Goal: Task Accomplishment & Management: Complete application form

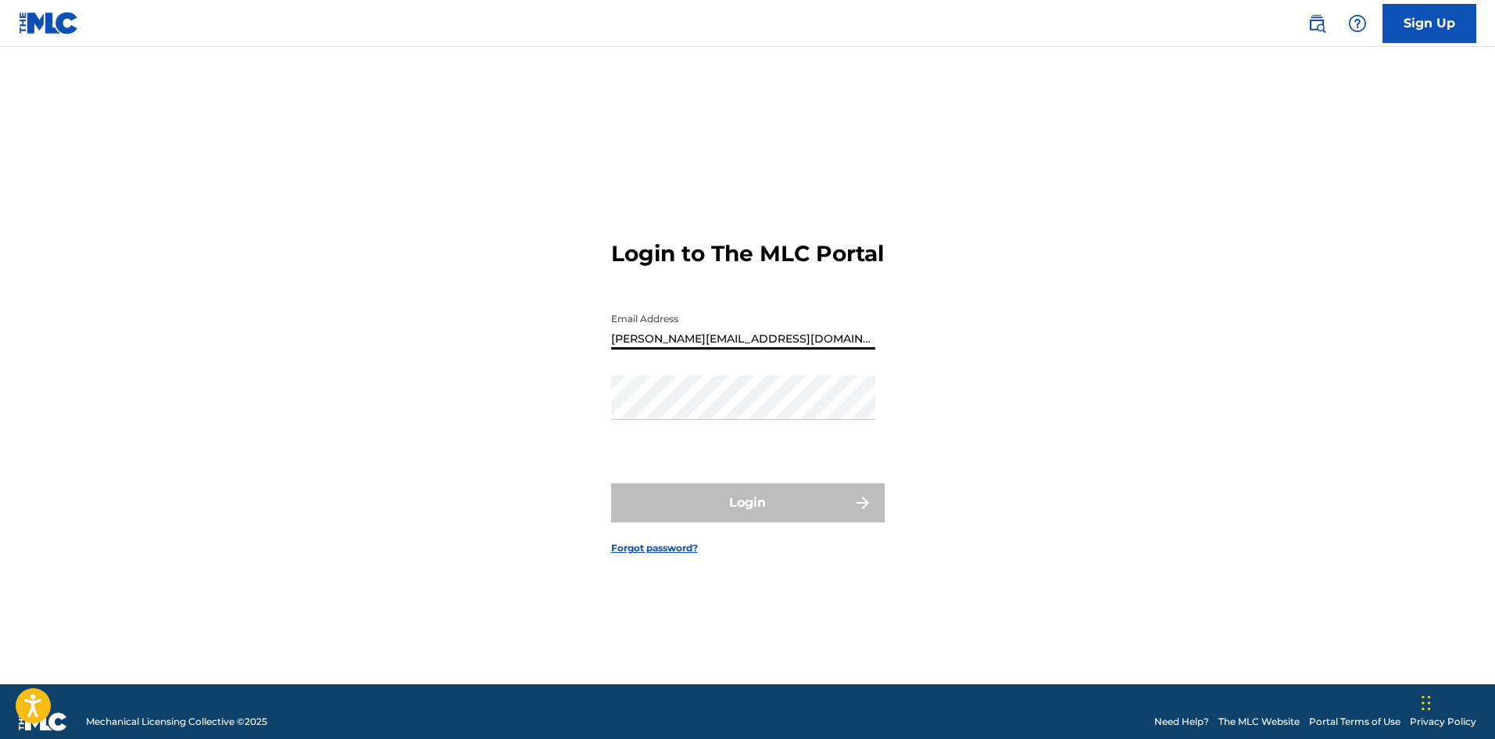
type input "[PERSON_NAME][EMAIL_ADDRESS][DOMAIN_NAME]"
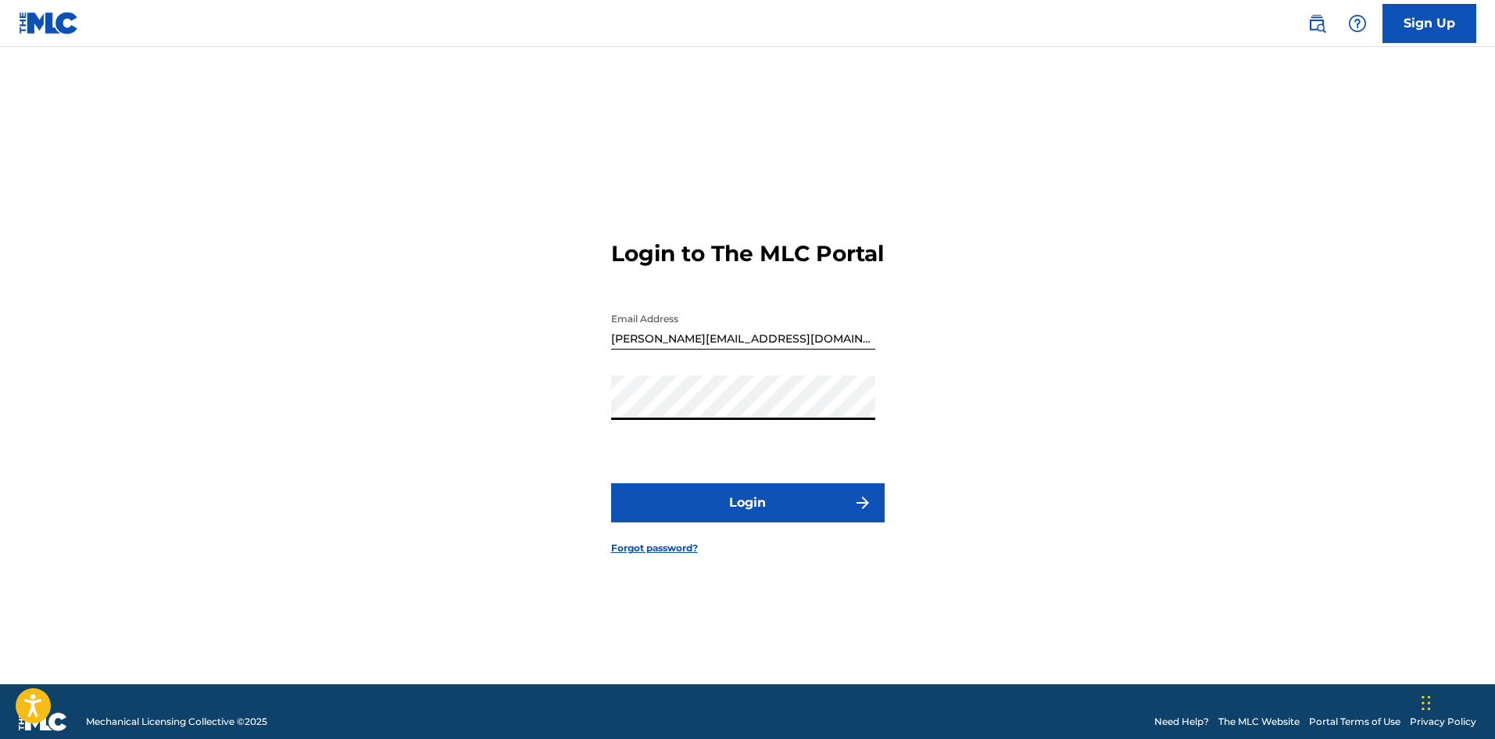
click at [736, 513] on button "Login" at bounding box center [748, 502] width 274 height 39
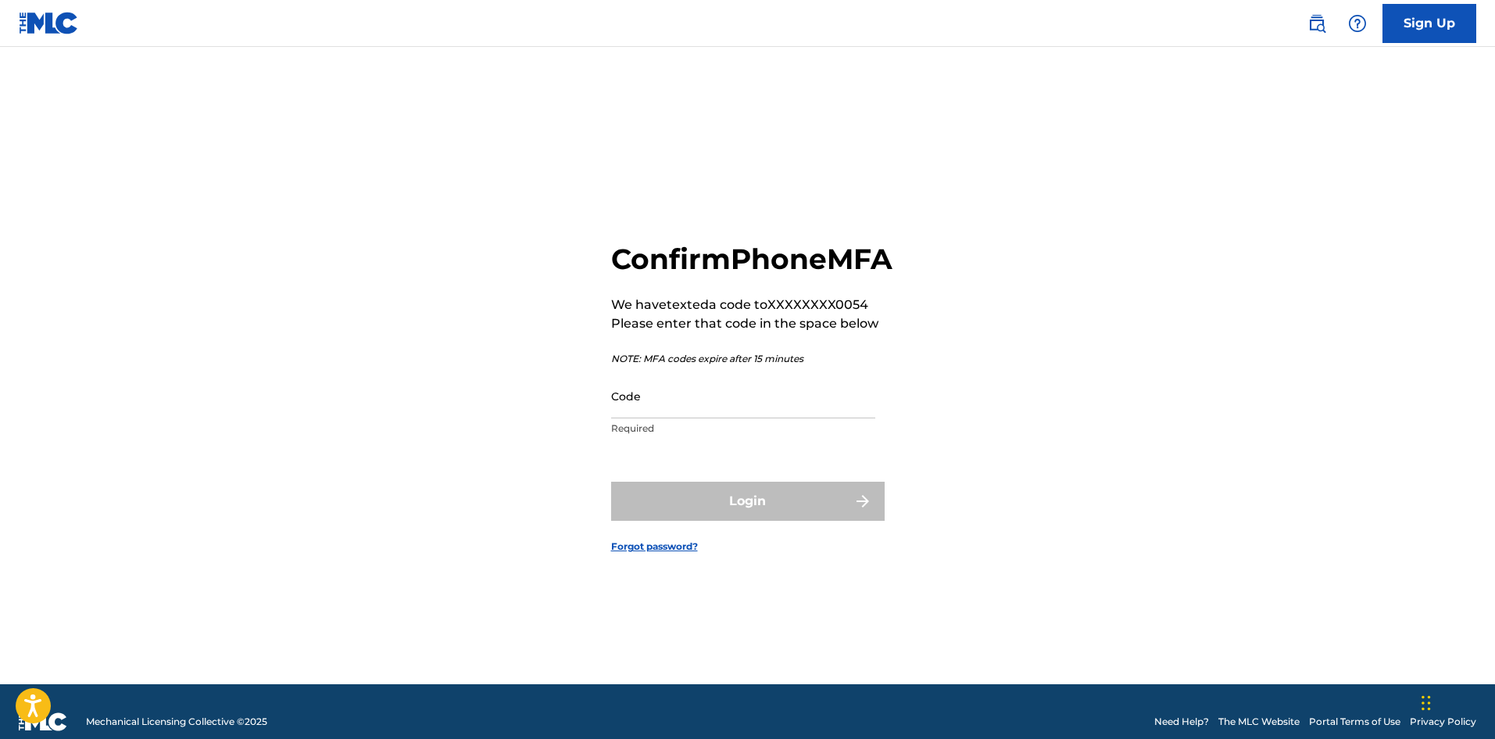
click at [656, 418] on input "Code" at bounding box center [743, 396] width 264 height 45
click at [685, 418] on input "Code" at bounding box center [743, 396] width 264 height 45
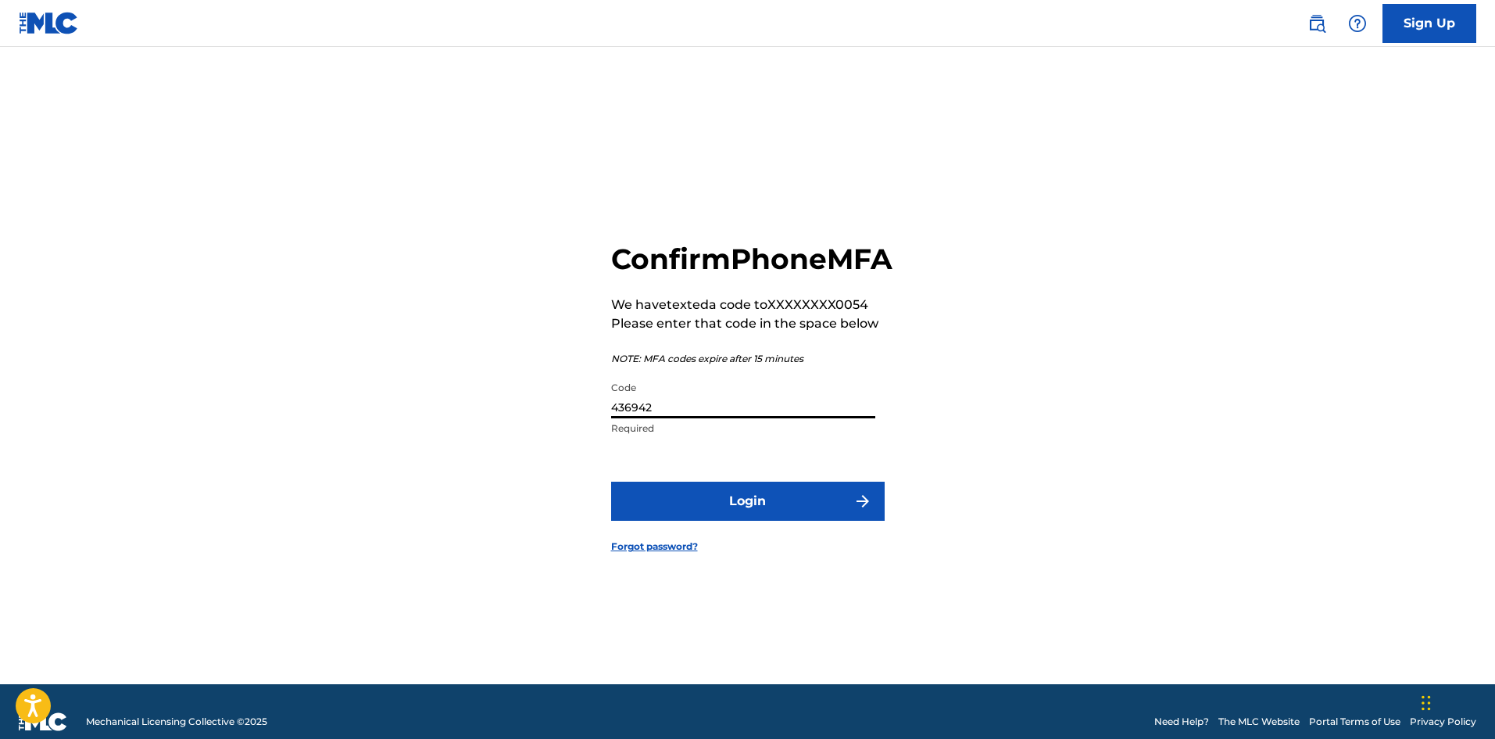
type input "436942"
click at [692, 510] on button "Login" at bounding box center [748, 500] width 274 height 39
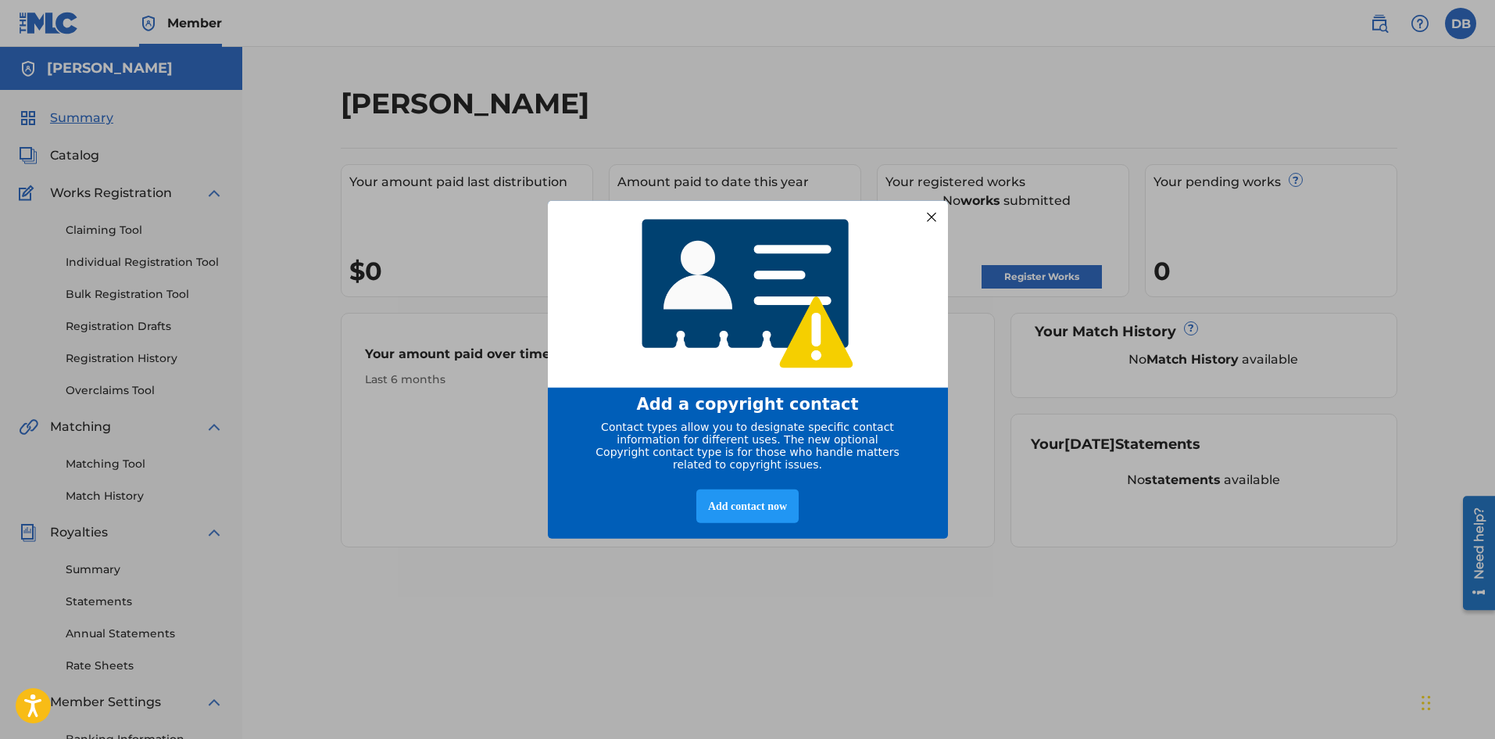
click at [933, 213] on div at bounding box center [931, 216] width 20 height 20
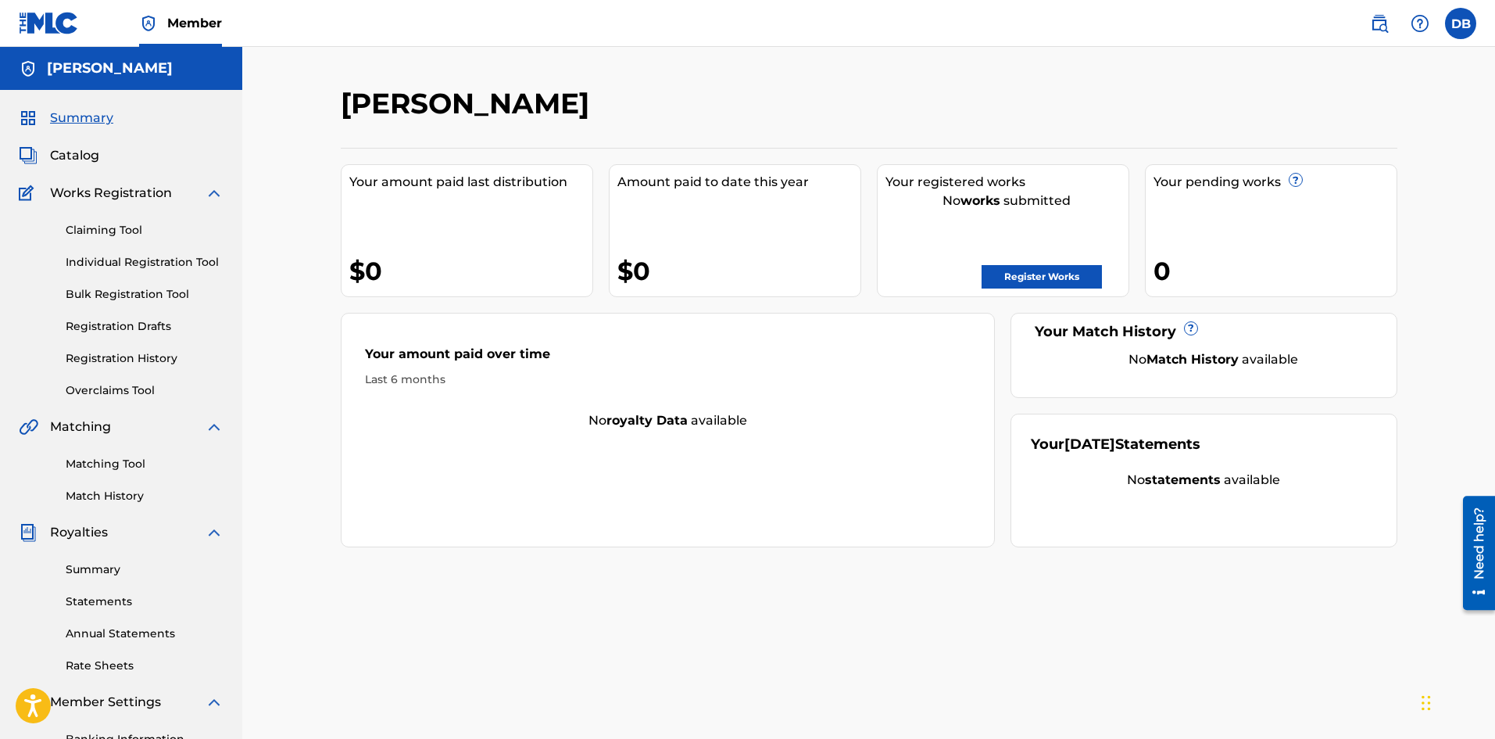
click at [70, 154] on span "Catalog" at bounding box center [74, 155] width 49 height 19
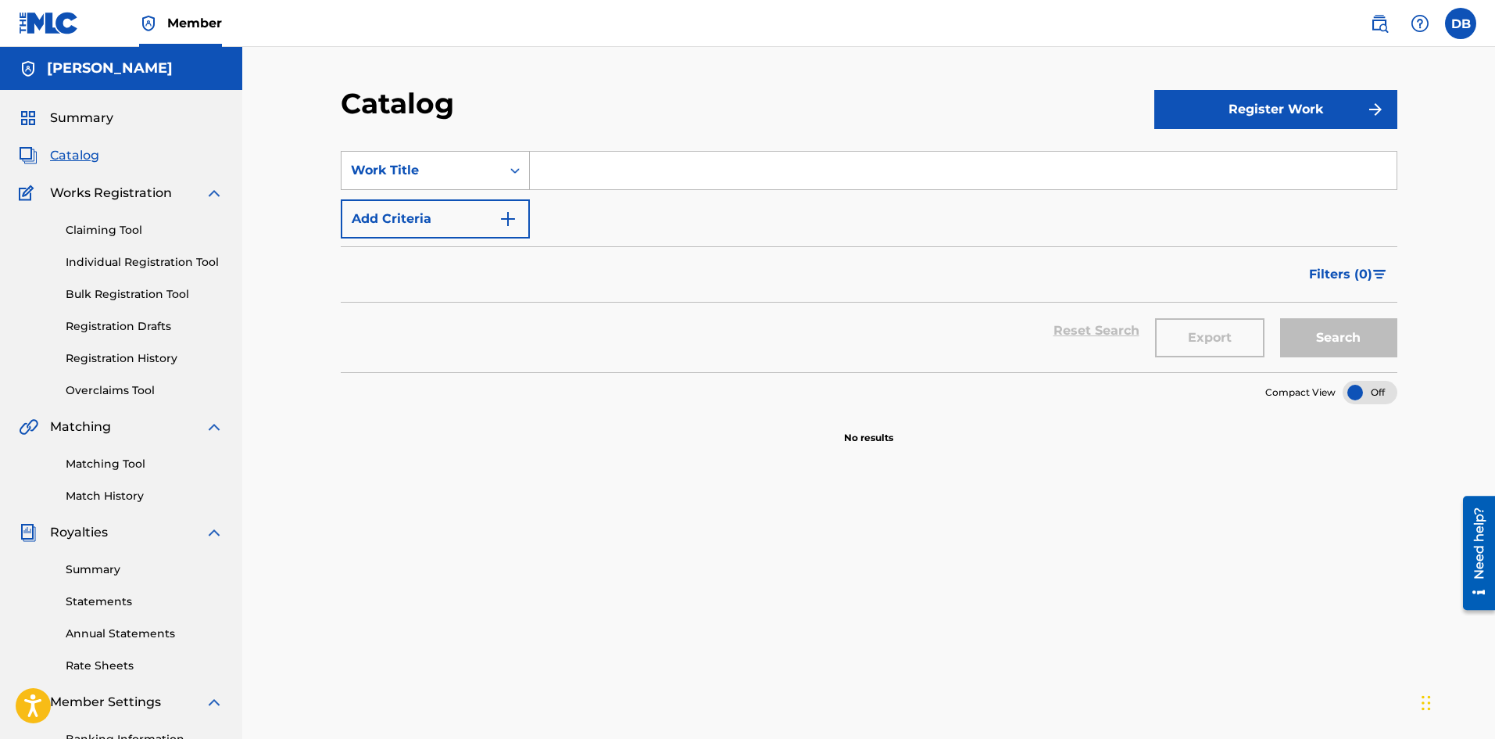
click at [511, 171] on icon "Search Form" at bounding box center [515, 171] width 16 height 16
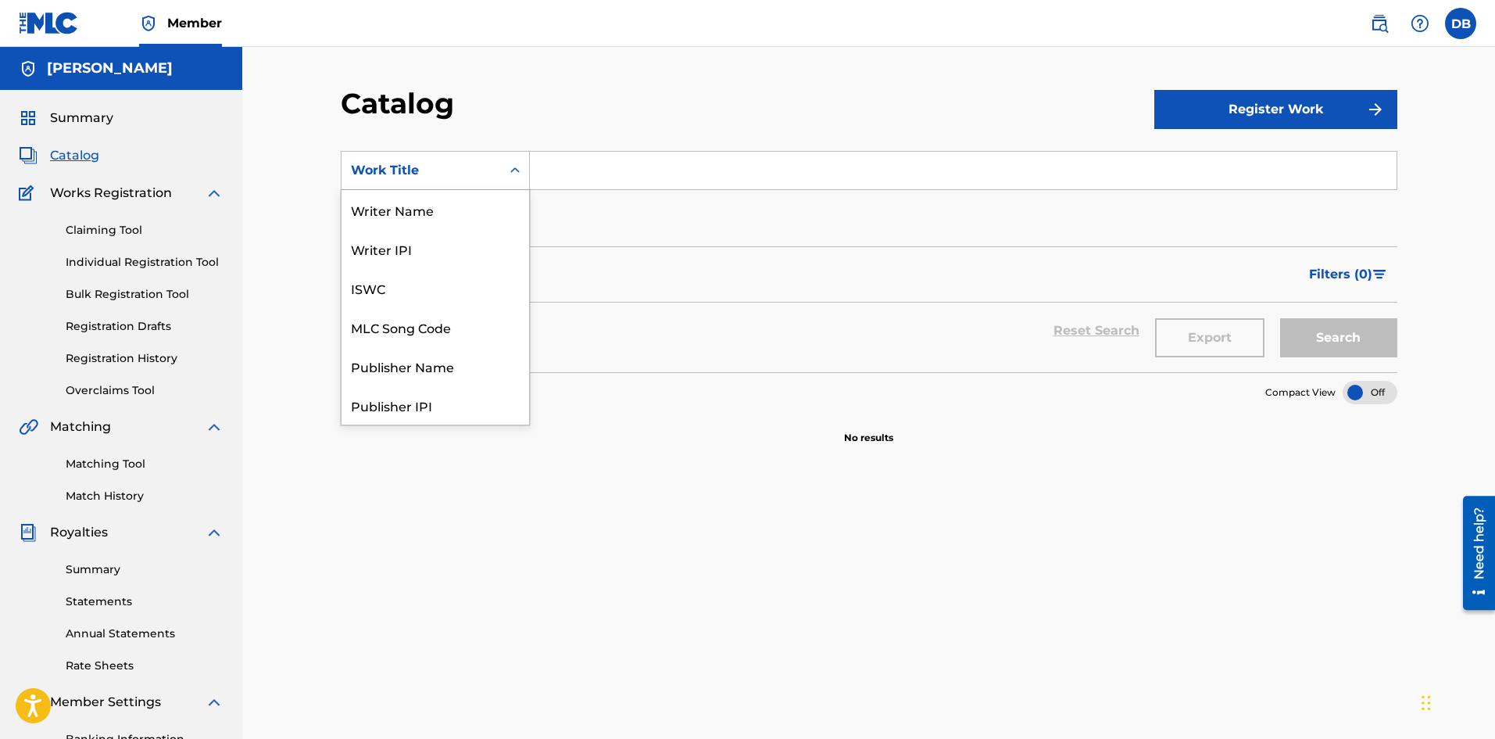
scroll to position [234, 0]
click at [391, 374] on div "ISRC" at bounding box center [436, 365] width 188 height 39
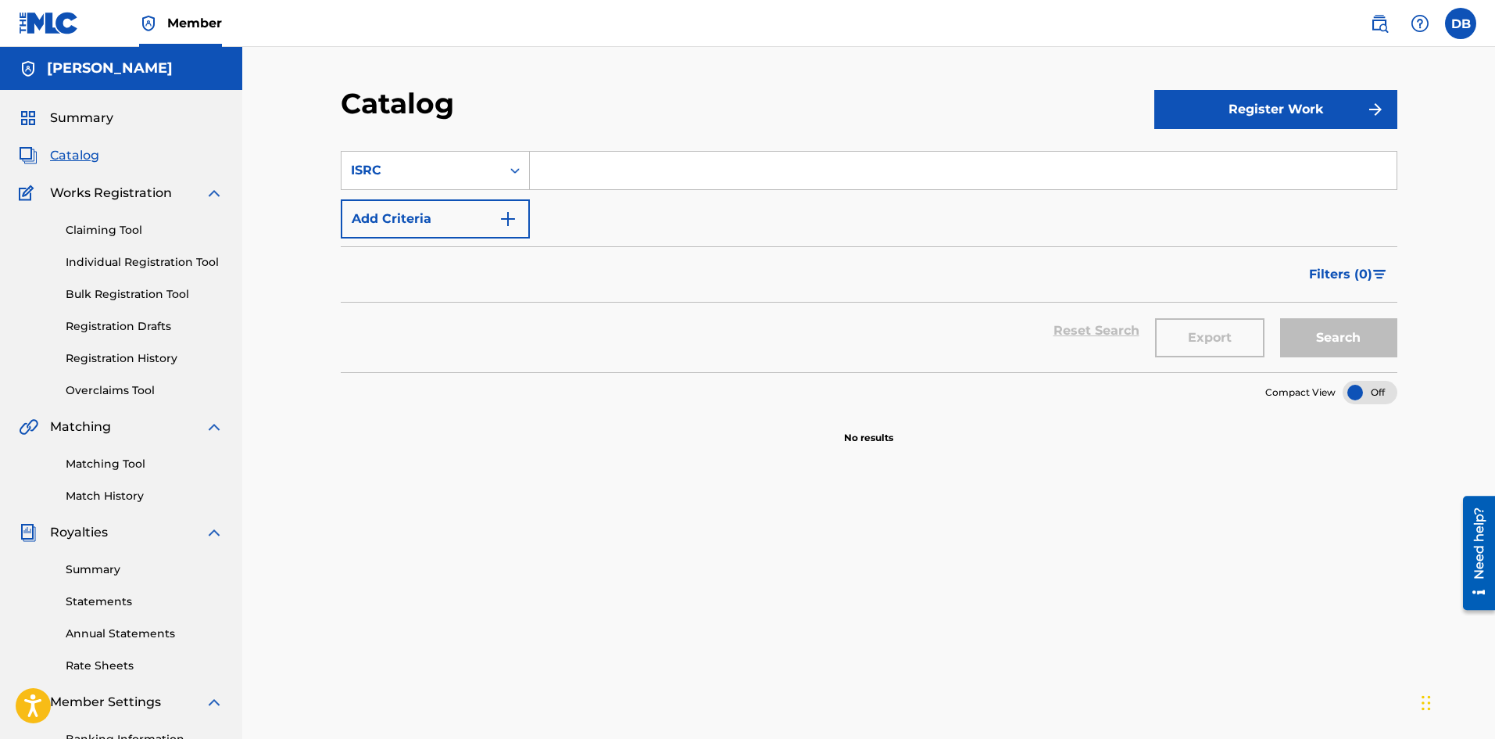
click at [567, 176] on input "Search Form" at bounding box center [963, 171] width 867 height 38
click at [597, 176] on input "Search Form" at bounding box center [963, 171] width 867 height 38
type input "q"
type input "QZHN51924319"
click at [1242, 106] on button "Register Work" at bounding box center [1275, 109] width 243 height 39
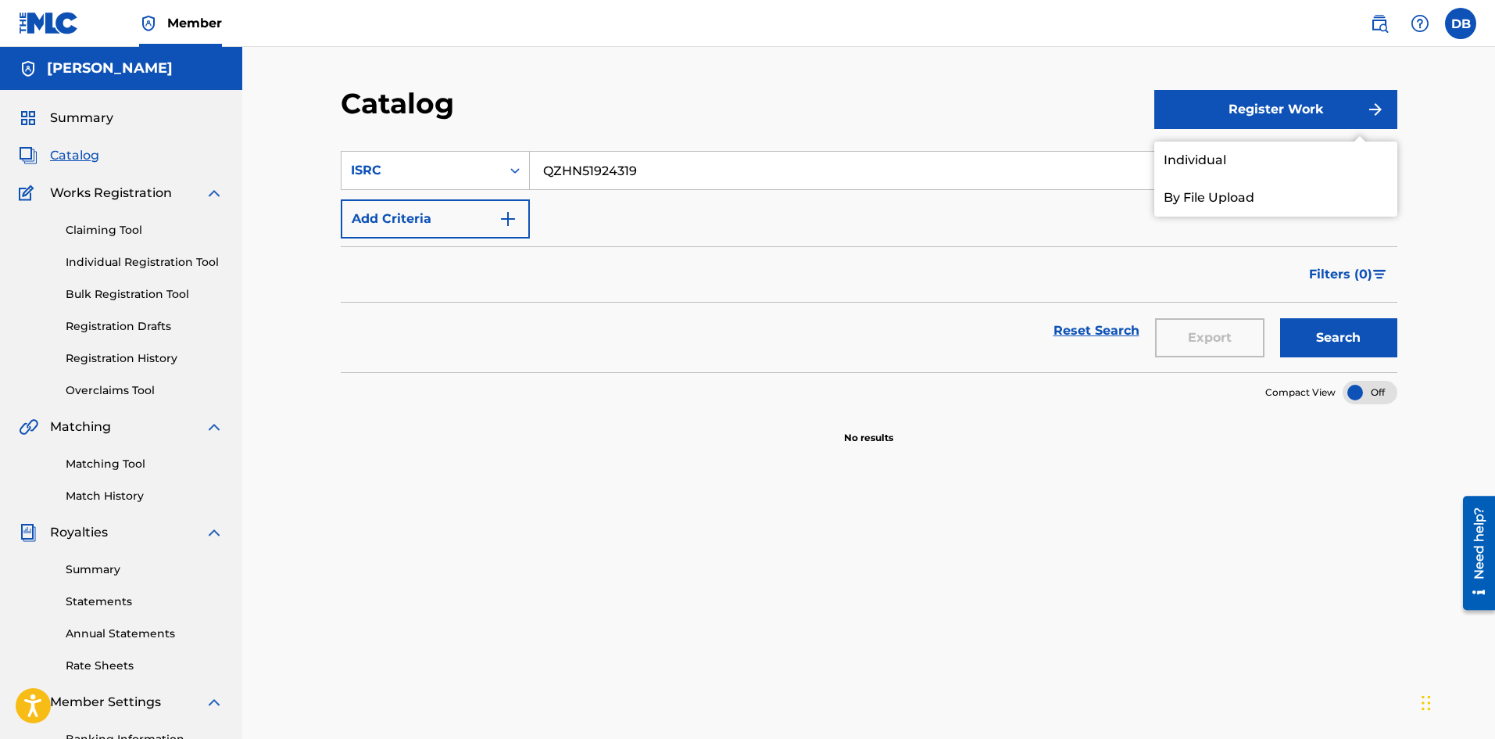
click at [1178, 156] on link "Individual" at bounding box center [1275, 160] width 243 height 38
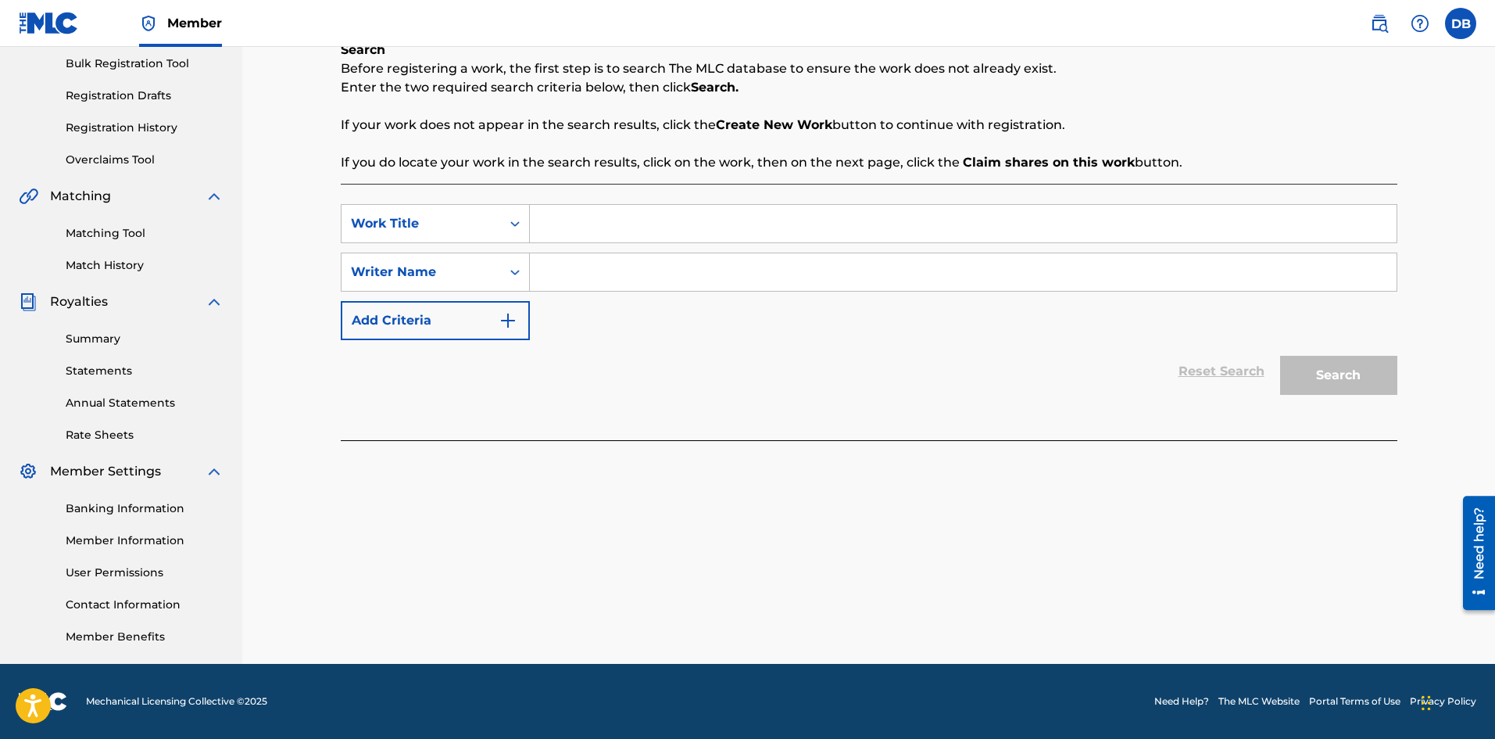
scroll to position [152, 0]
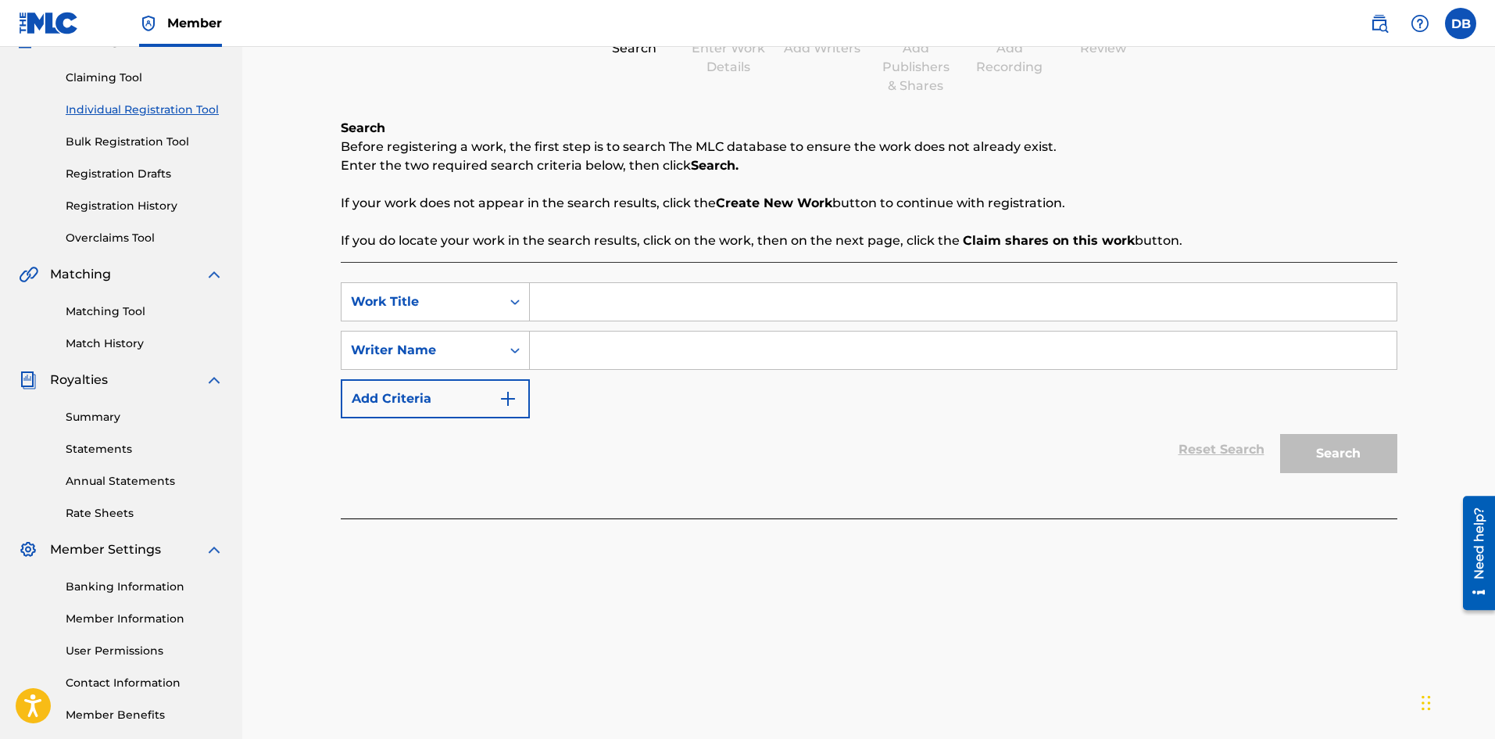
click at [556, 293] on input "Search Form" at bounding box center [963, 302] width 867 height 38
type input "The Come Up"
click at [627, 345] on input "Search Form" at bounding box center [963, 350] width 867 height 38
click at [614, 348] on input "Search Form" at bounding box center [963, 350] width 867 height 38
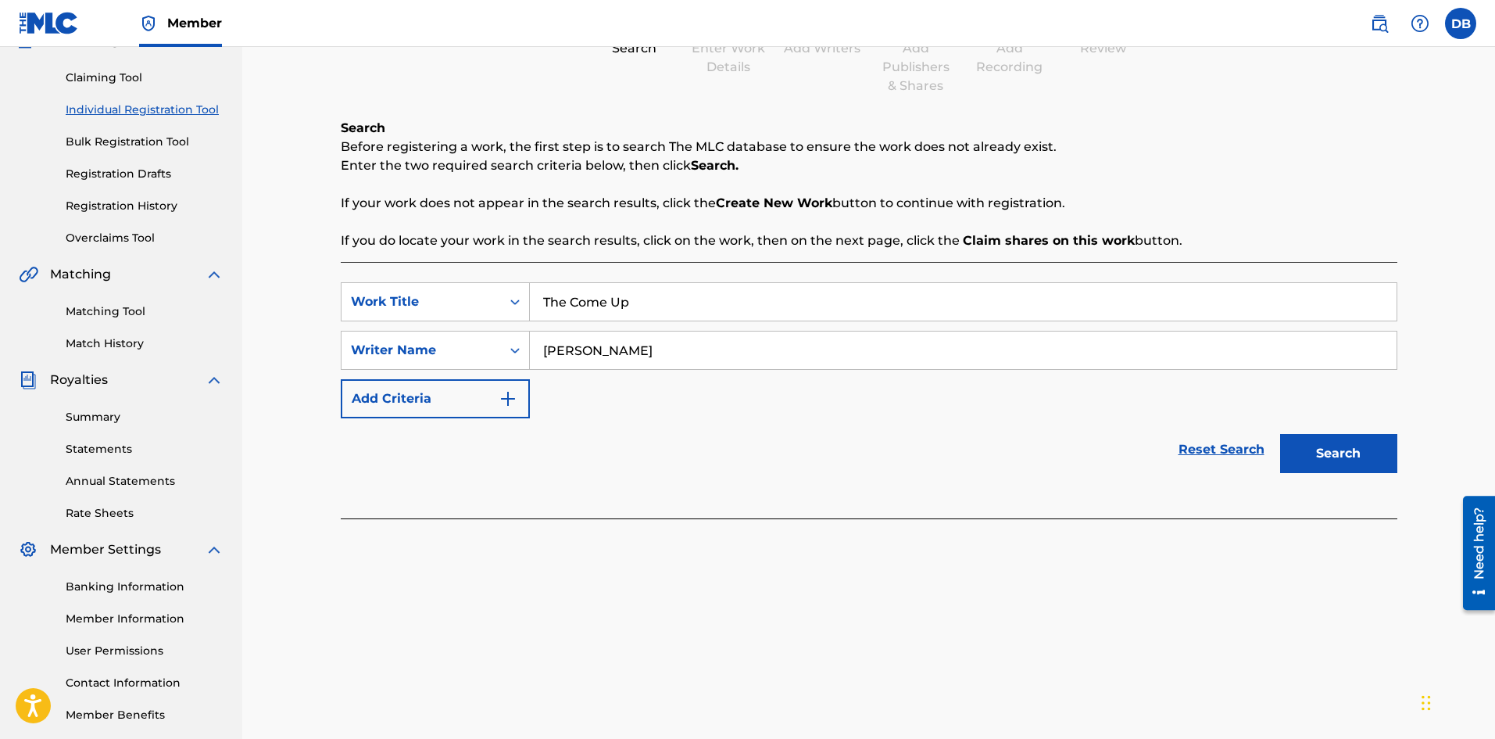
type input "[PERSON_NAME]"
click at [509, 393] on img "Search Form" at bounding box center [508, 398] width 19 height 19
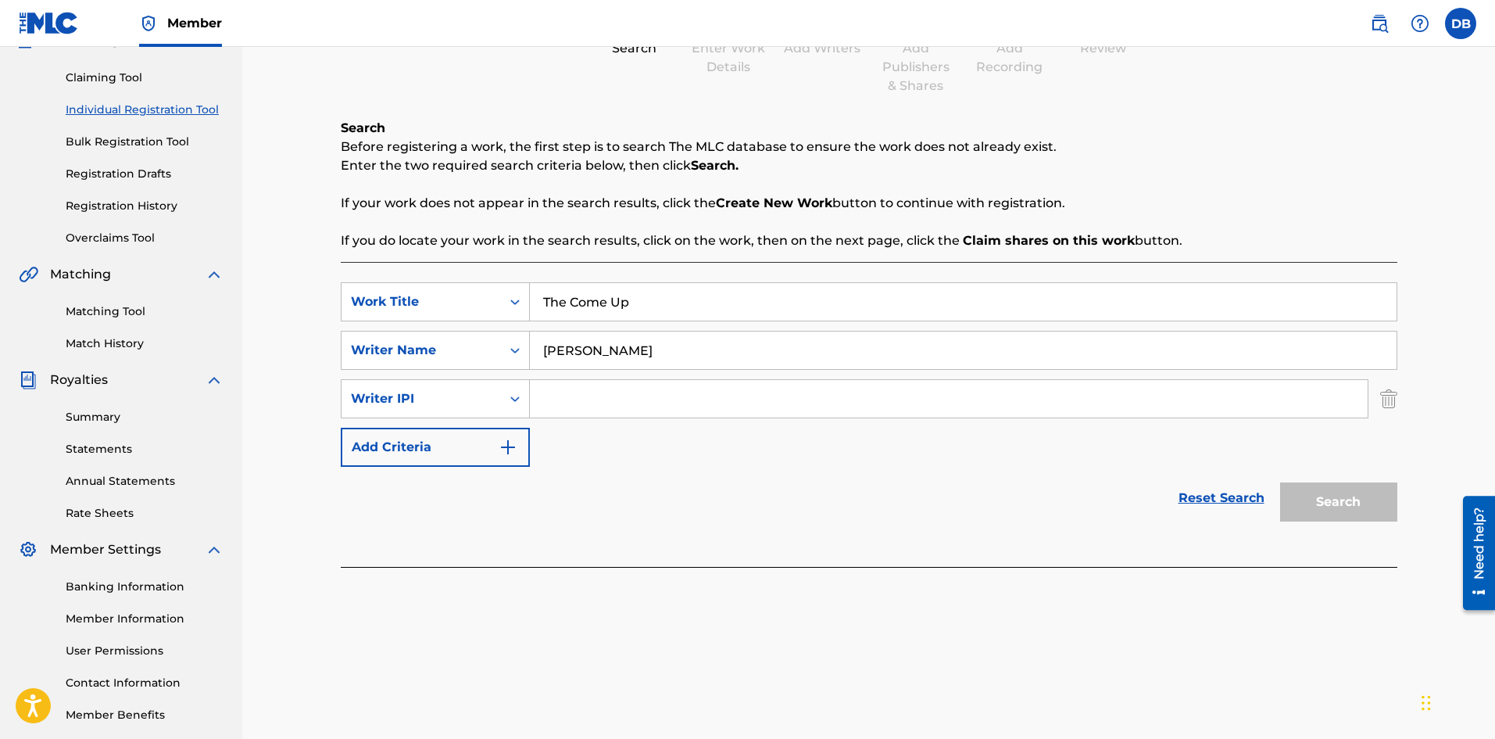
click at [567, 393] on input "Search Form" at bounding box center [949, 399] width 838 height 38
click at [519, 402] on icon "Search Form" at bounding box center [515, 399] width 16 height 16
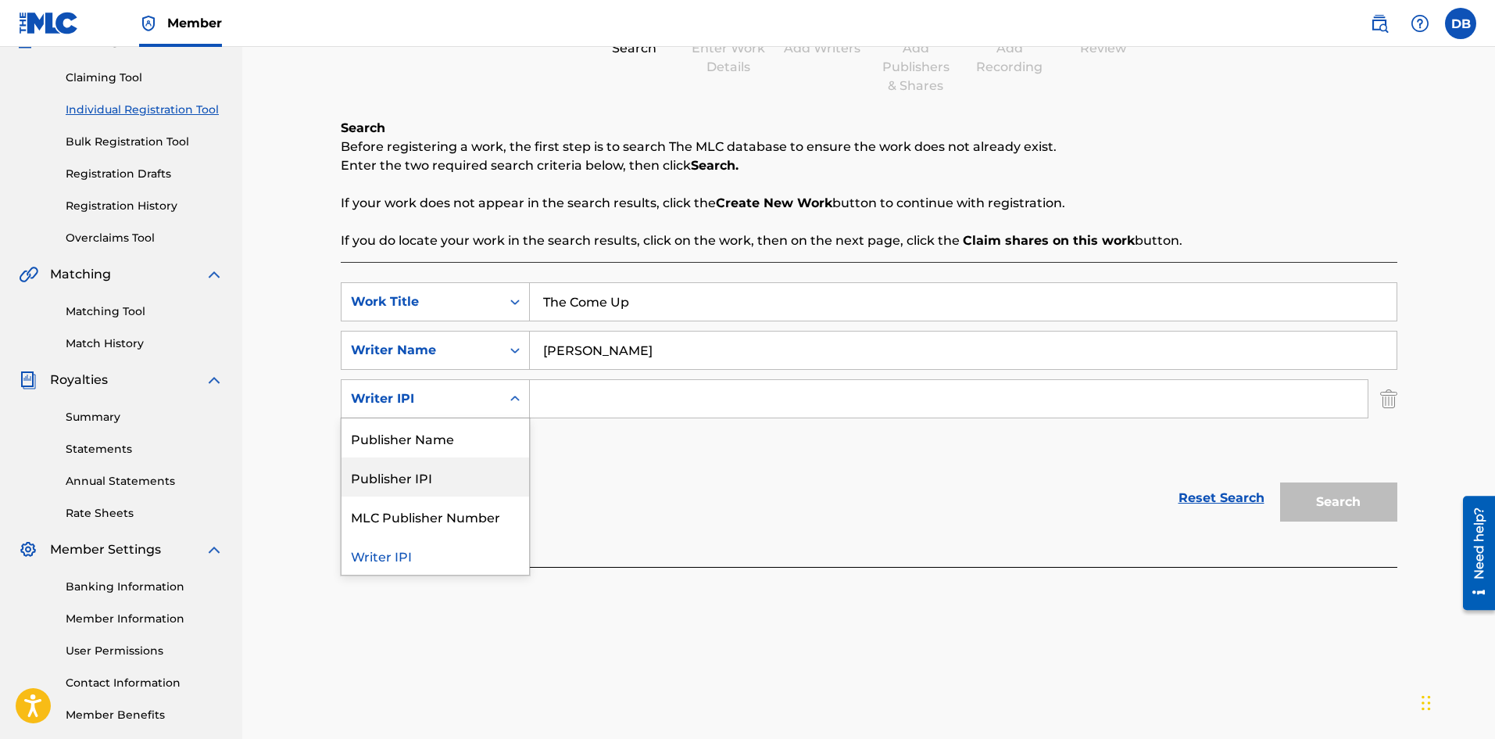
click at [599, 485] on div "Reset Search Search" at bounding box center [869, 498] width 1057 height 63
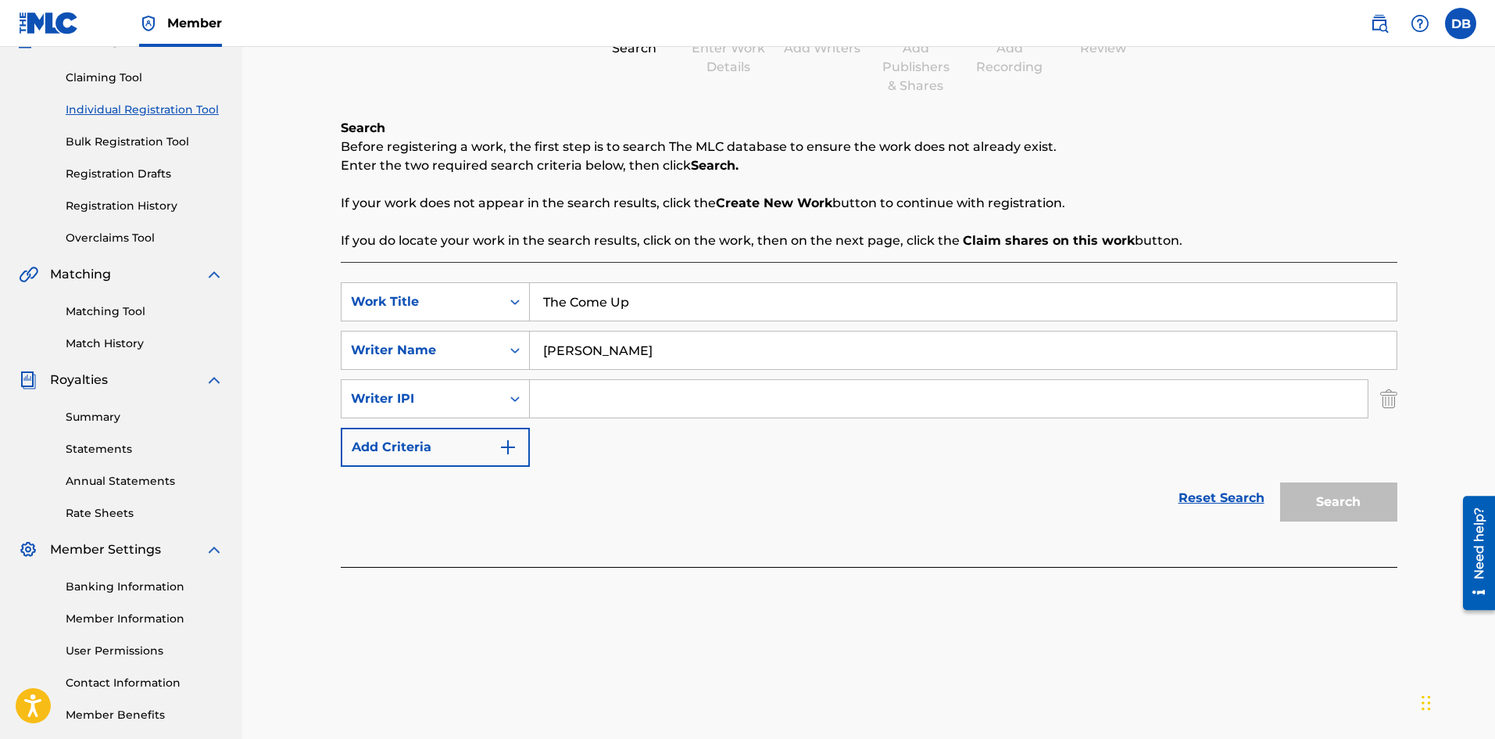
click at [1368, 505] on div "Search" at bounding box center [1334, 498] width 125 height 63
click at [517, 395] on icon "Search Form" at bounding box center [515, 399] width 16 height 16
click at [462, 441] on div "Publisher Name" at bounding box center [436, 437] width 188 height 39
click at [782, 470] on div "Reset Search Search" at bounding box center [869, 498] width 1057 height 63
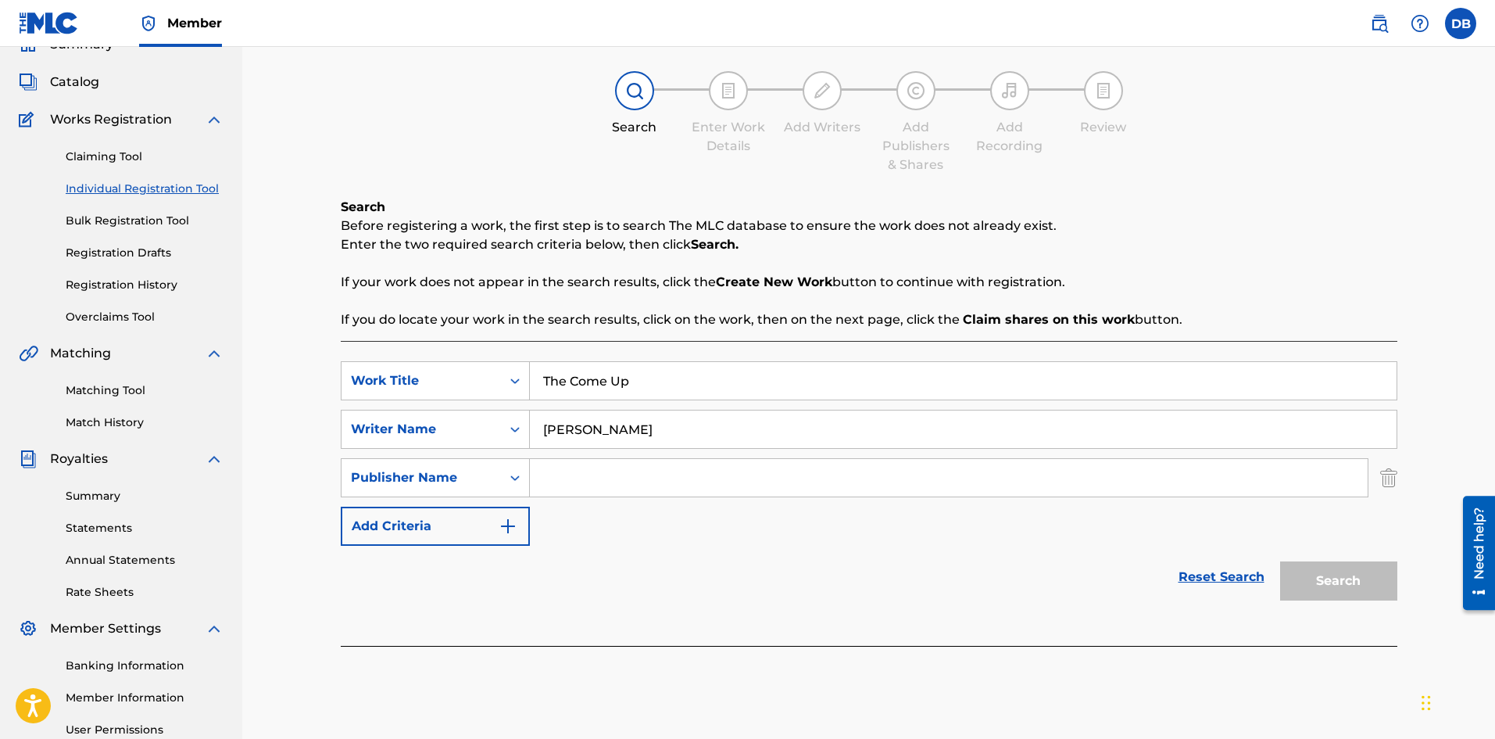
scroll to position [0, 0]
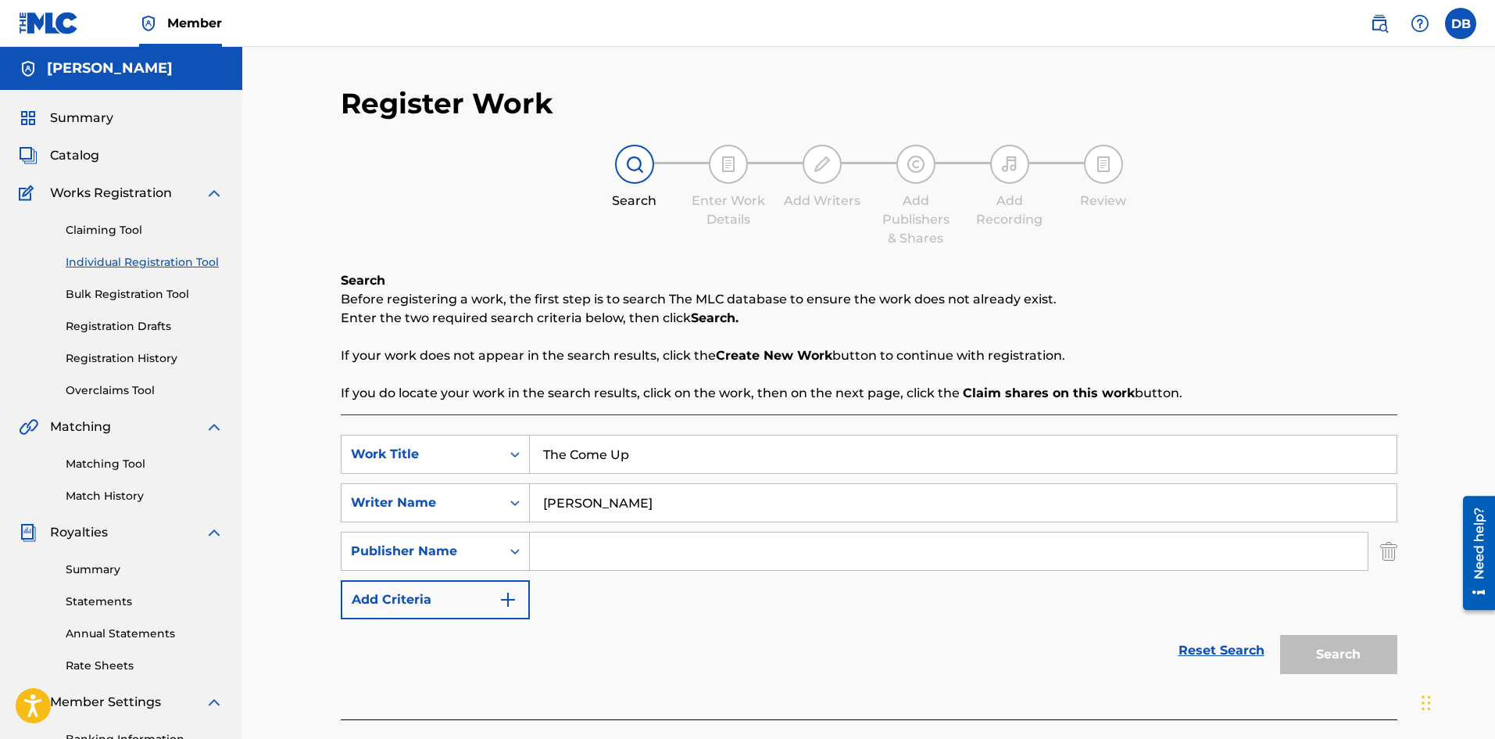
click at [1207, 653] on link "Reset Search" at bounding box center [1222, 650] width 102 height 34
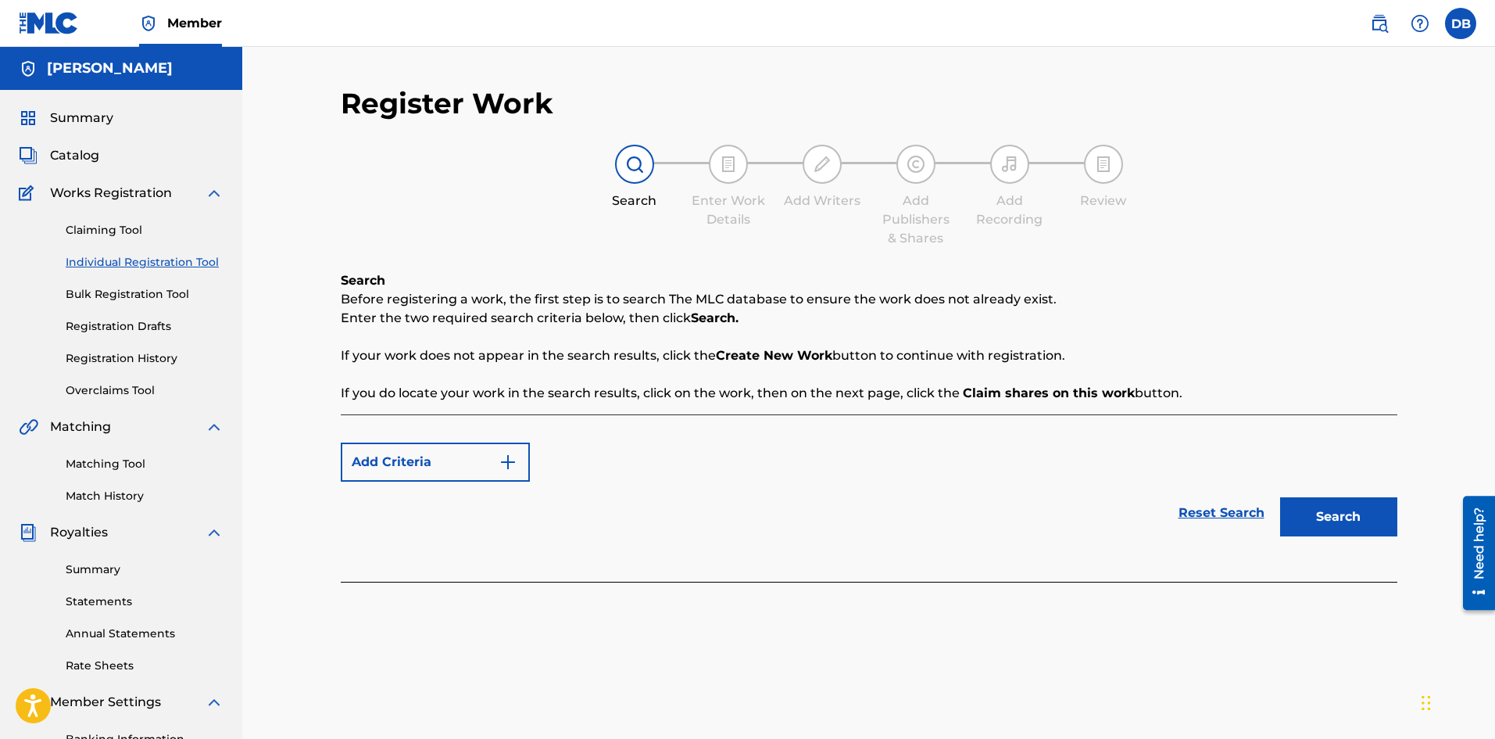
click at [438, 456] on button "Add Criteria" at bounding box center [435, 461] width 189 height 39
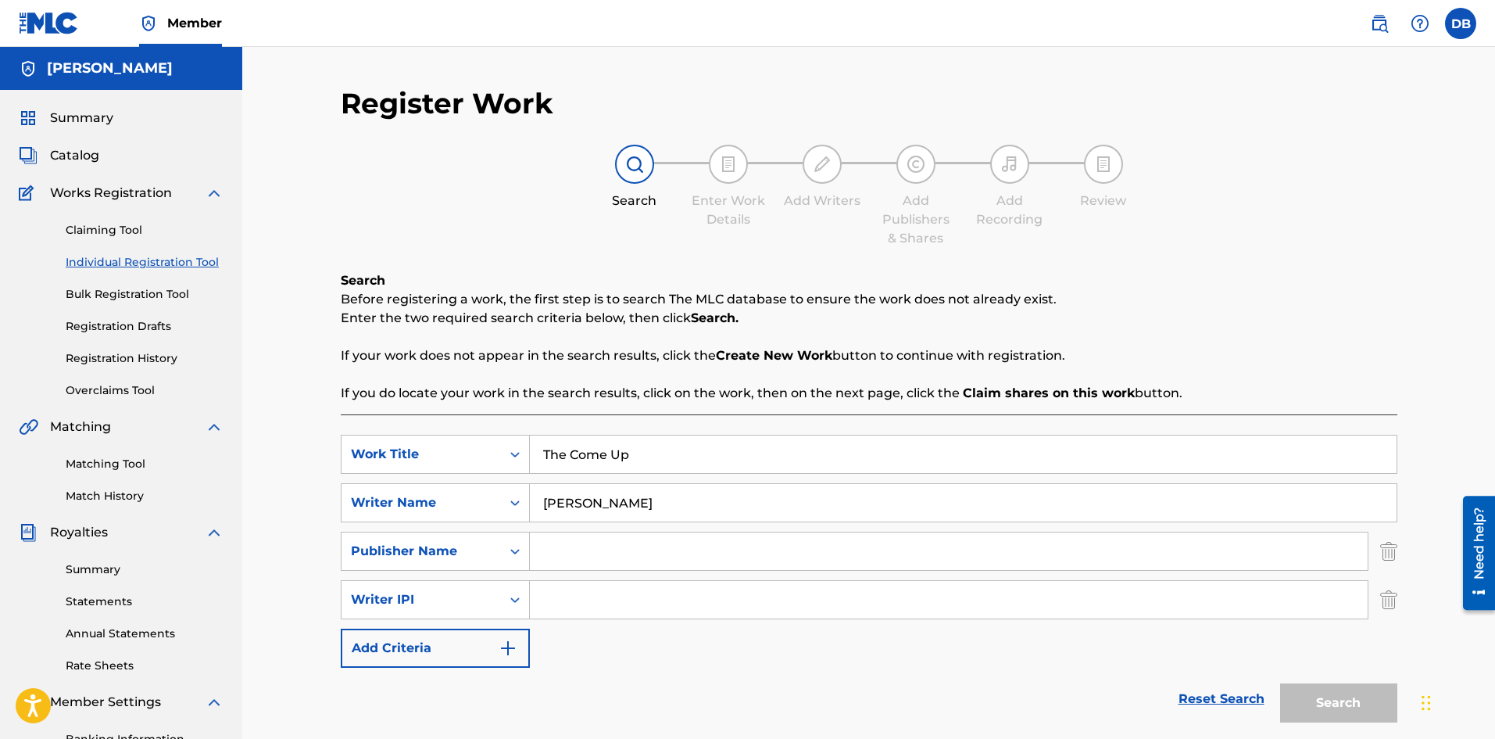
click at [663, 485] on input "[PERSON_NAME]" at bounding box center [963, 503] width 867 height 38
click at [669, 499] on input "[PERSON_NAME]" at bounding box center [963, 503] width 867 height 38
click at [512, 643] on img "Search Form" at bounding box center [508, 647] width 19 height 19
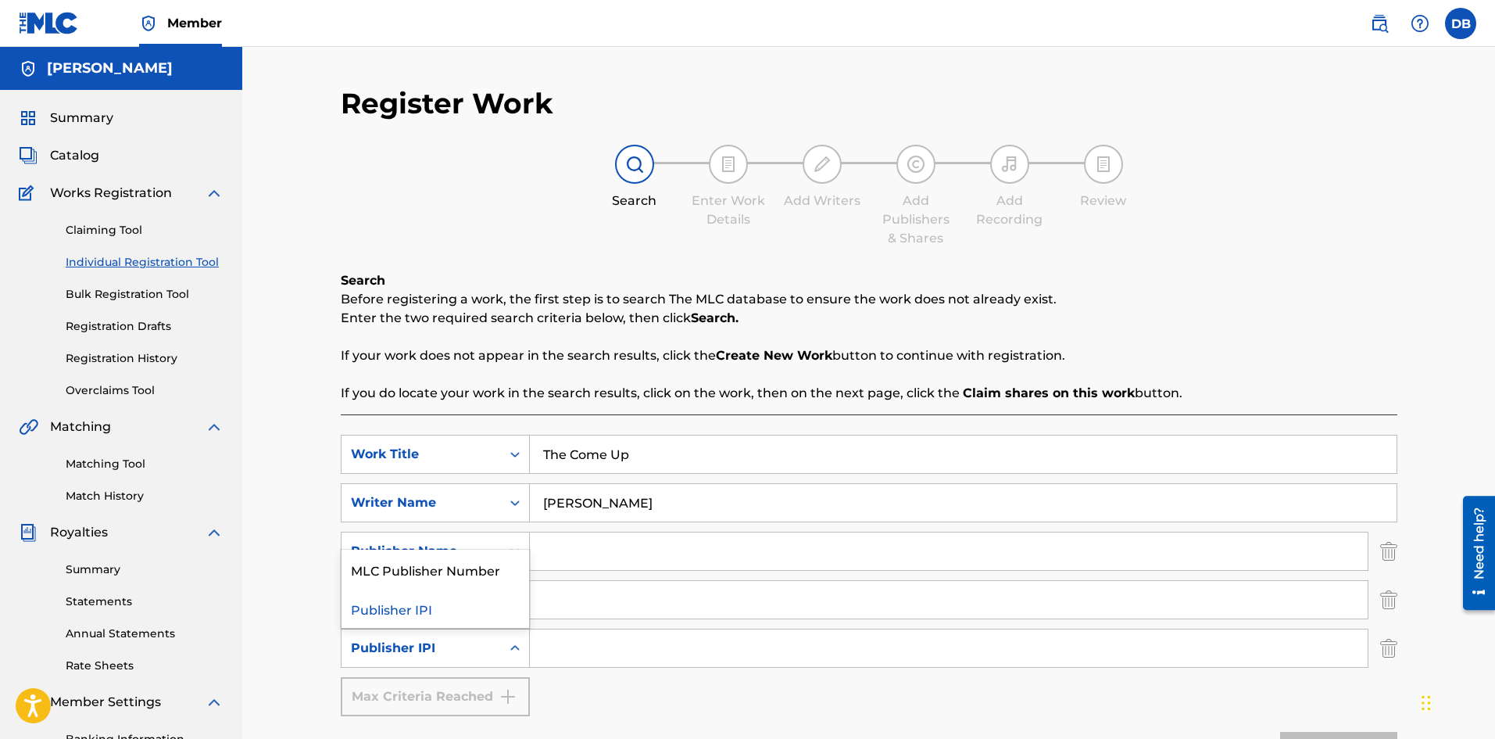
click at [512, 643] on icon "Search Form" at bounding box center [515, 648] width 16 height 16
click at [454, 606] on div "Publisher IPI" at bounding box center [436, 607] width 188 height 39
click at [515, 453] on icon "Search Form" at bounding box center [515, 454] width 16 height 16
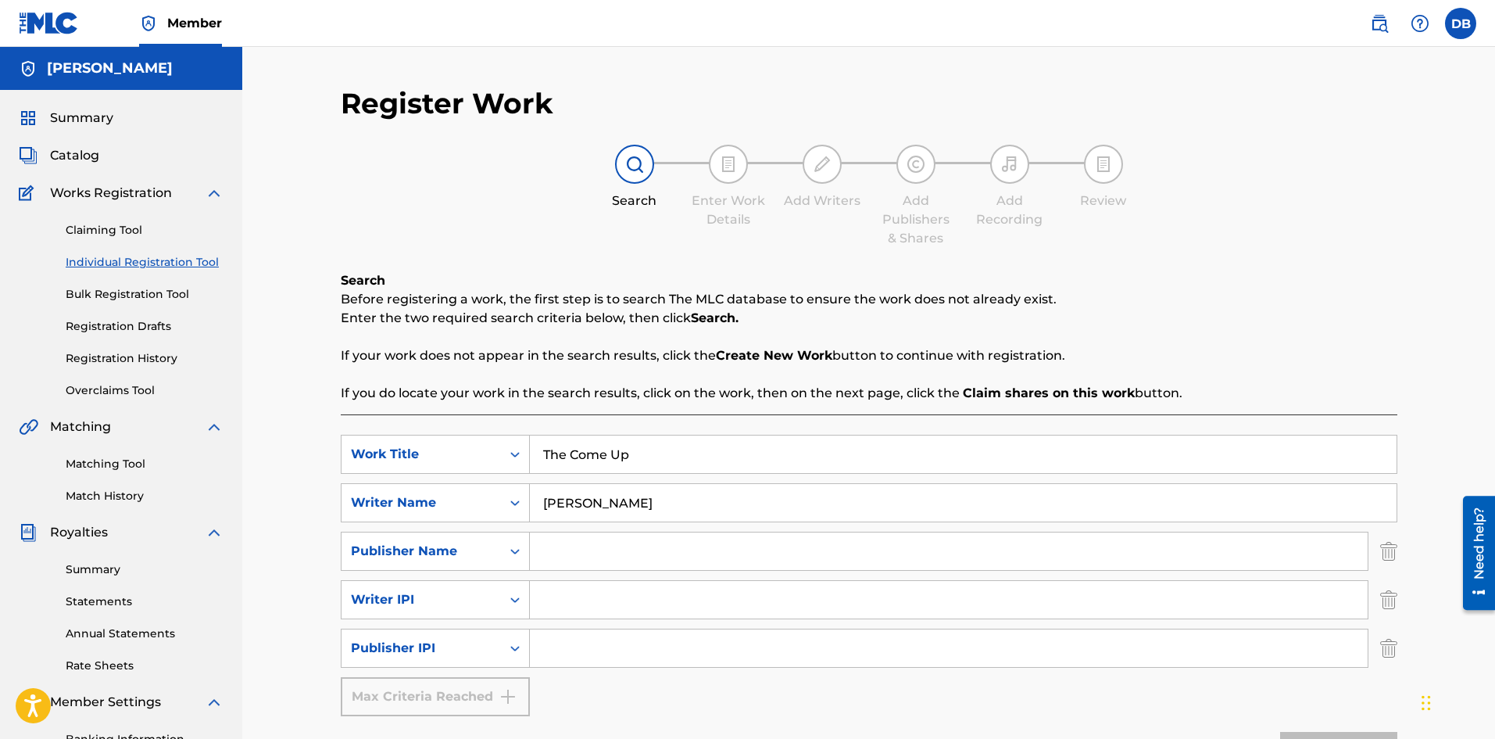
click at [515, 453] on icon "Search Form" at bounding box center [515, 454] width 16 height 16
click at [668, 517] on input "[PERSON_NAME]" at bounding box center [963, 503] width 867 height 38
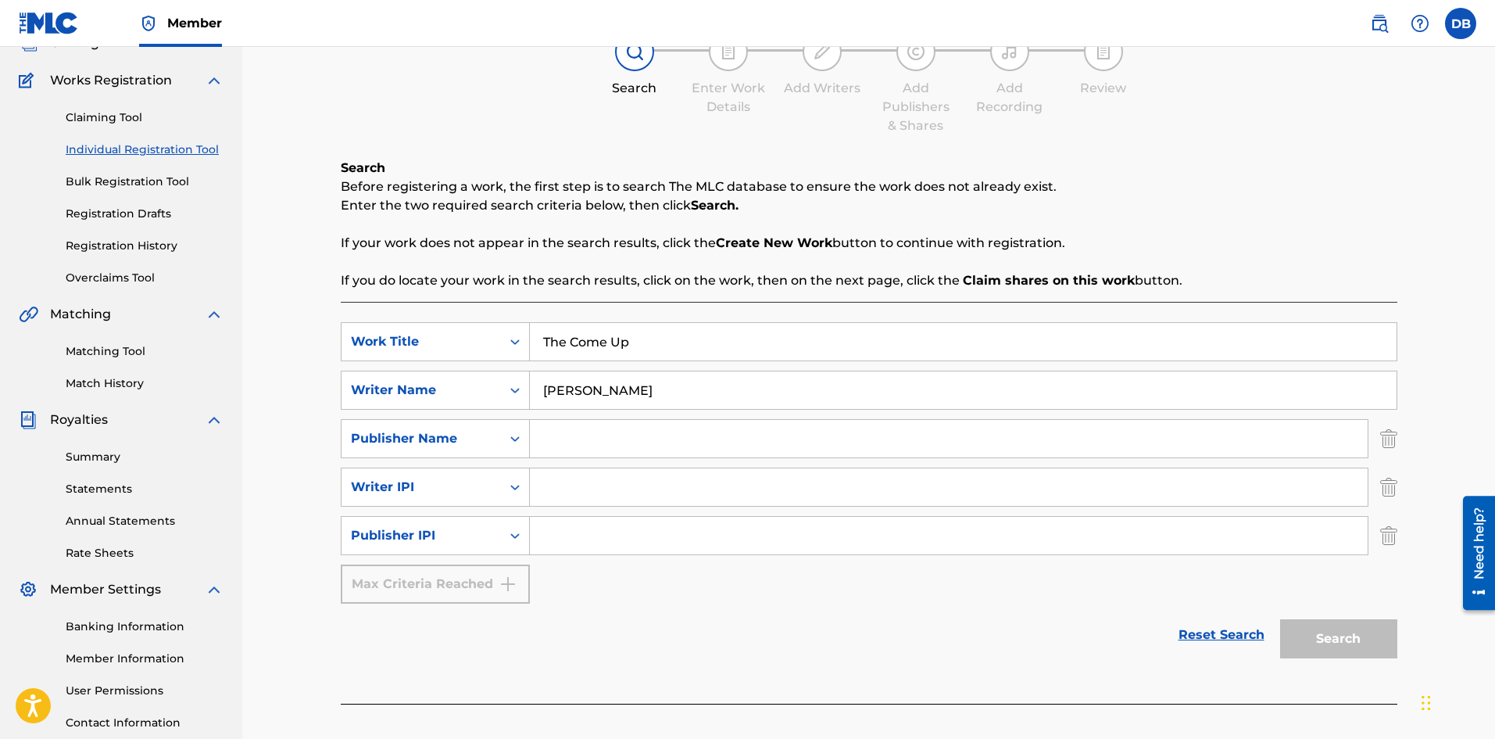
scroll to position [231, 0]
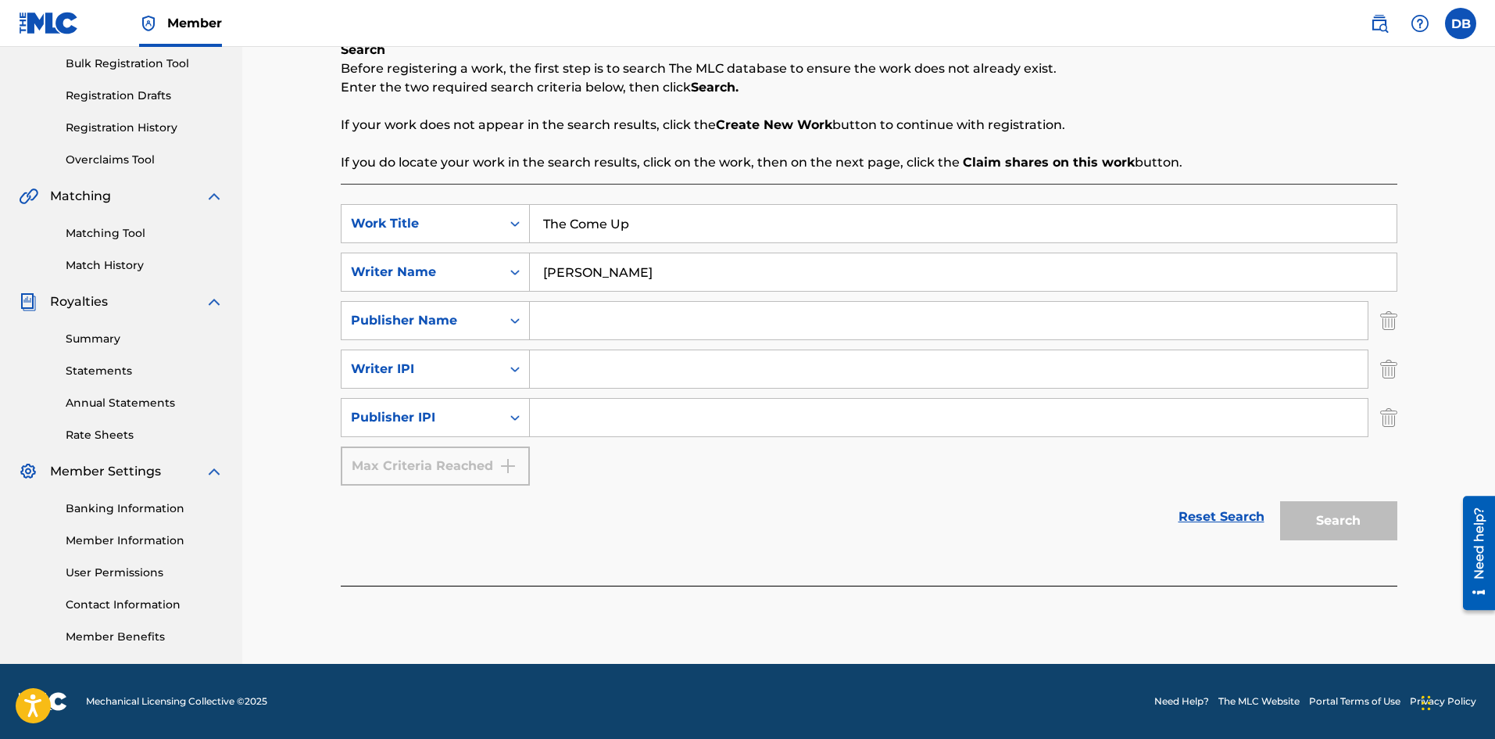
click at [1389, 315] on img "Search Form" at bounding box center [1388, 320] width 17 height 39
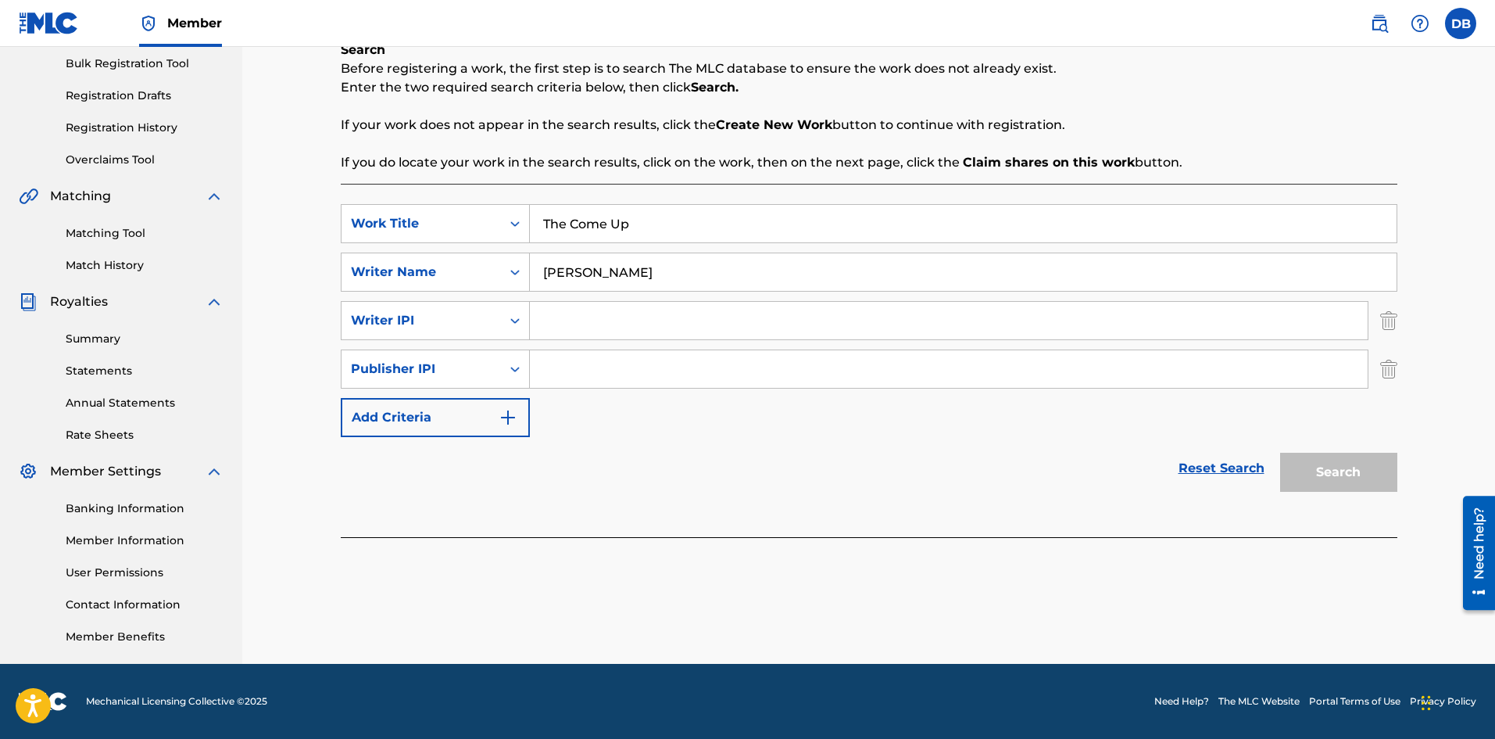
click at [1390, 321] on img "Search Form" at bounding box center [1388, 320] width 17 height 39
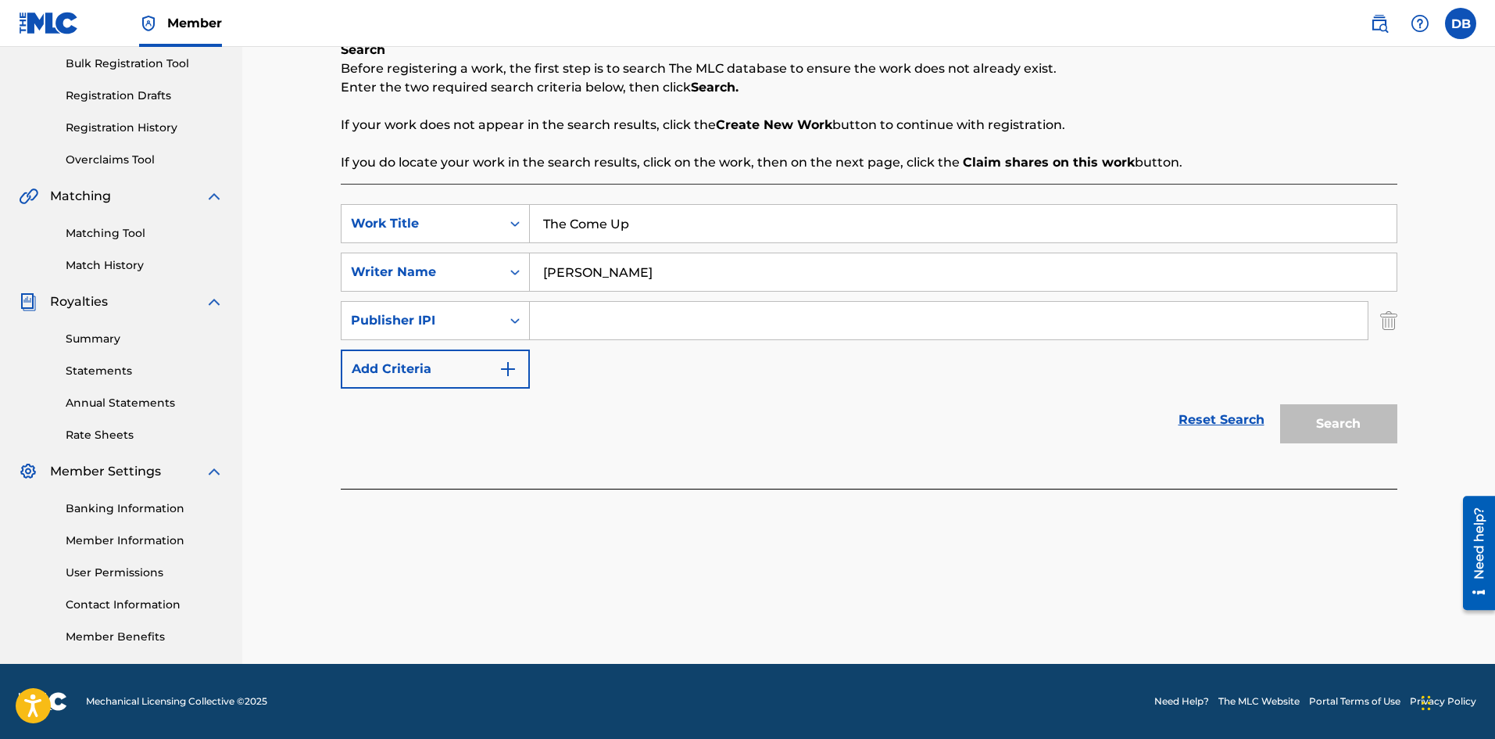
click at [1389, 317] on img "Search Form" at bounding box center [1388, 320] width 17 height 39
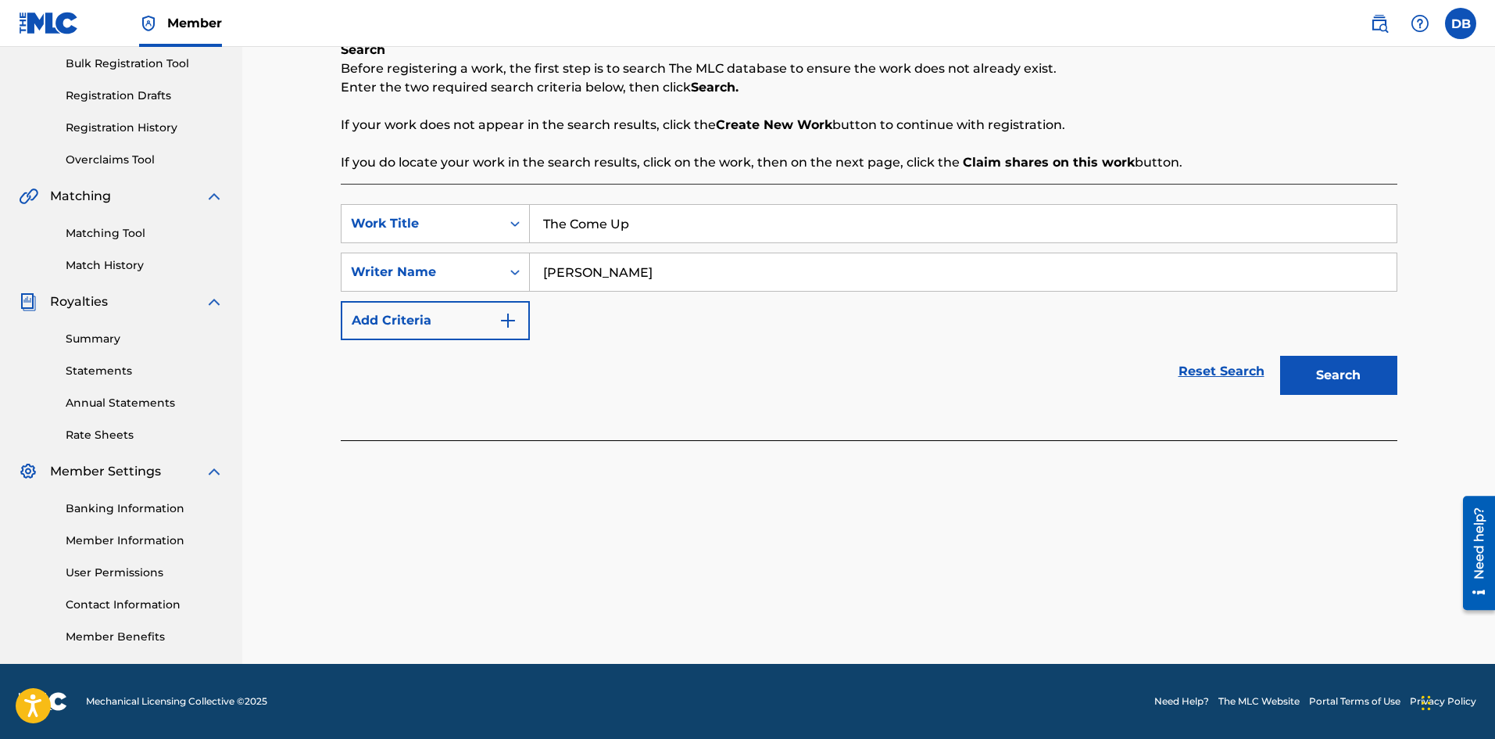
click at [1211, 368] on link "Reset Search" at bounding box center [1222, 371] width 102 height 34
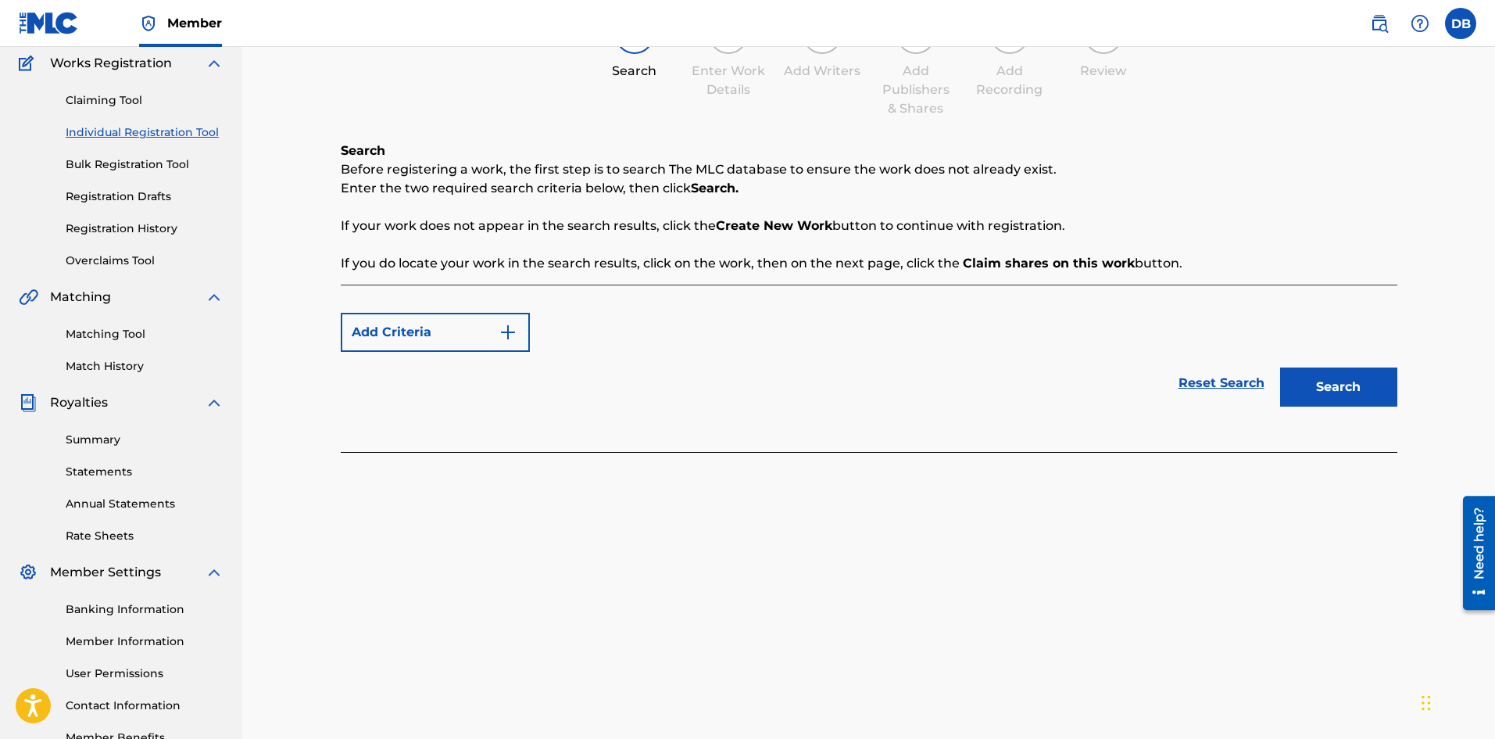
scroll to position [0, 0]
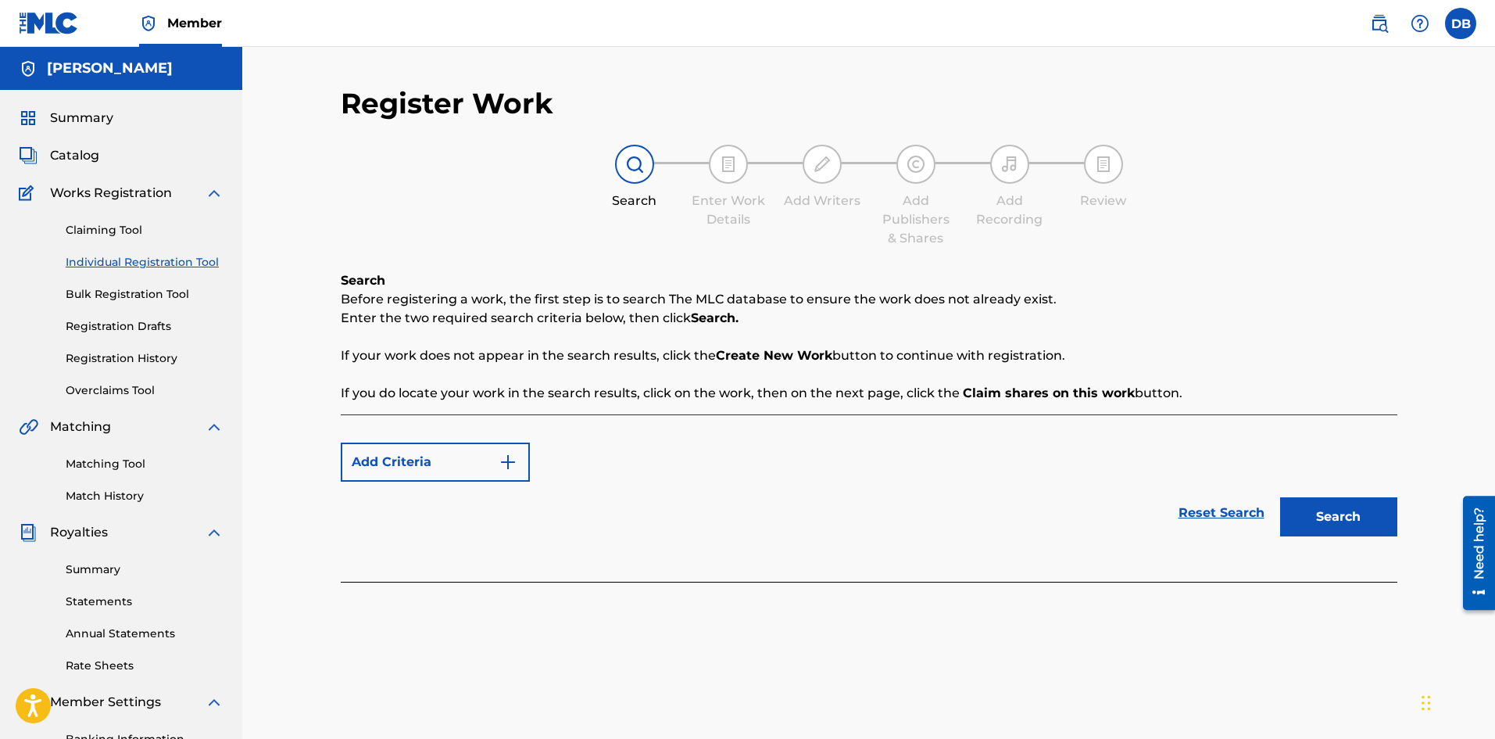
click at [1331, 516] on button "Search" at bounding box center [1338, 516] width 117 height 39
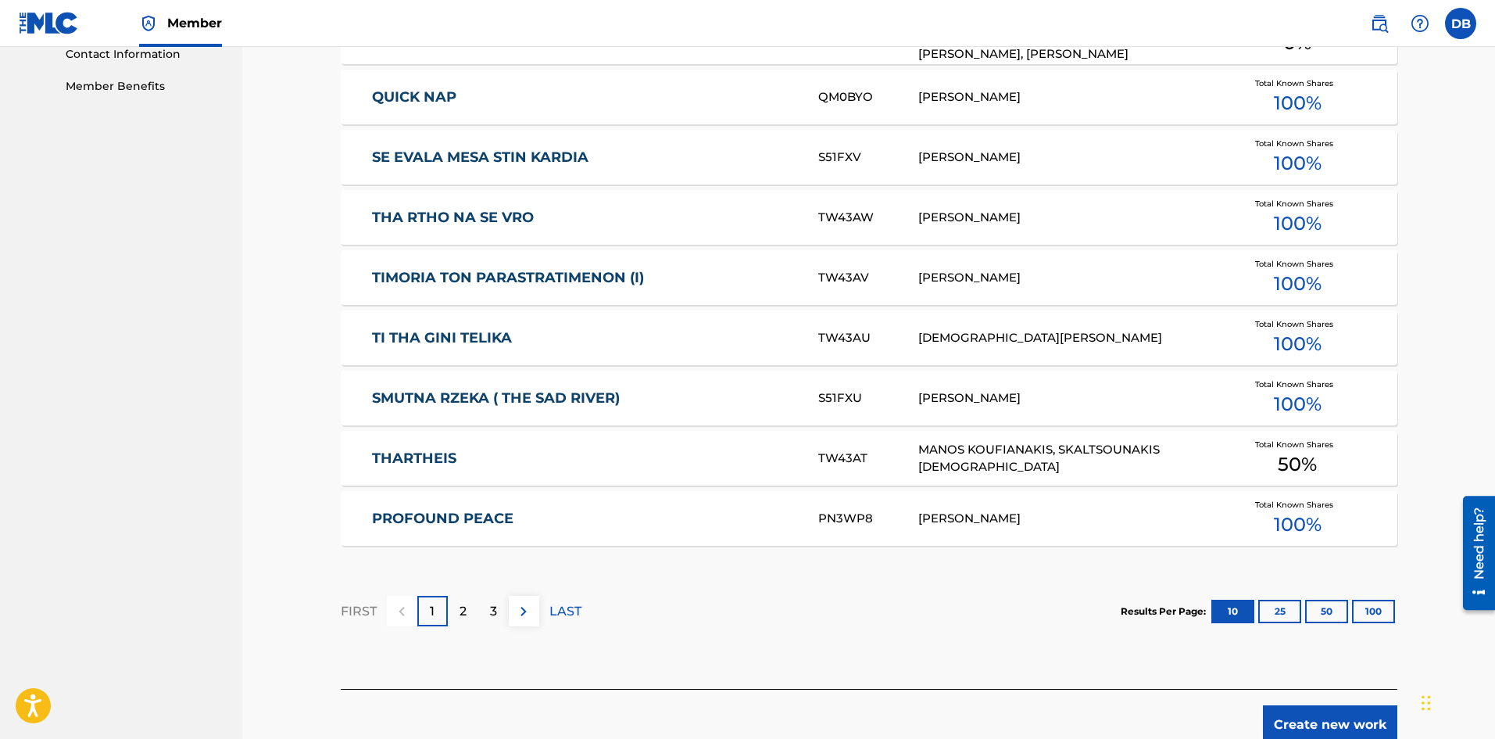
scroll to position [782, 0]
click at [465, 607] on p "2" at bounding box center [463, 610] width 7 height 19
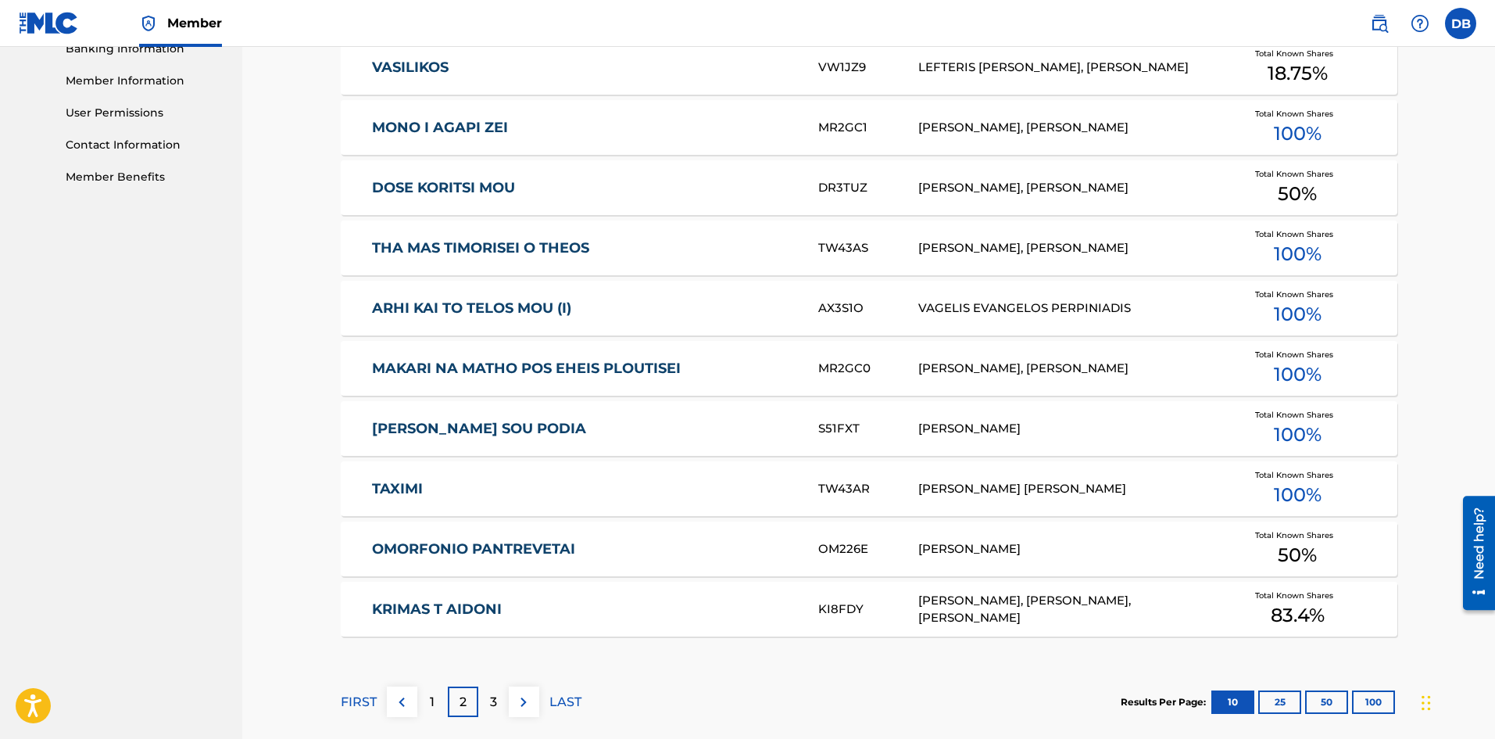
scroll to position [860, 0]
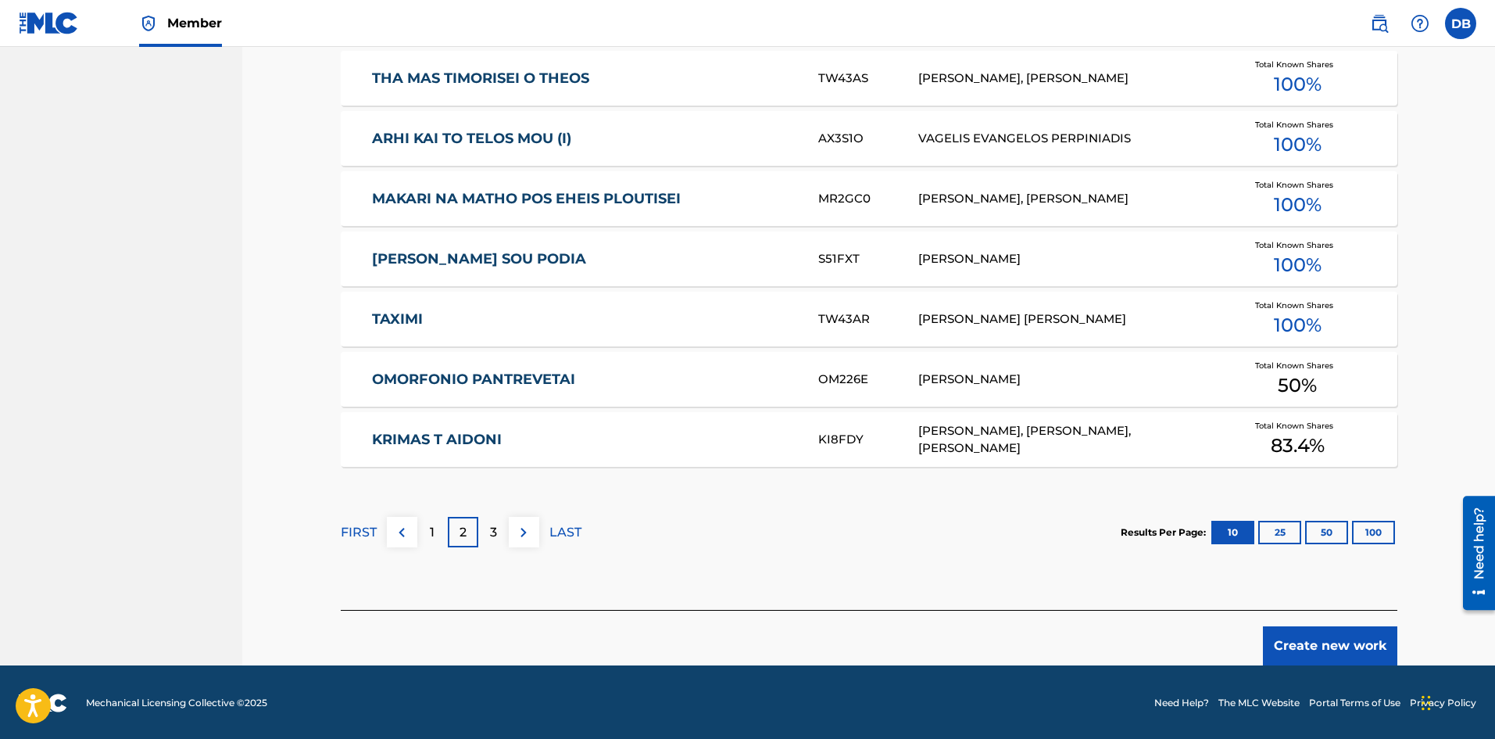
click at [498, 530] on div "3" at bounding box center [493, 532] width 30 height 30
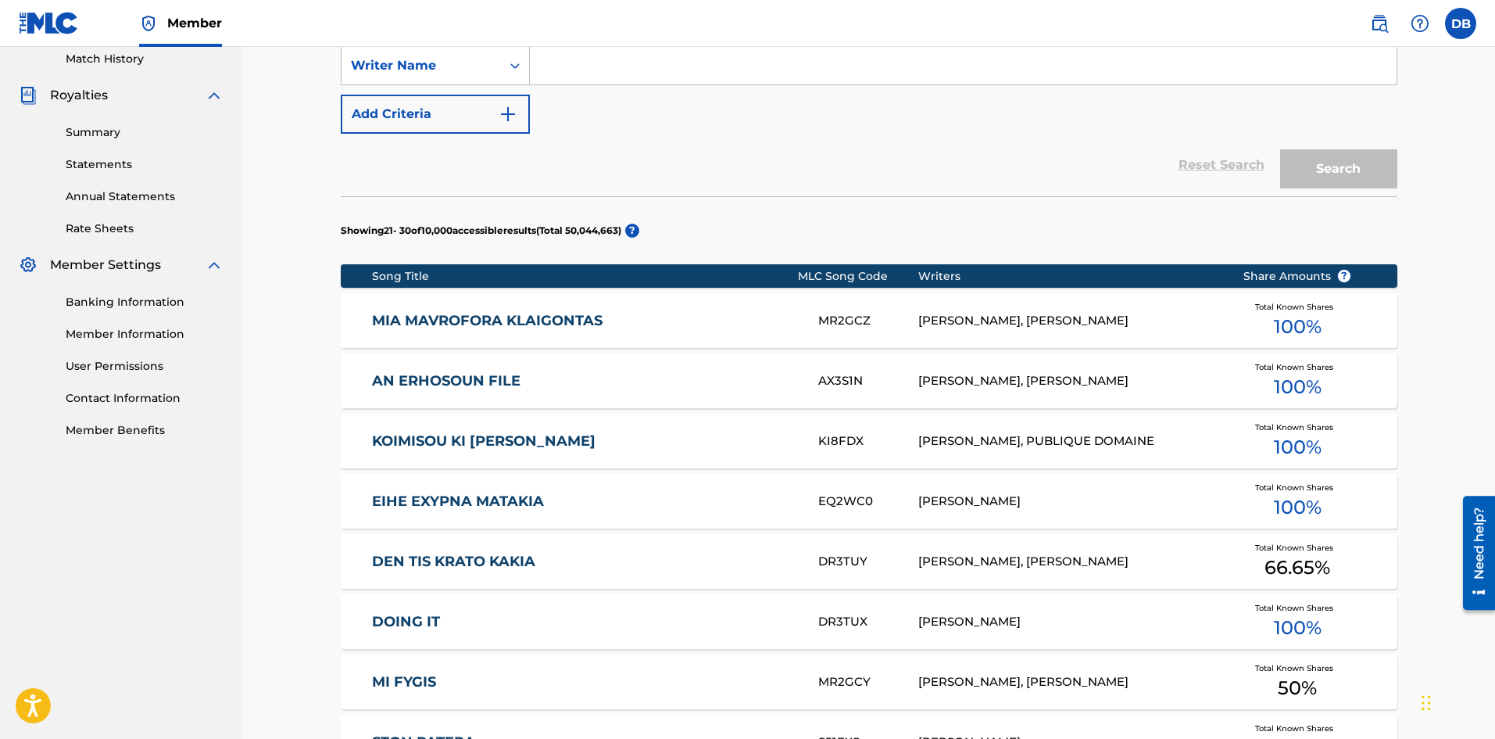
scroll to position [80, 0]
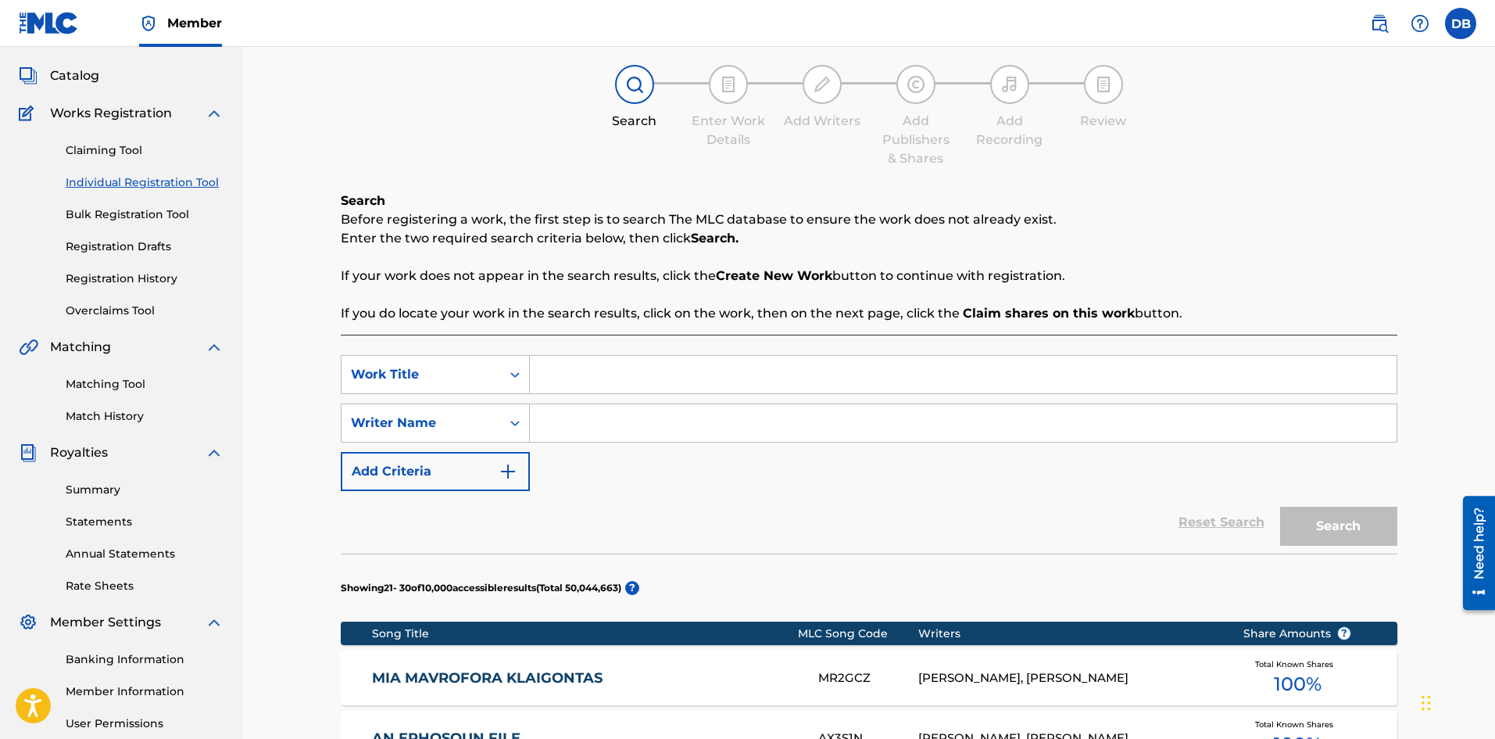
click at [560, 366] on input "Search Form" at bounding box center [963, 375] width 867 height 38
click at [621, 399] on div "SearchWithCriteriae1c01724-601f-47ae-97b9-93eb9b36e021 Work Title SearchWithCri…" at bounding box center [869, 423] width 1057 height 136
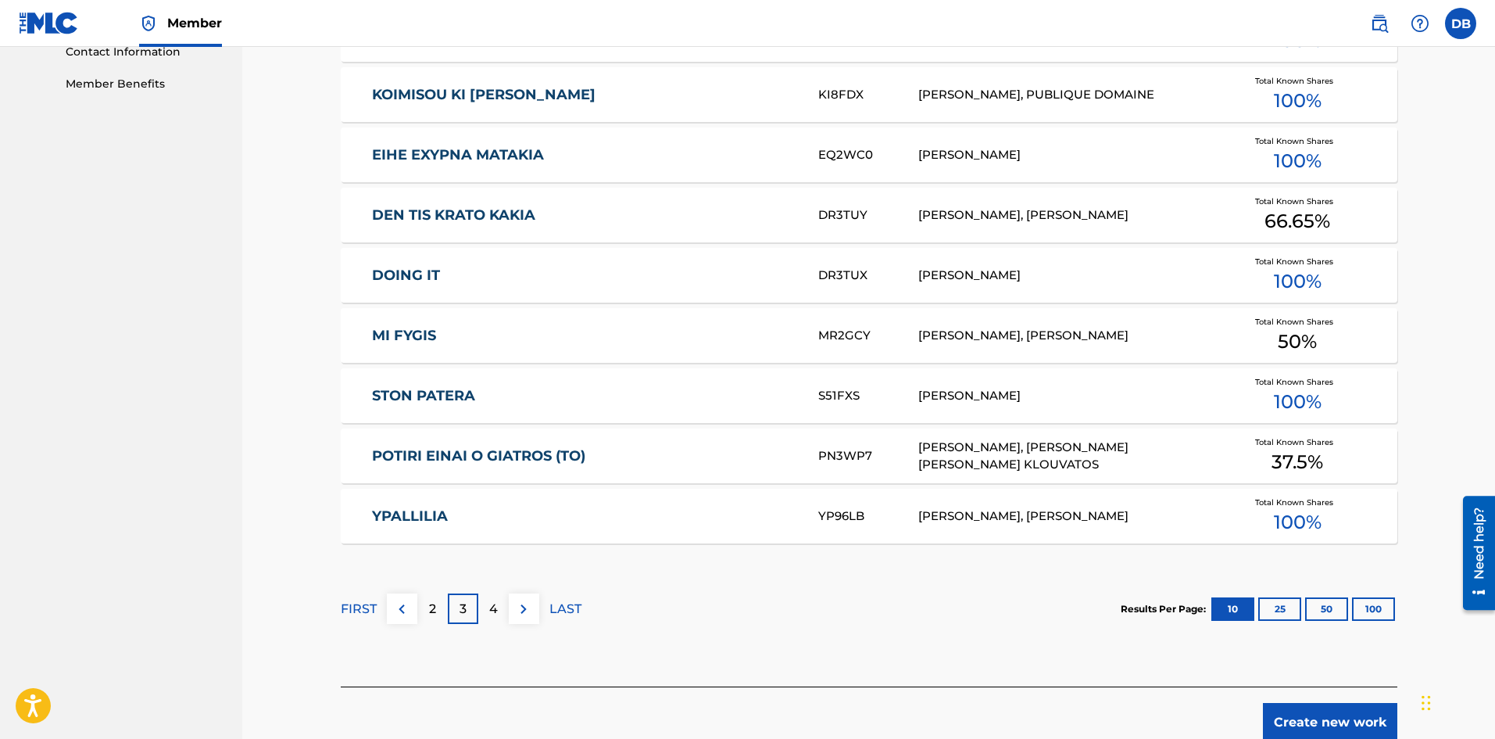
scroll to position [861, 0]
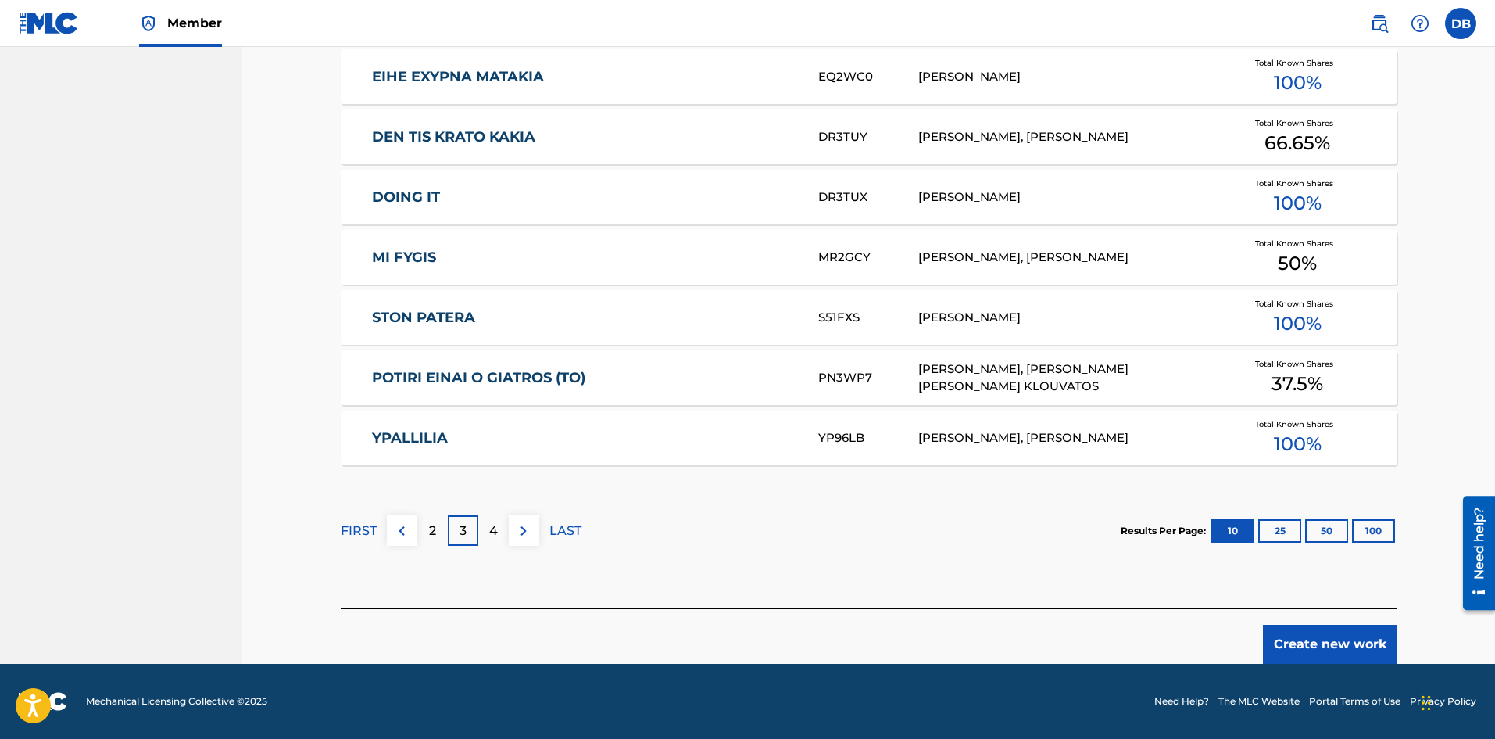
click at [493, 531] on p "4" at bounding box center [493, 530] width 9 height 19
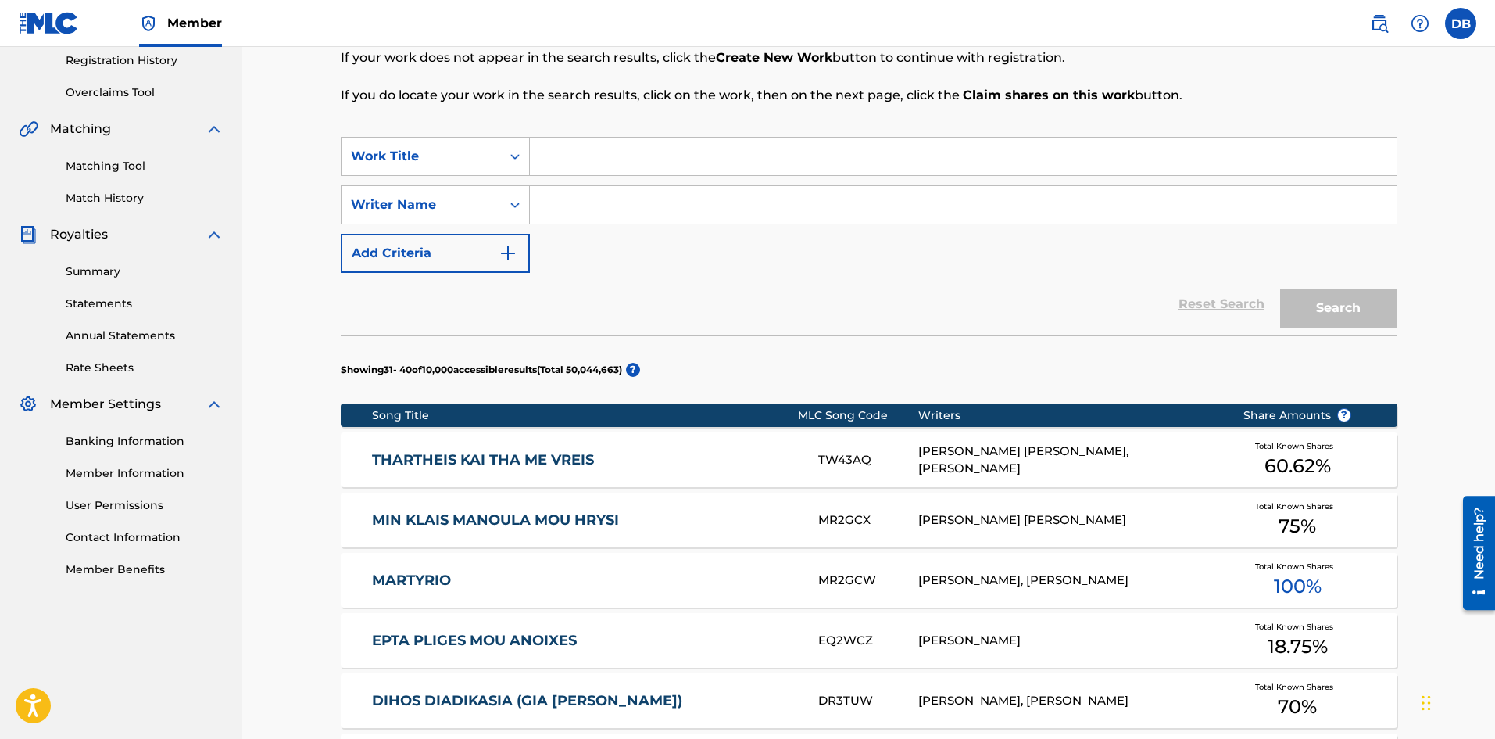
scroll to position [80, 0]
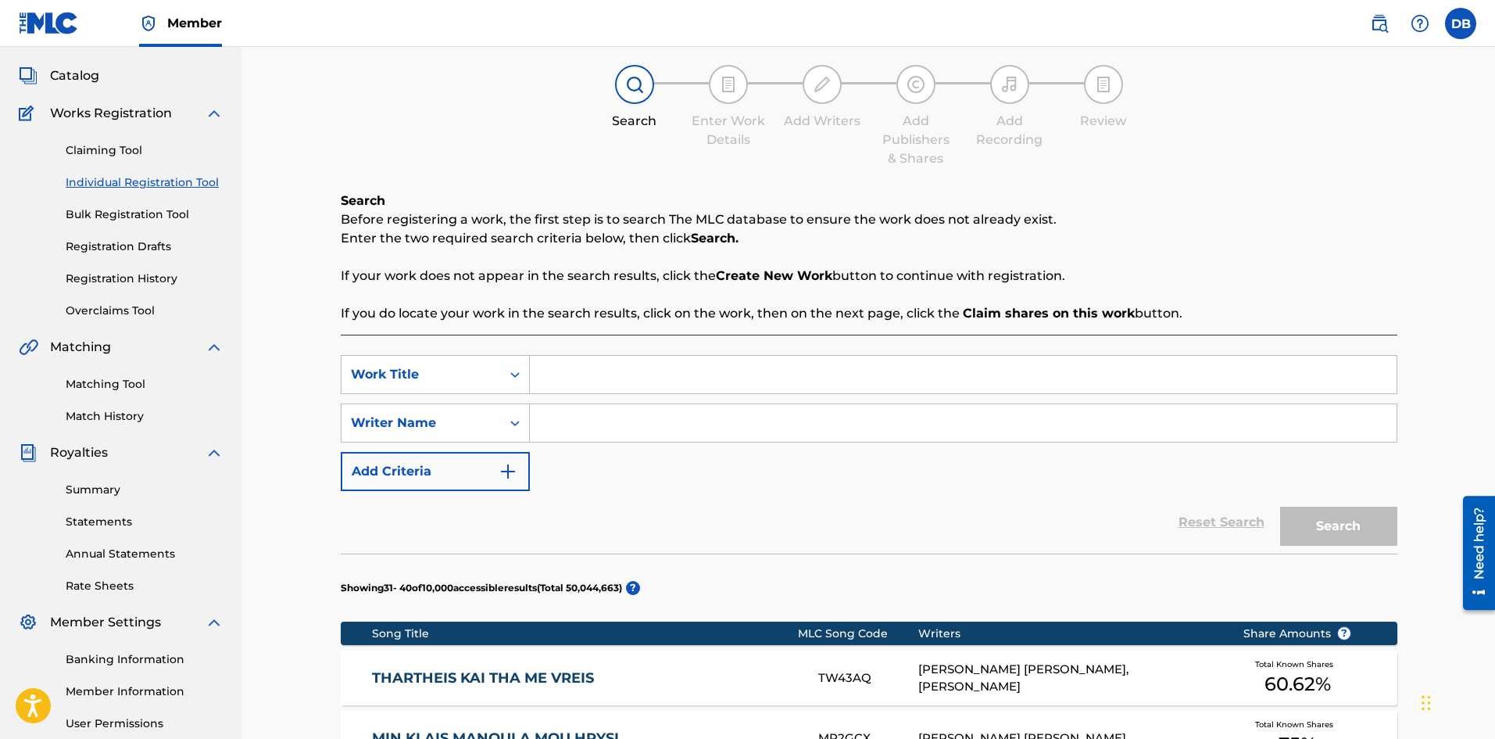
click at [569, 378] on input "Search Form" at bounding box center [963, 375] width 867 height 38
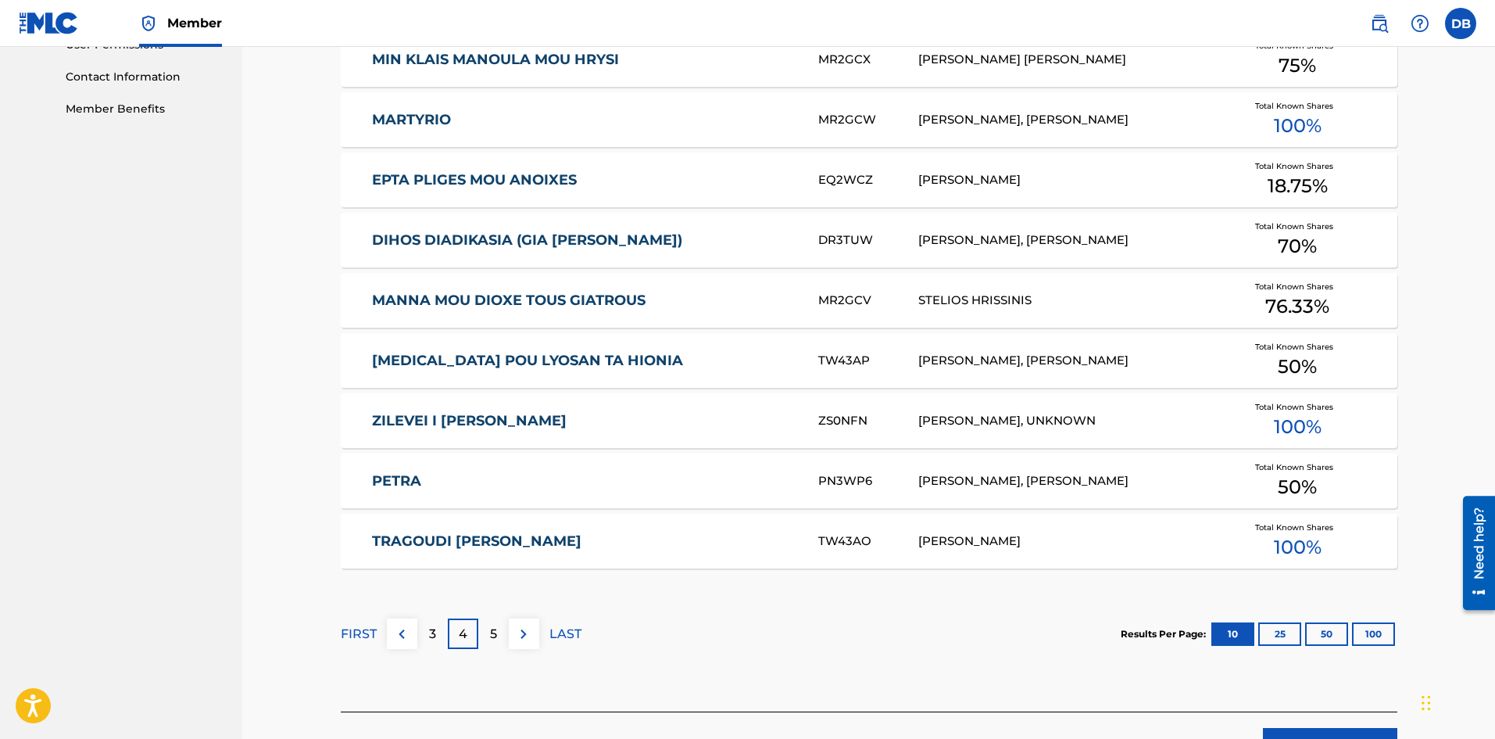
scroll to position [783, 0]
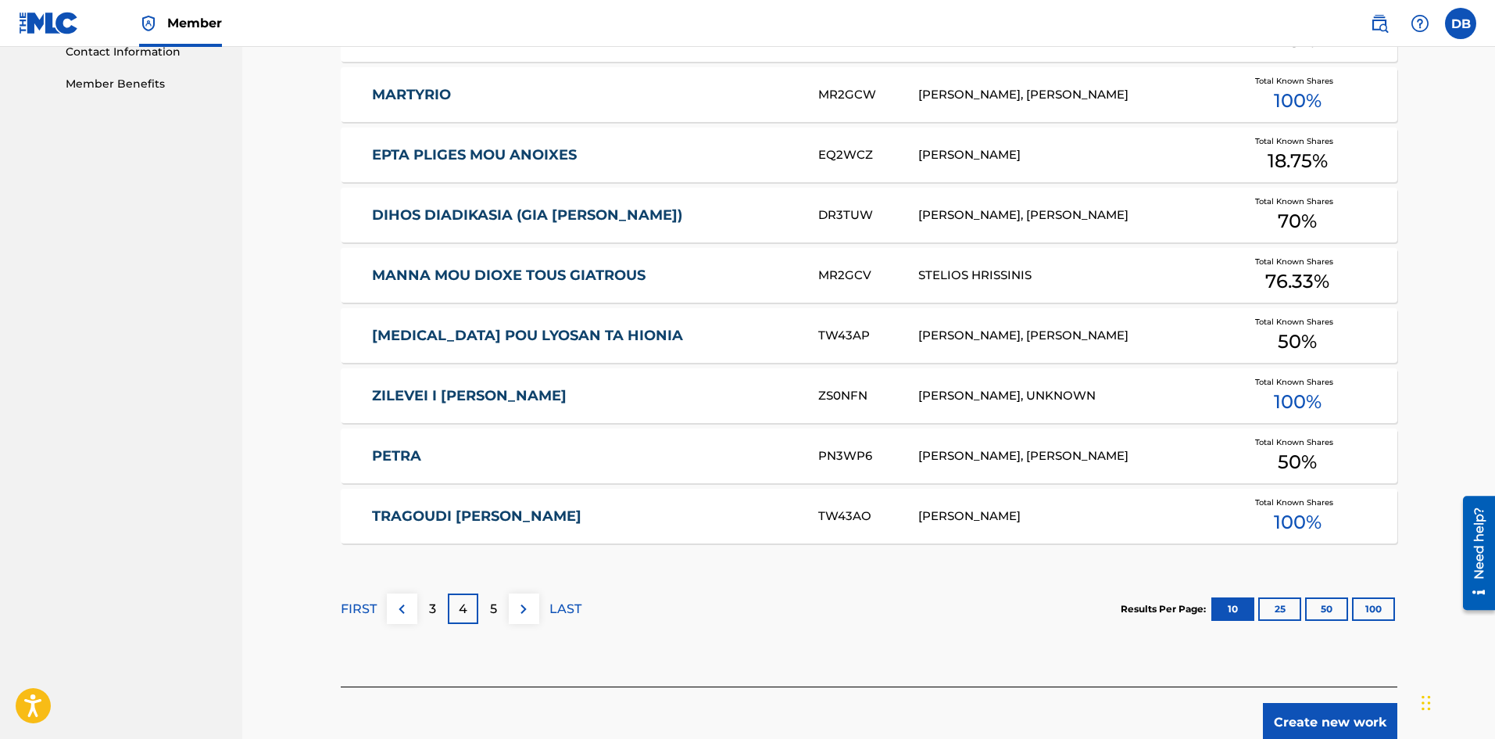
click at [573, 608] on p "LAST" at bounding box center [565, 608] width 32 height 19
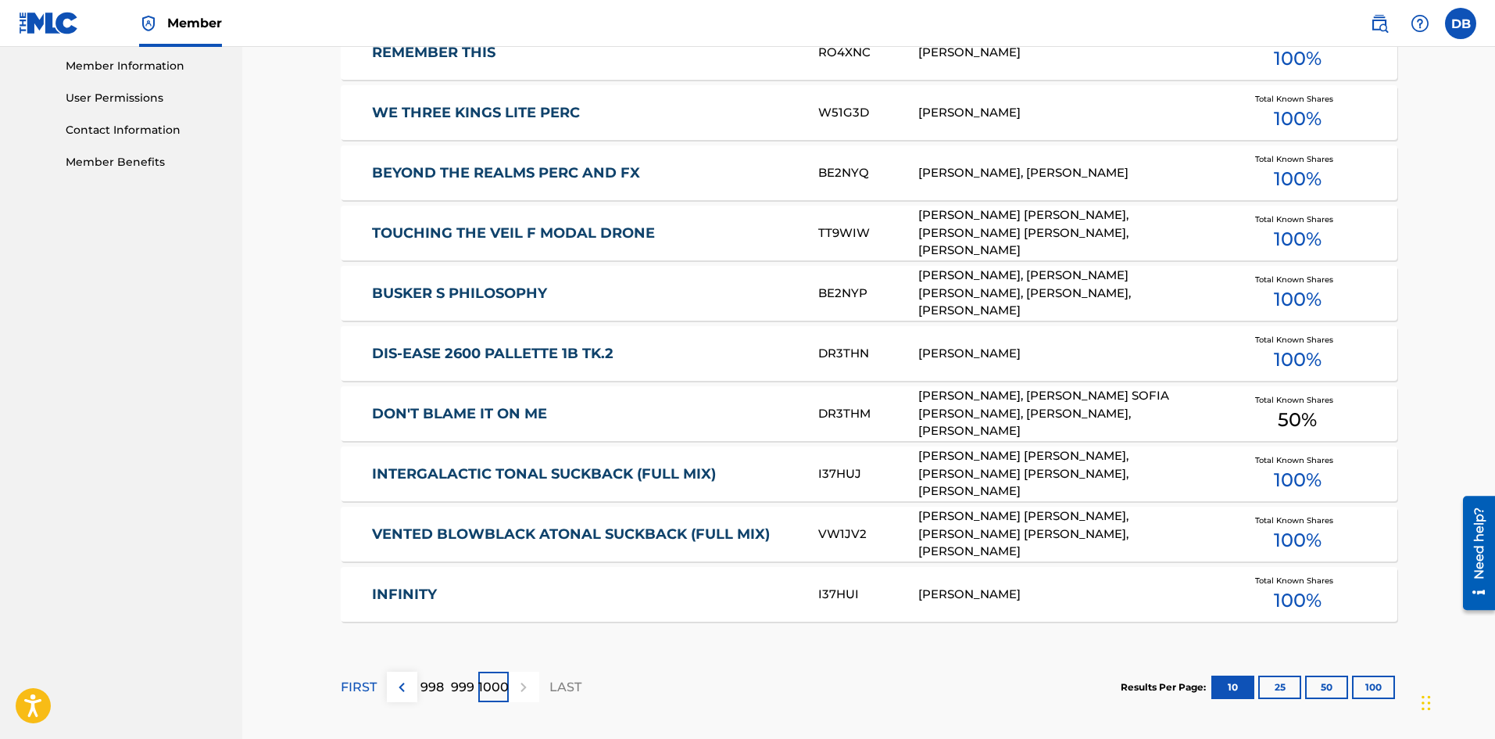
scroll to position [860, 0]
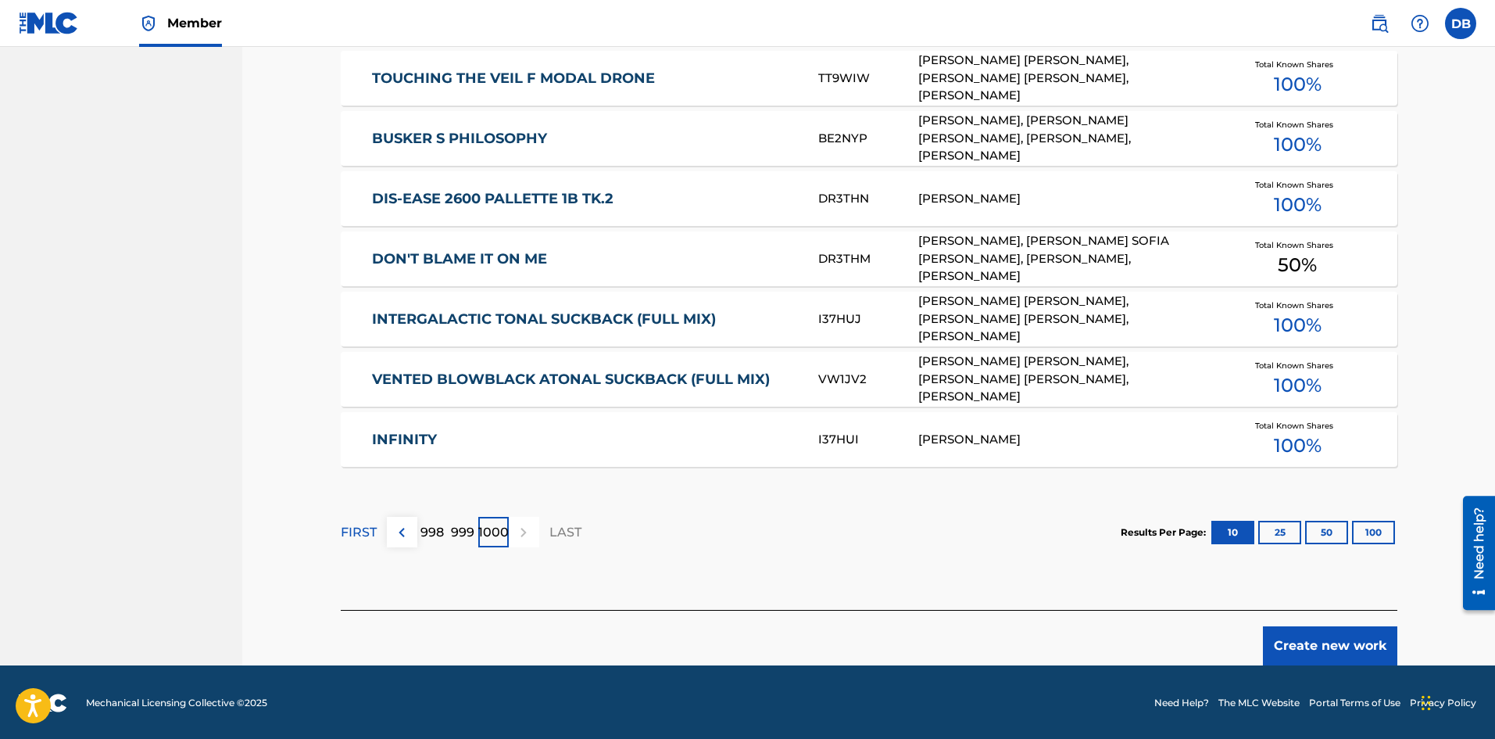
click at [1333, 650] on button "Create new work" at bounding box center [1330, 645] width 134 height 39
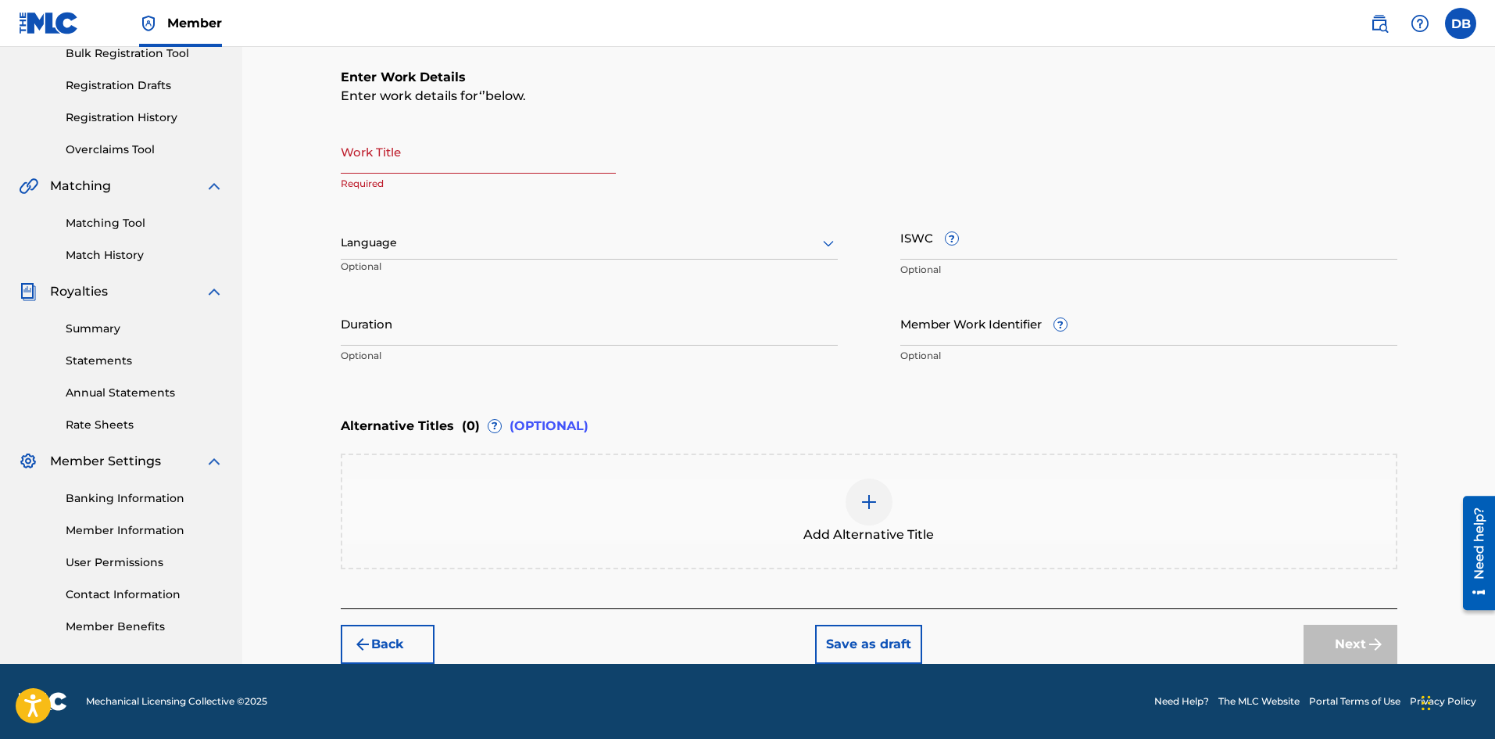
scroll to position [241, 0]
click at [436, 159] on input "Work Title" at bounding box center [478, 151] width 275 height 45
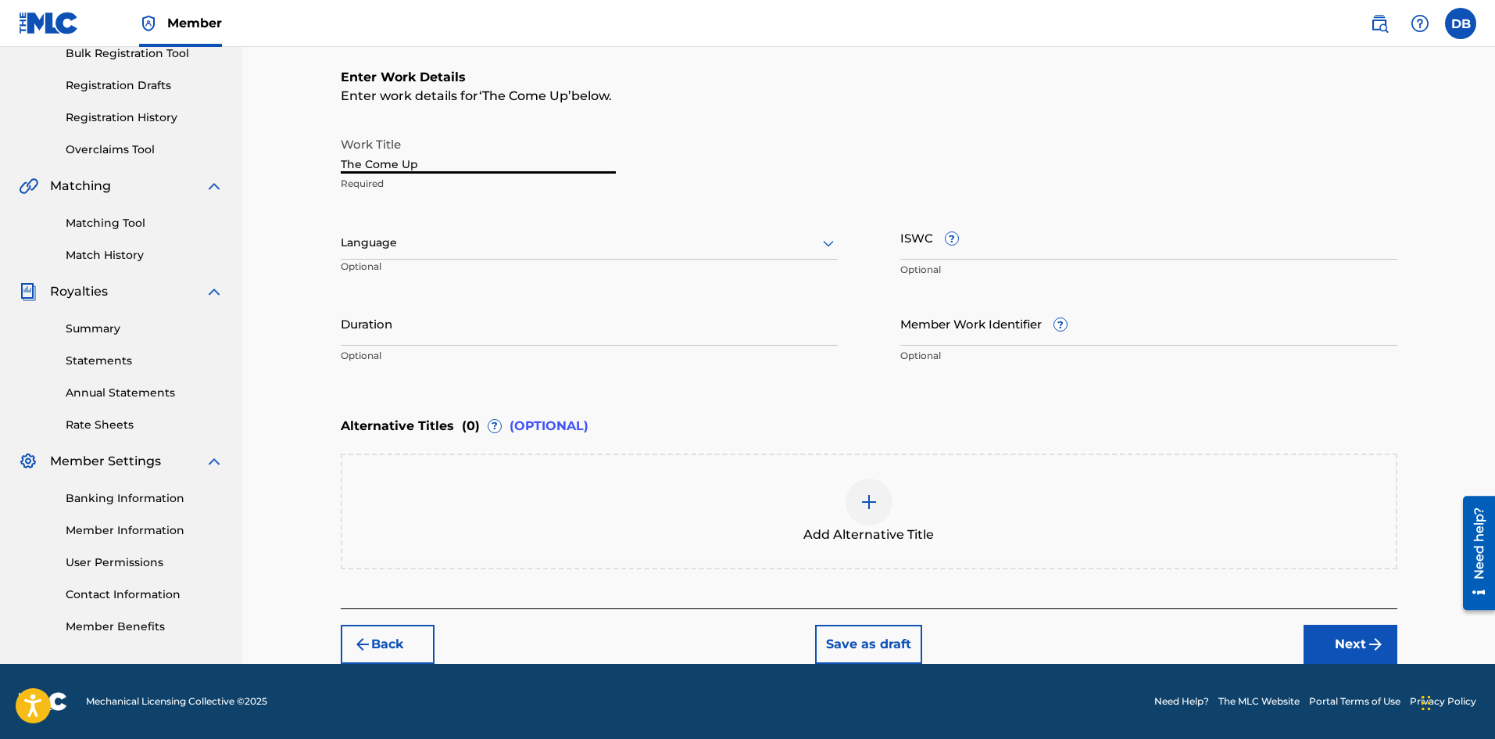
type input "The Come Up"
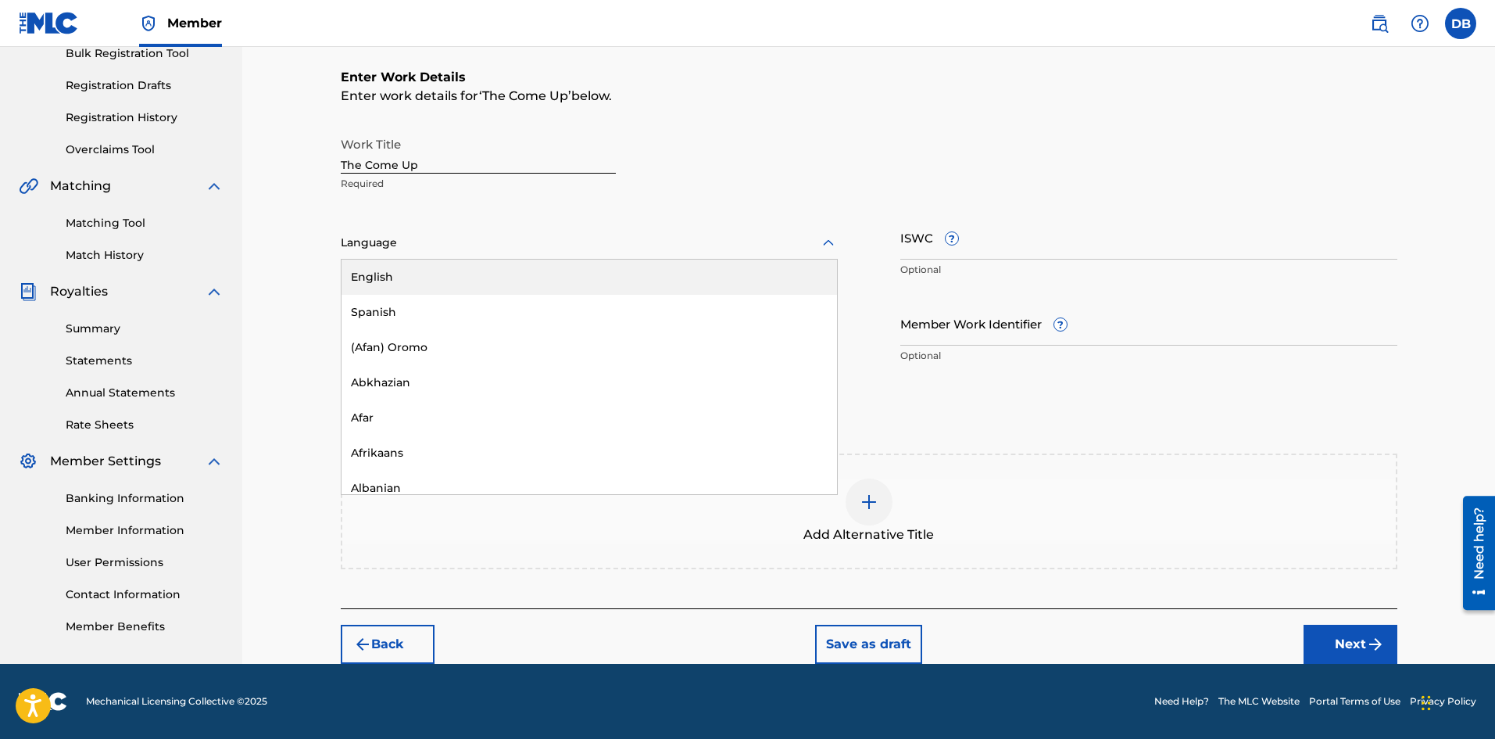
click at [823, 240] on icon at bounding box center [828, 243] width 19 height 19
click at [734, 277] on div "English" at bounding box center [589, 276] width 495 height 35
click at [522, 307] on input "Duration" at bounding box center [589, 323] width 497 height 45
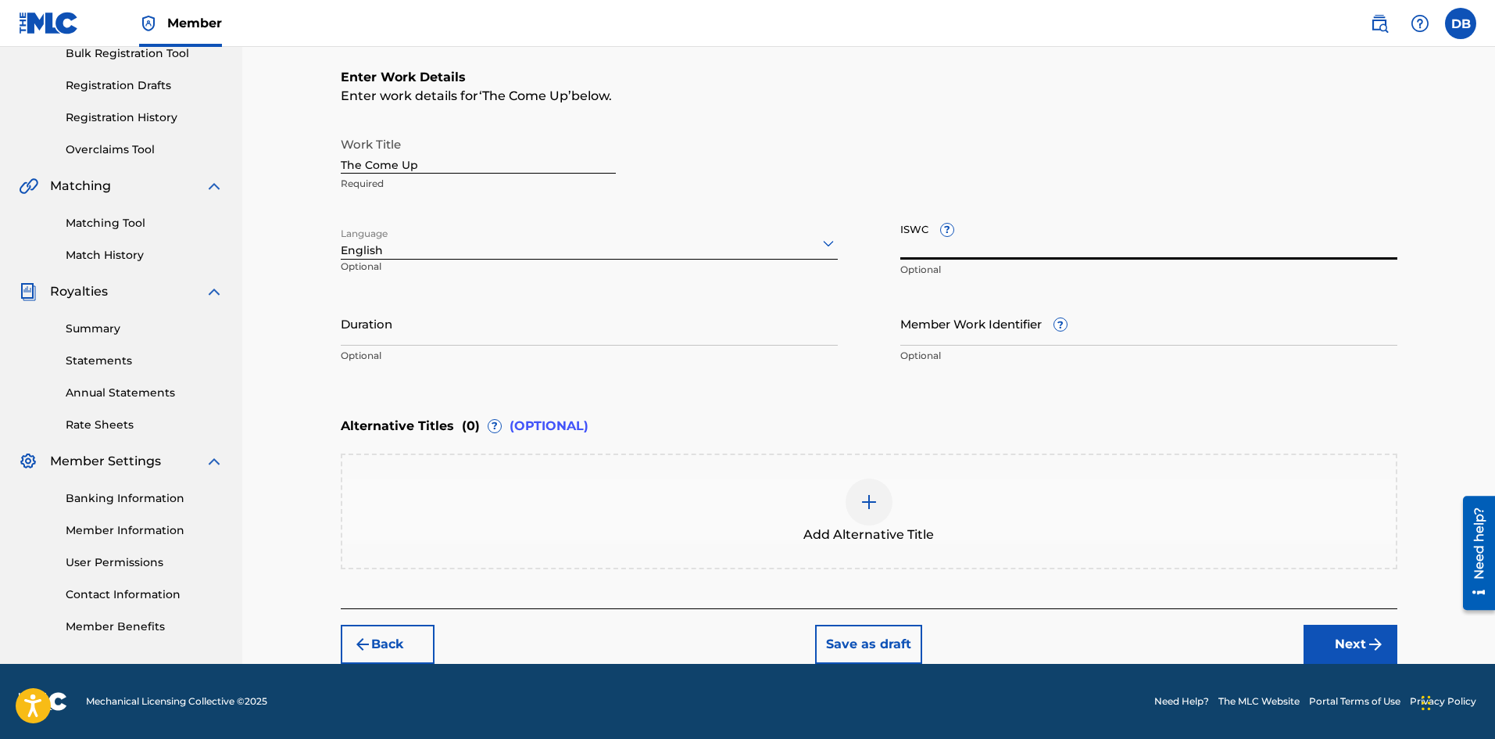
click at [988, 234] on input "ISWC ?" at bounding box center [1148, 237] width 497 height 45
click at [917, 342] on input "Member Work Identifier ?" at bounding box center [1148, 323] width 497 height 45
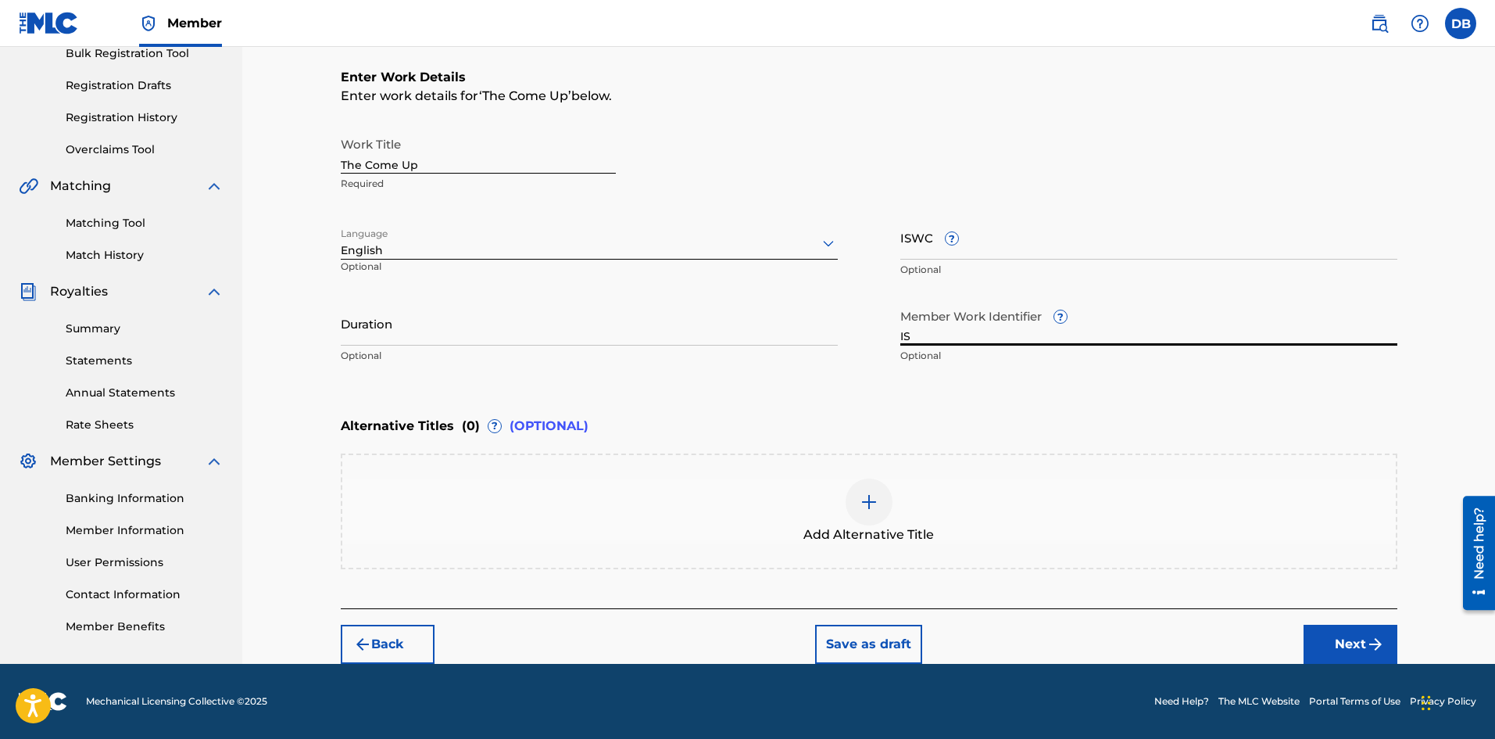
type input "I"
type input "QZHN51924319"
drag, startPoint x: 1016, startPoint y: 387, endPoint x: 1010, endPoint y: 379, distance: 10.0
click at [1016, 385] on div "Enter Work Details Enter work details for ‘ The Come Up ’ below. Work Title The…" at bounding box center [869, 219] width 1057 height 378
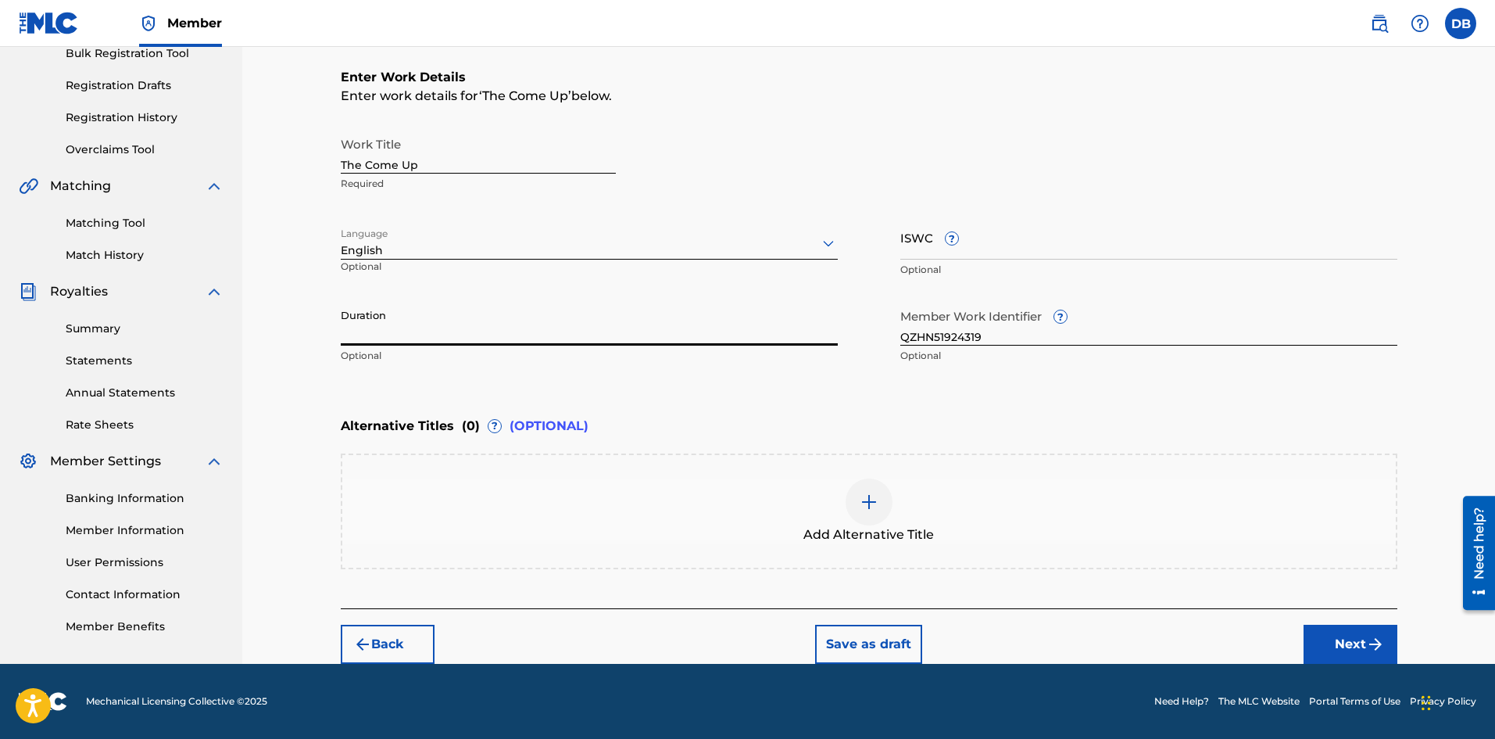
click at [417, 334] on input "Duration" at bounding box center [589, 323] width 497 height 45
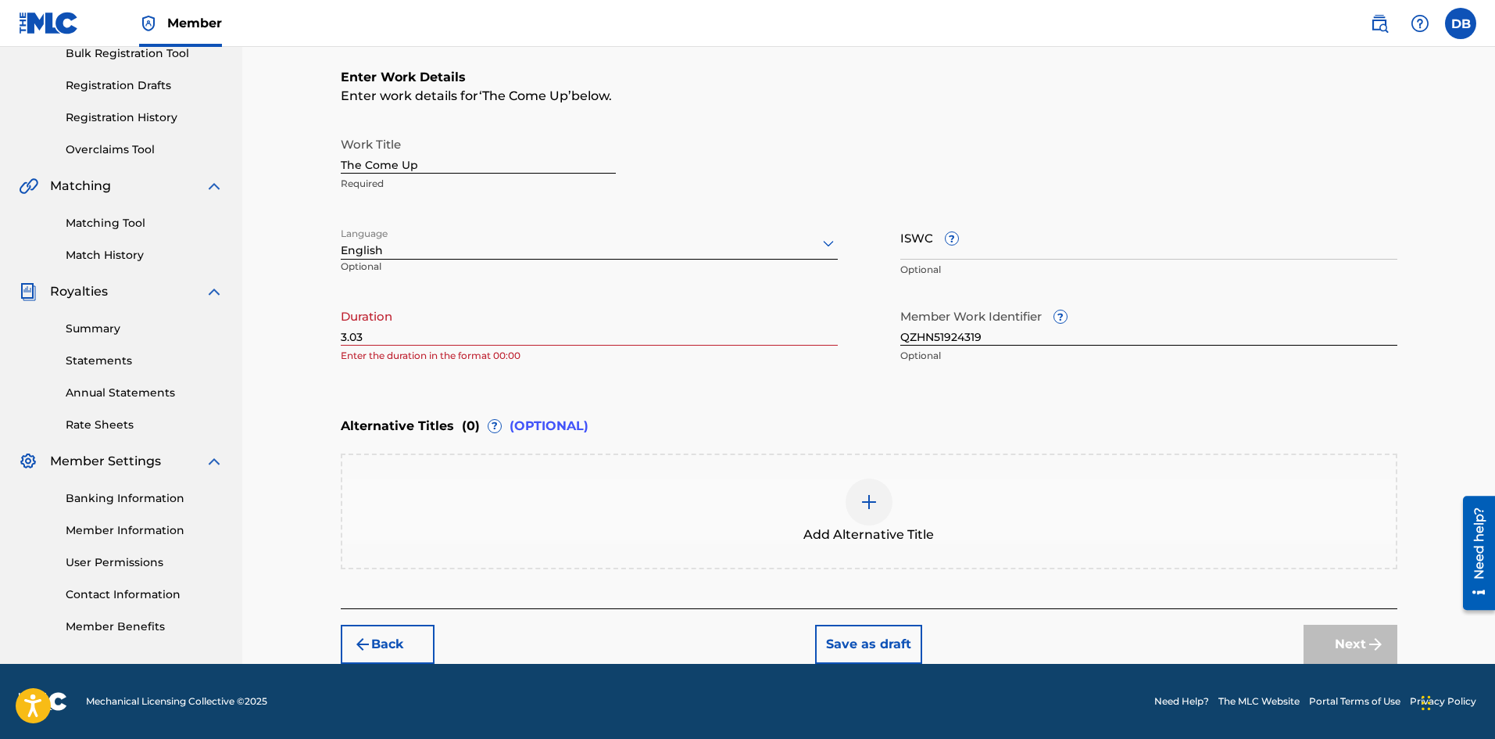
click at [553, 359] on p "Enter the duration in the format 00:00" at bounding box center [589, 356] width 497 height 14
click at [462, 334] on input "3.03" at bounding box center [589, 323] width 497 height 45
type input "3"
click at [548, 374] on div "Enter Work Details Enter work details for ‘ The Come Up ’ below. Work Title The…" at bounding box center [869, 219] width 1057 height 378
click at [422, 331] on input "03.03" at bounding box center [589, 323] width 497 height 45
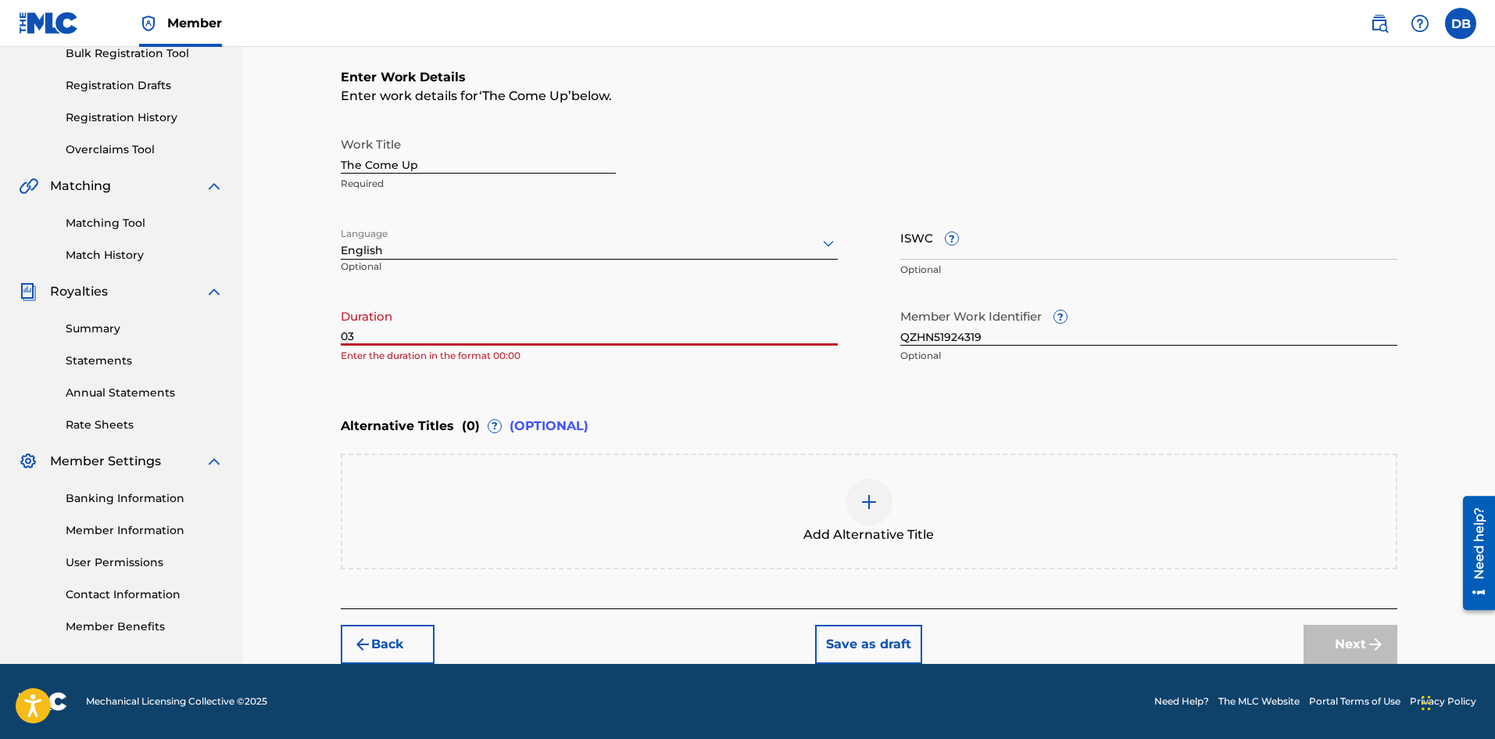
type input "0"
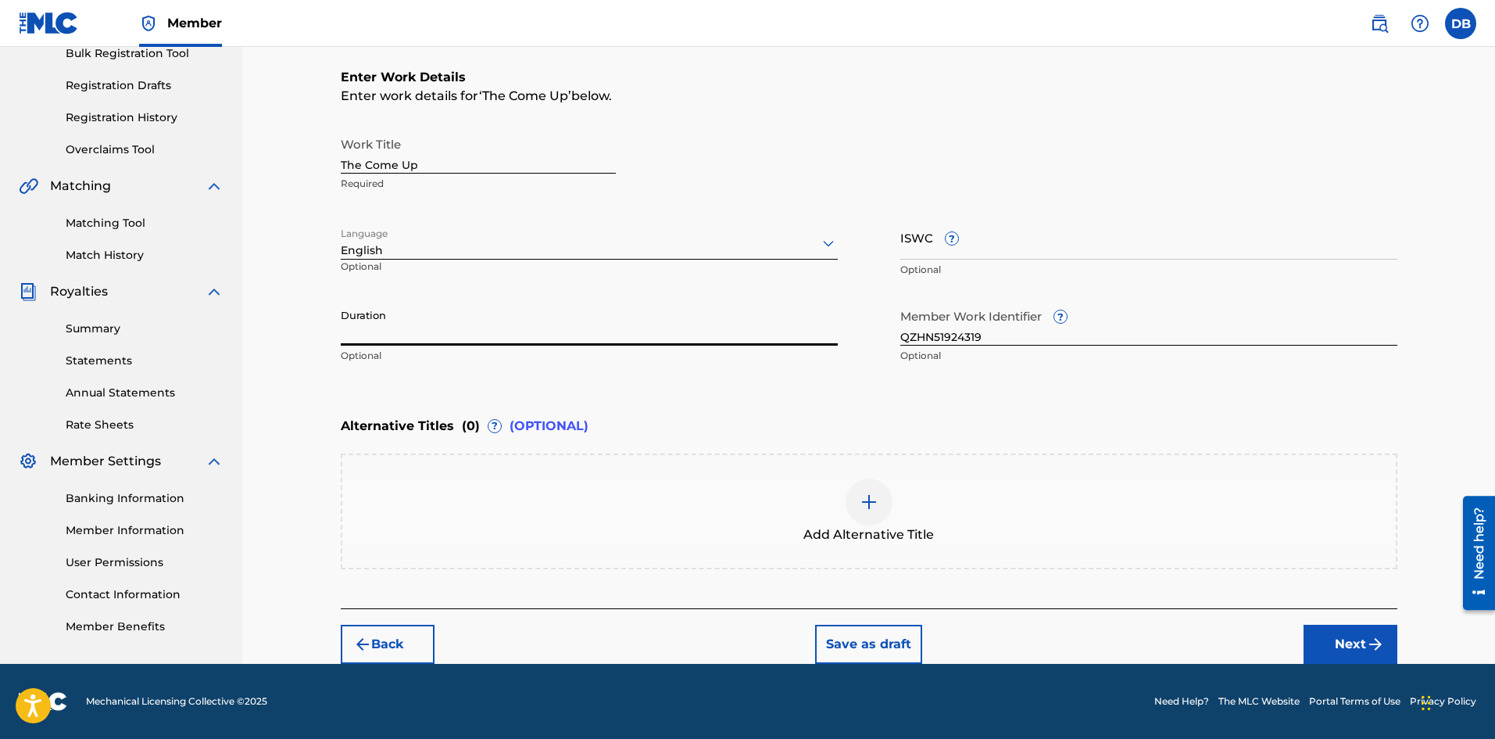
type input "."
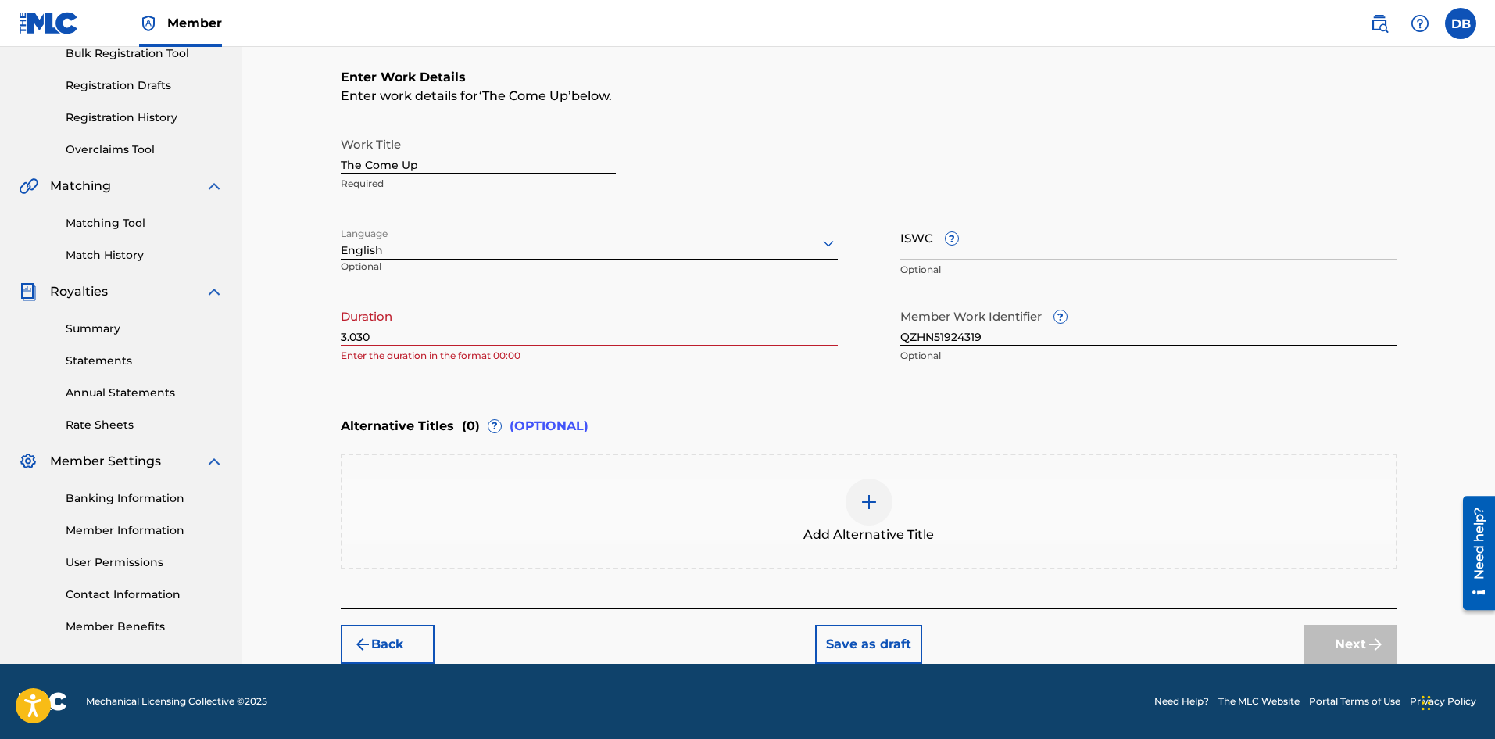
click at [594, 377] on div "Enter Work Details Enter work details for ‘ The Come Up ’ below. Work Title The…" at bounding box center [869, 219] width 1057 height 378
click at [524, 333] on input "3.030" at bounding box center [589, 323] width 497 height 45
type input "3"
click at [513, 375] on div "Enter Work Details Enter work details for ‘ The Come Up ’ below. Work Title The…" at bounding box center [869, 219] width 1057 height 378
click at [396, 321] on input "0000" at bounding box center [589, 323] width 497 height 45
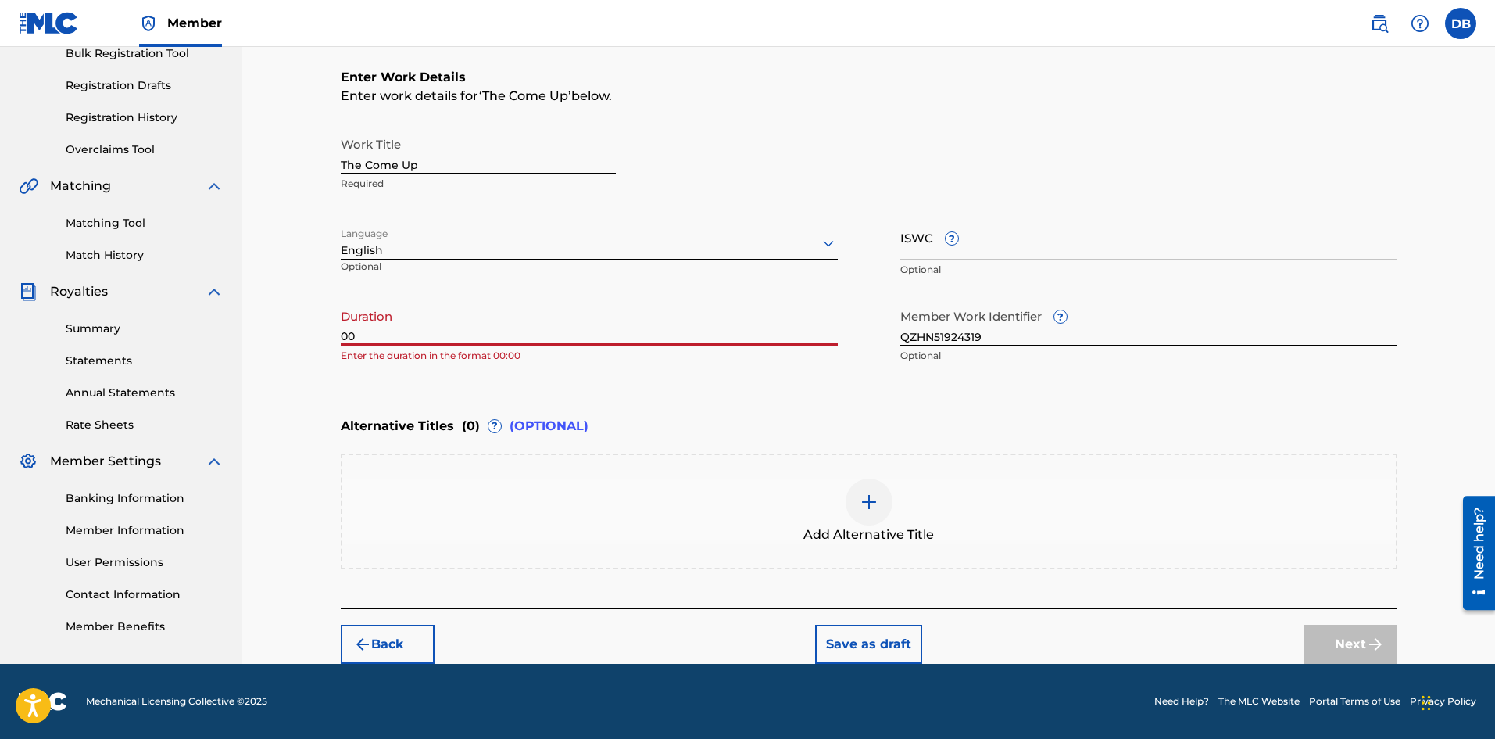
type input "0"
click at [503, 382] on div "Enter Work Details Enter work details for ‘ The Come Up ’ below. Work Title The…" at bounding box center [869, 219] width 1057 height 378
click at [471, 340] on input "3:03" at bounding box center [589, 323] width 497 height 45
click at [342, 332] on input "3:03" at bounding box center [589, 323] width 497 height 45
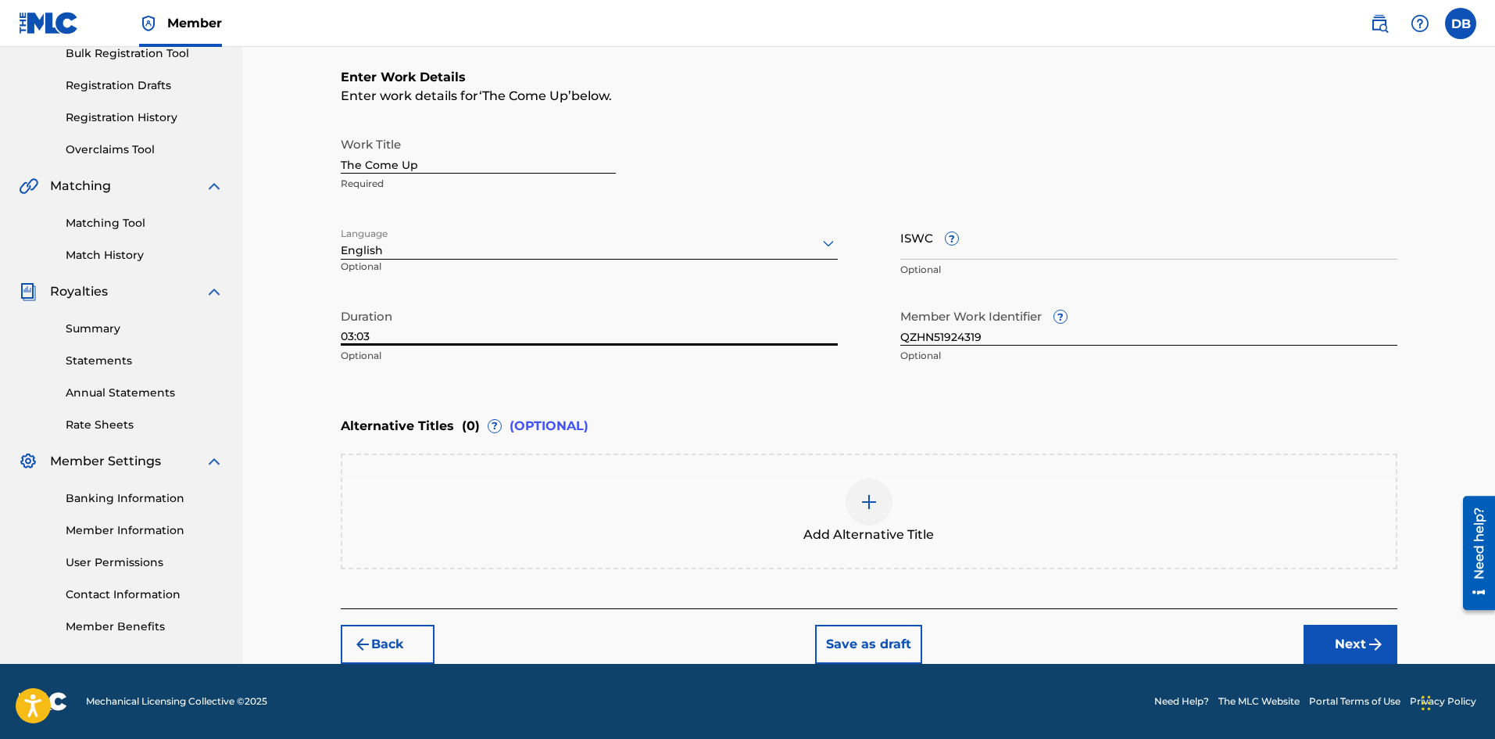
type input "03:03"
click at [442, 363] on div "Duration 03:03 Optional" at bounding box center [589, 336] width 497 height 70
click at [1351, 646] on button "Next" at bounding box center [1351, 643] width 94 height 39
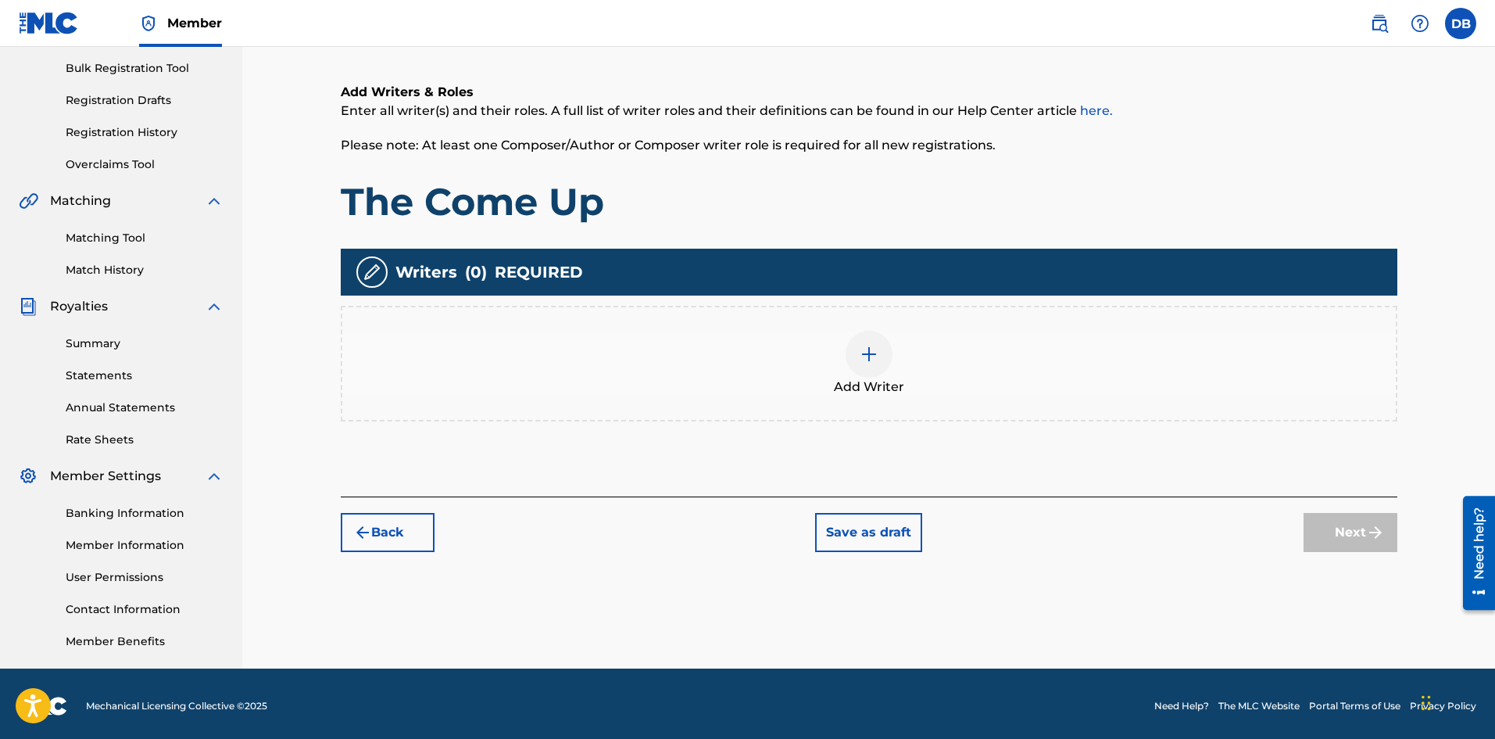
scroll to position [227, 0]
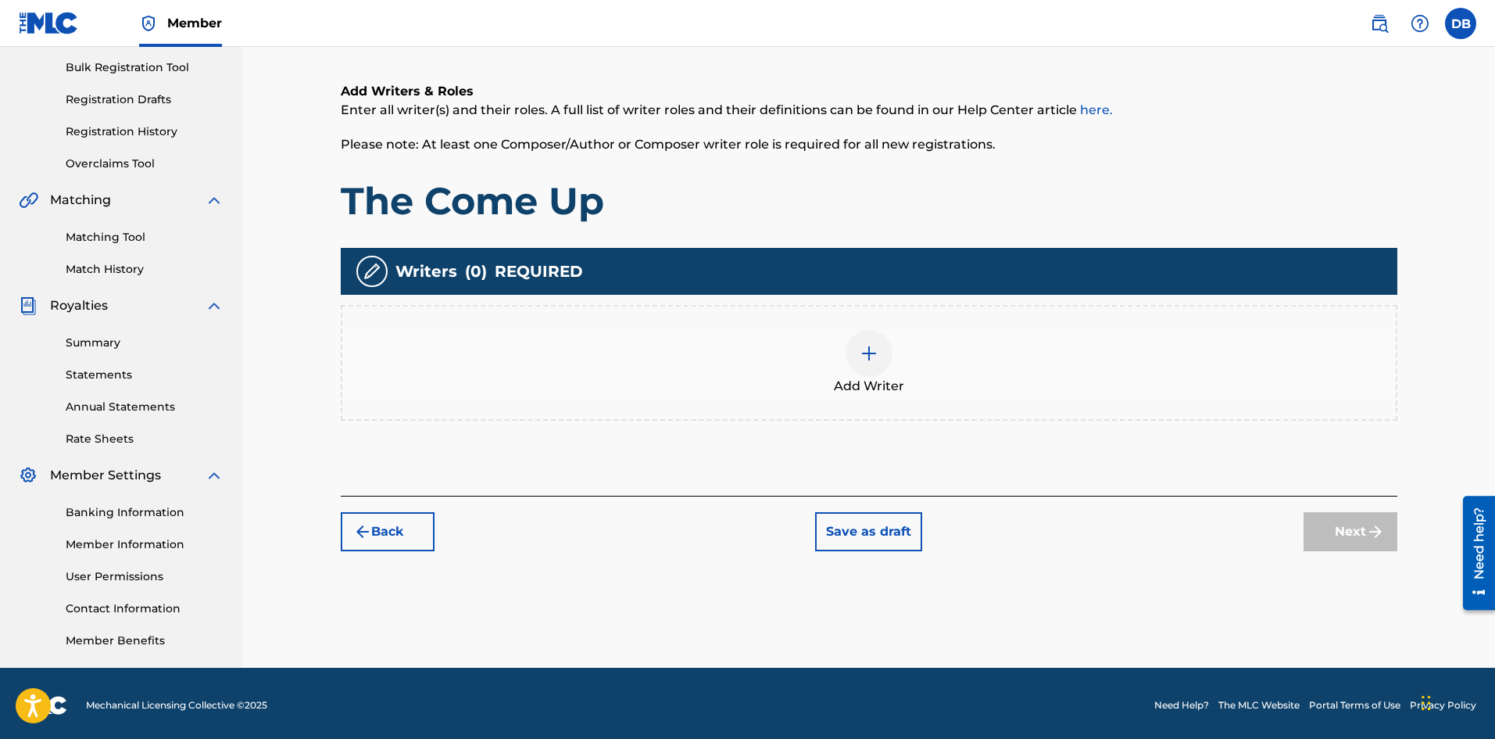
click at [867, 347] on img at bounding box center [869, 353] width 19 height 19
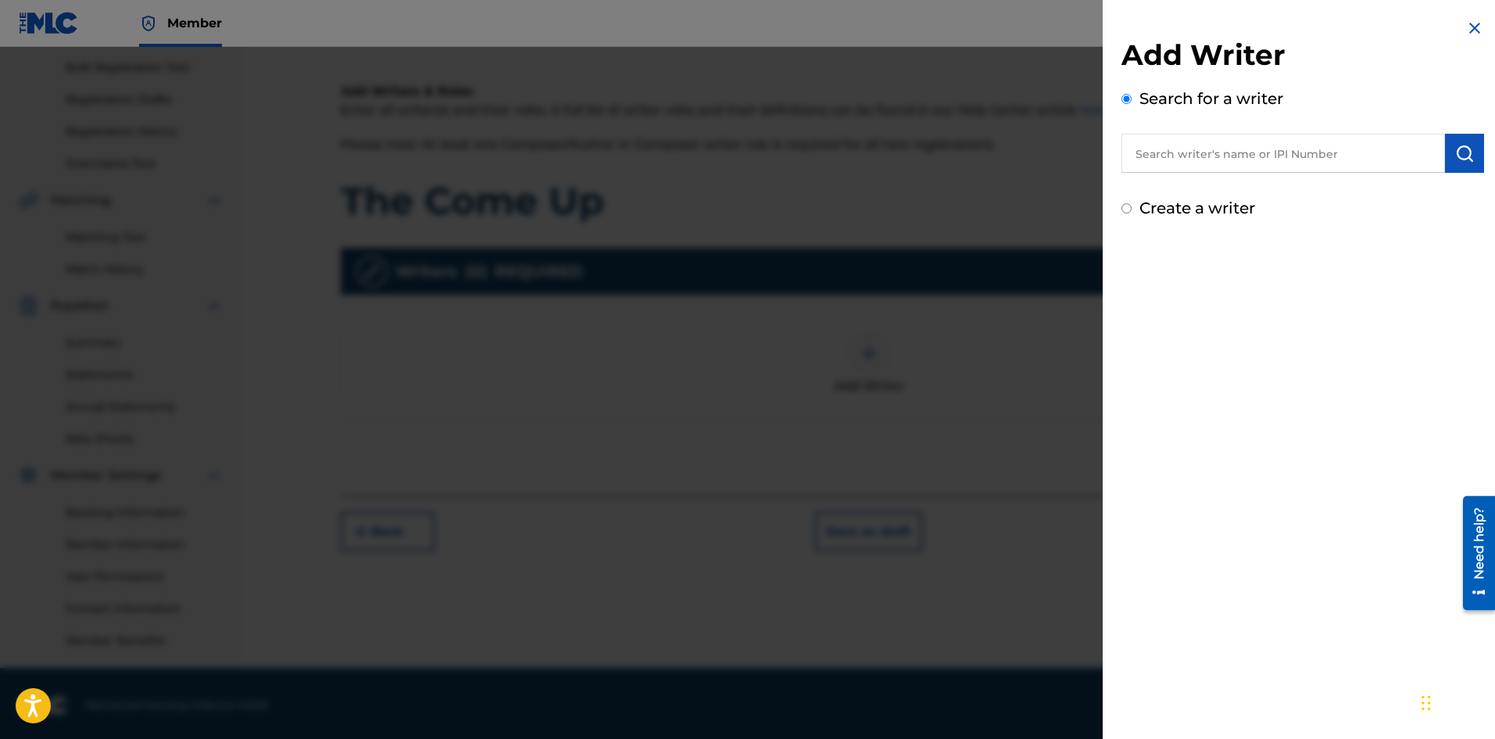
click at [1163, 156] on input "text" at bounding box center [1283, 153] width 324 height 39
click at [1168, 182] on strong "[PERSON_NAME]" at bounding box center [1191, 188] width 112 height 15
type input "[PERSON_NAME]"
click at [1455, 154] on img "submit" at bounding box center [1464, 153] width 19 height 19
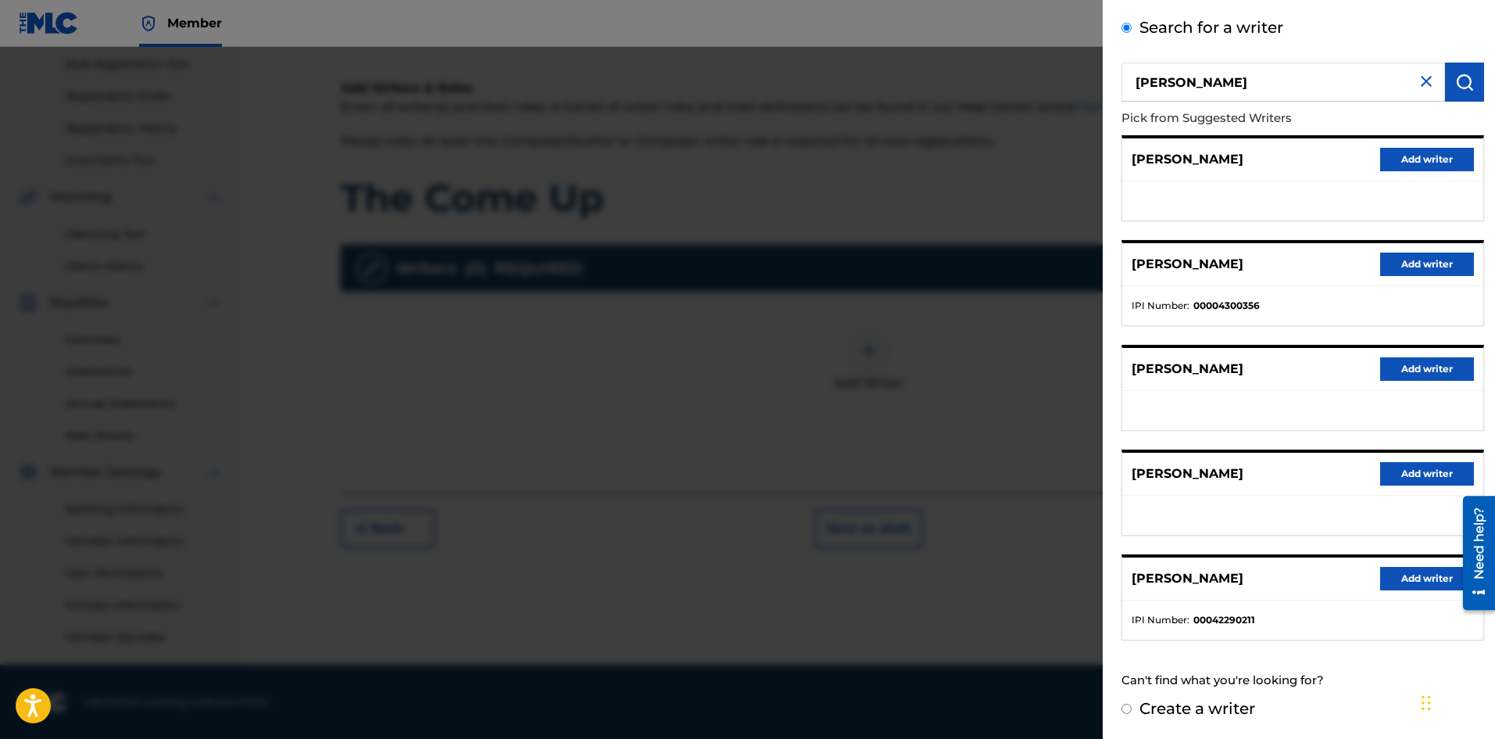
scroll to position [231, 0]
click at [1409, 476] on button "Add writer" at bounding box center [1427, 473] width 94 height 23
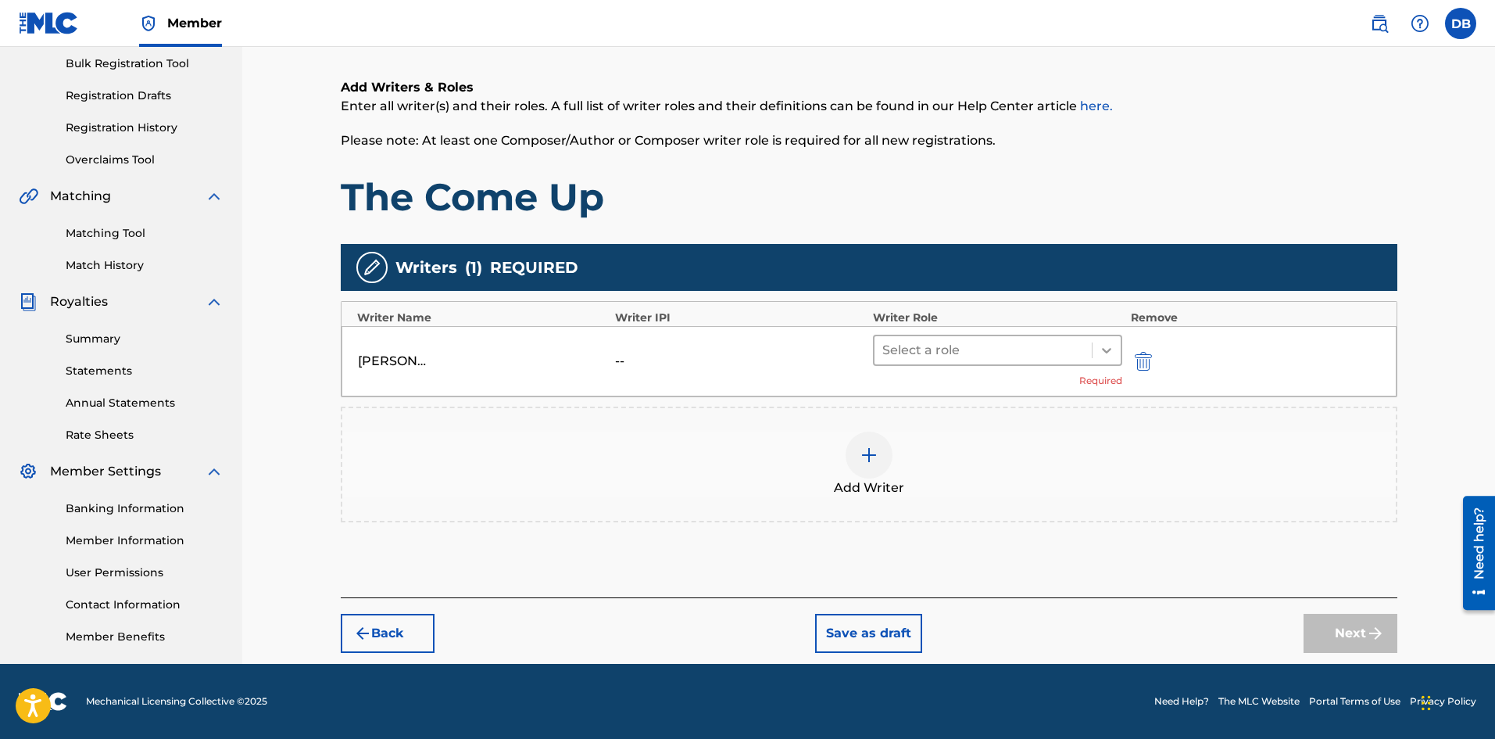
click at [1109, 348] on icon at bounding box center [1107, 350] width 16 height 16
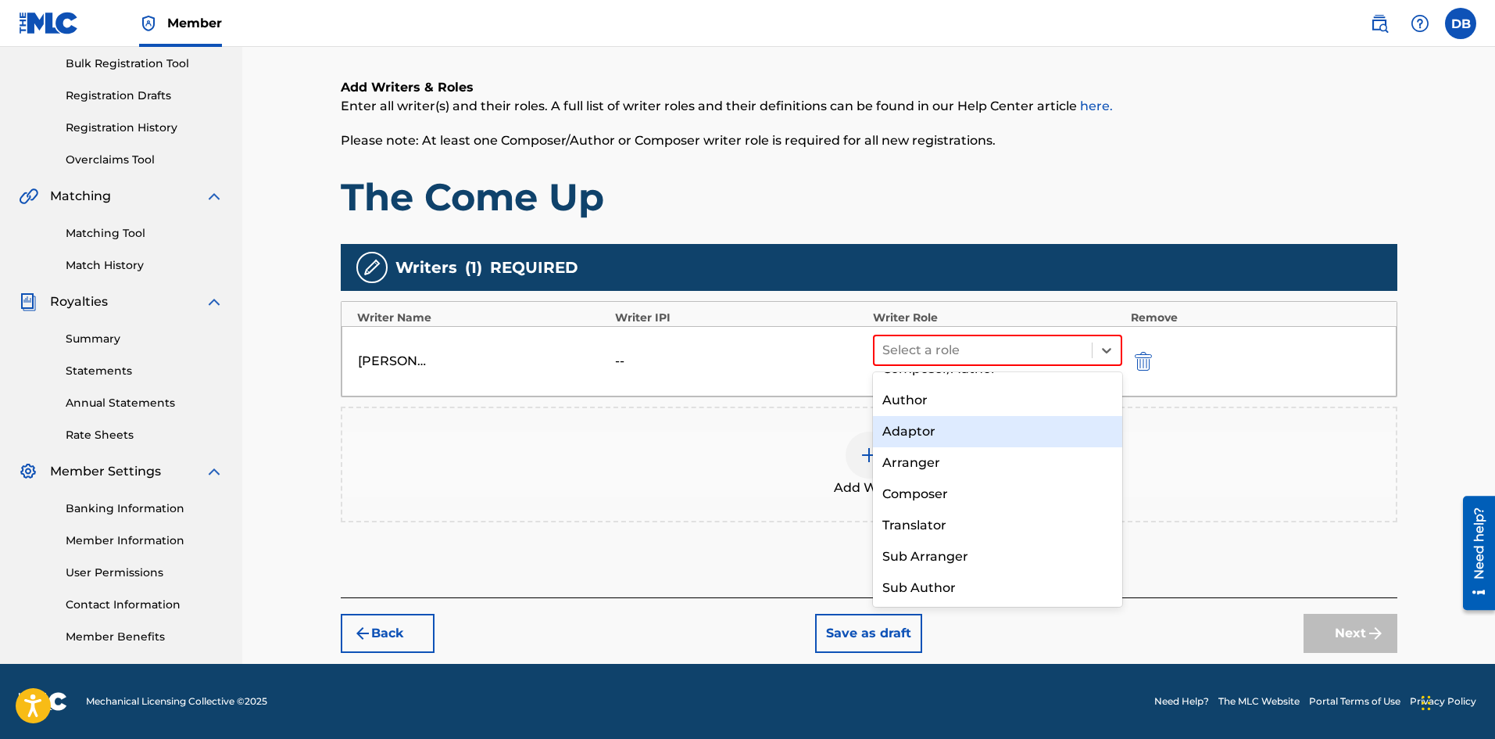
scroll to position [0, 0]
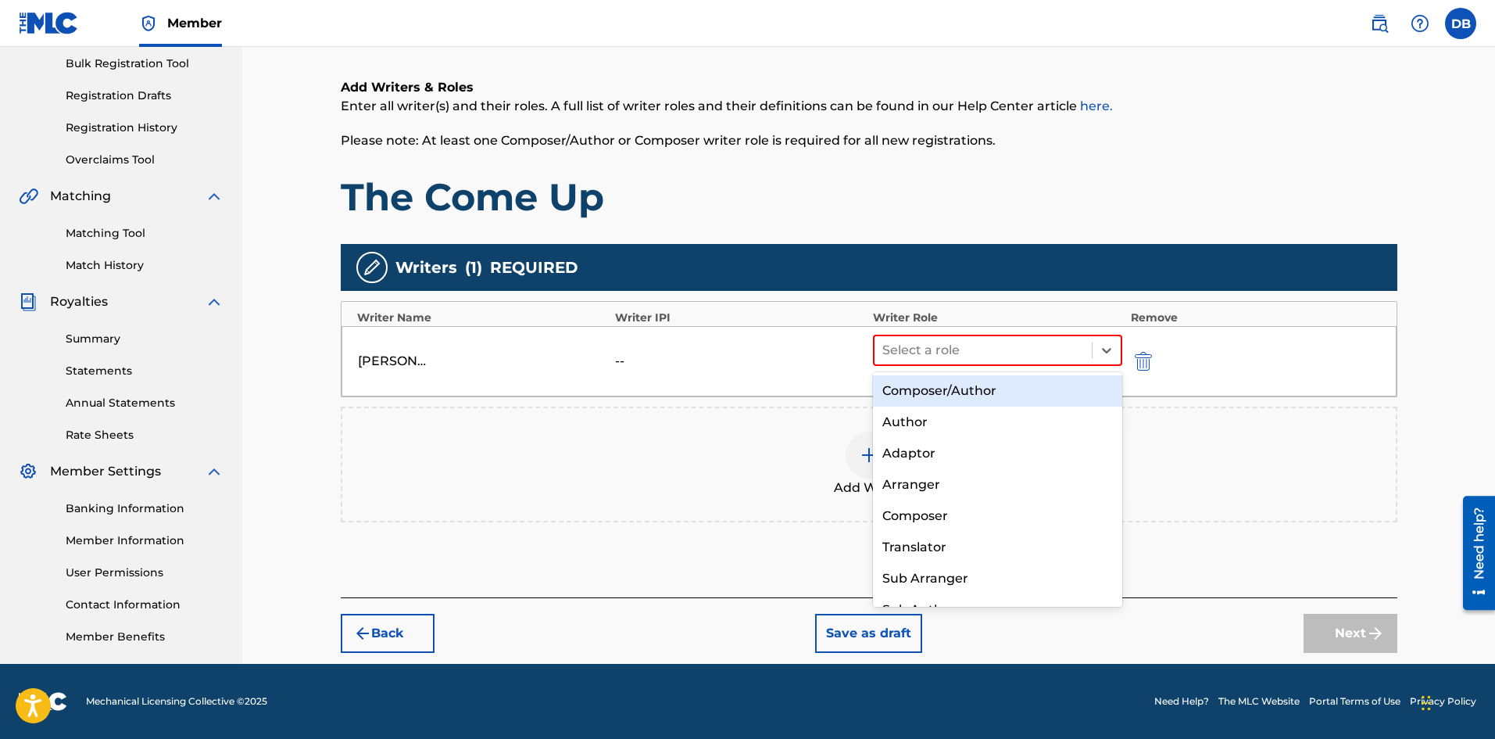
click at [987, 389] on div "Composer/Author" at bounding box center [998, 390] width 250 height 31
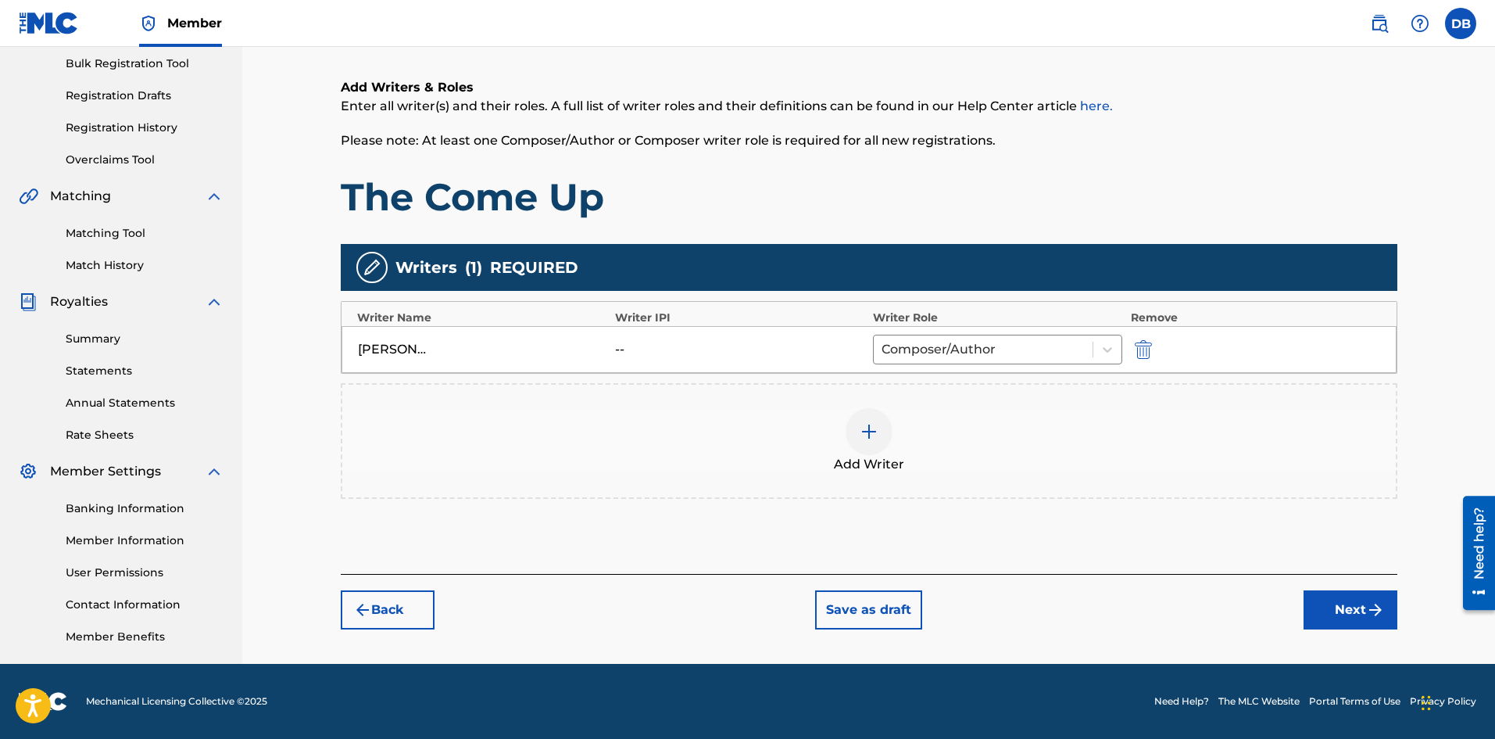
click at [1094, 474] on div "Add Writer" at bounding box center [869, 441] width 1057 height 116
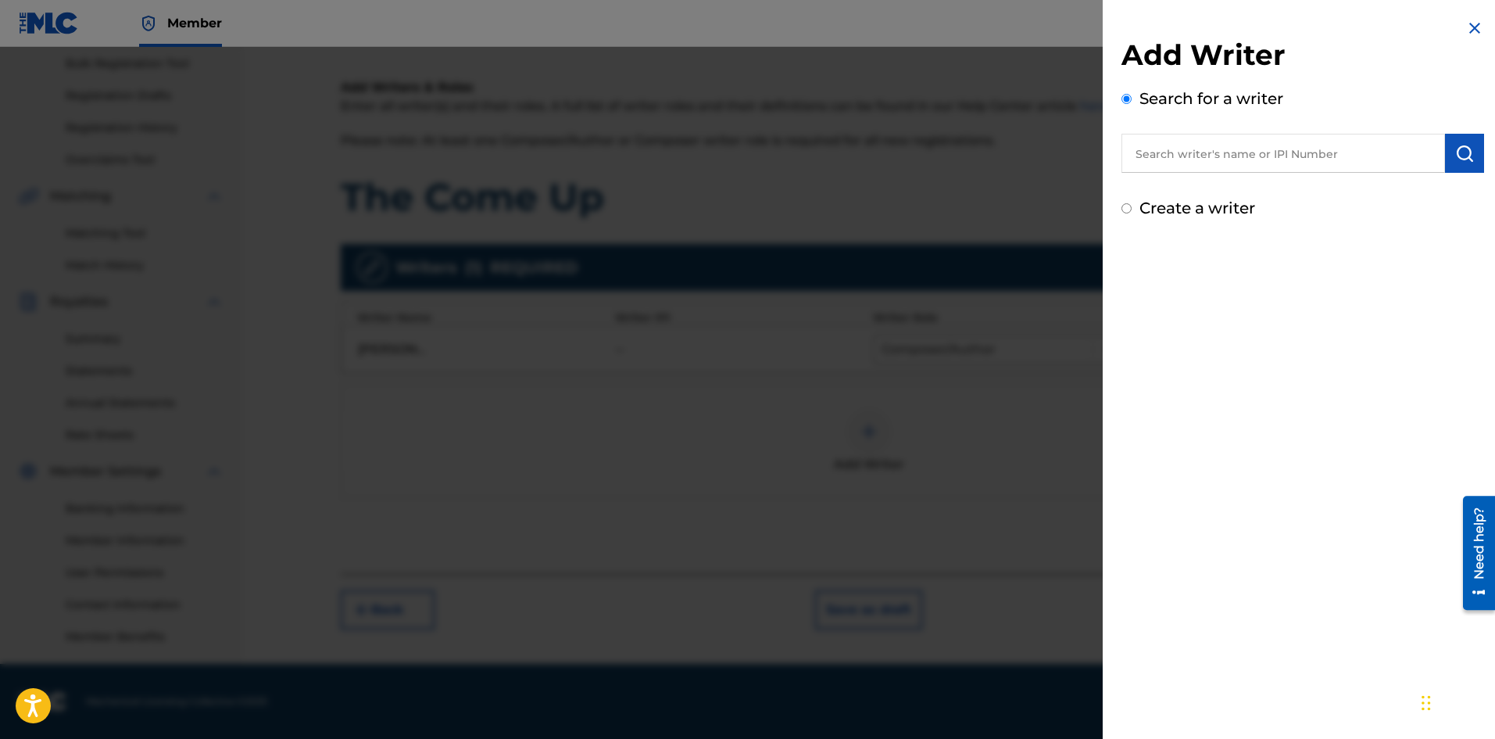
click at [1468, 23] on img at bounding box center [1474, 28] width 19 height 19
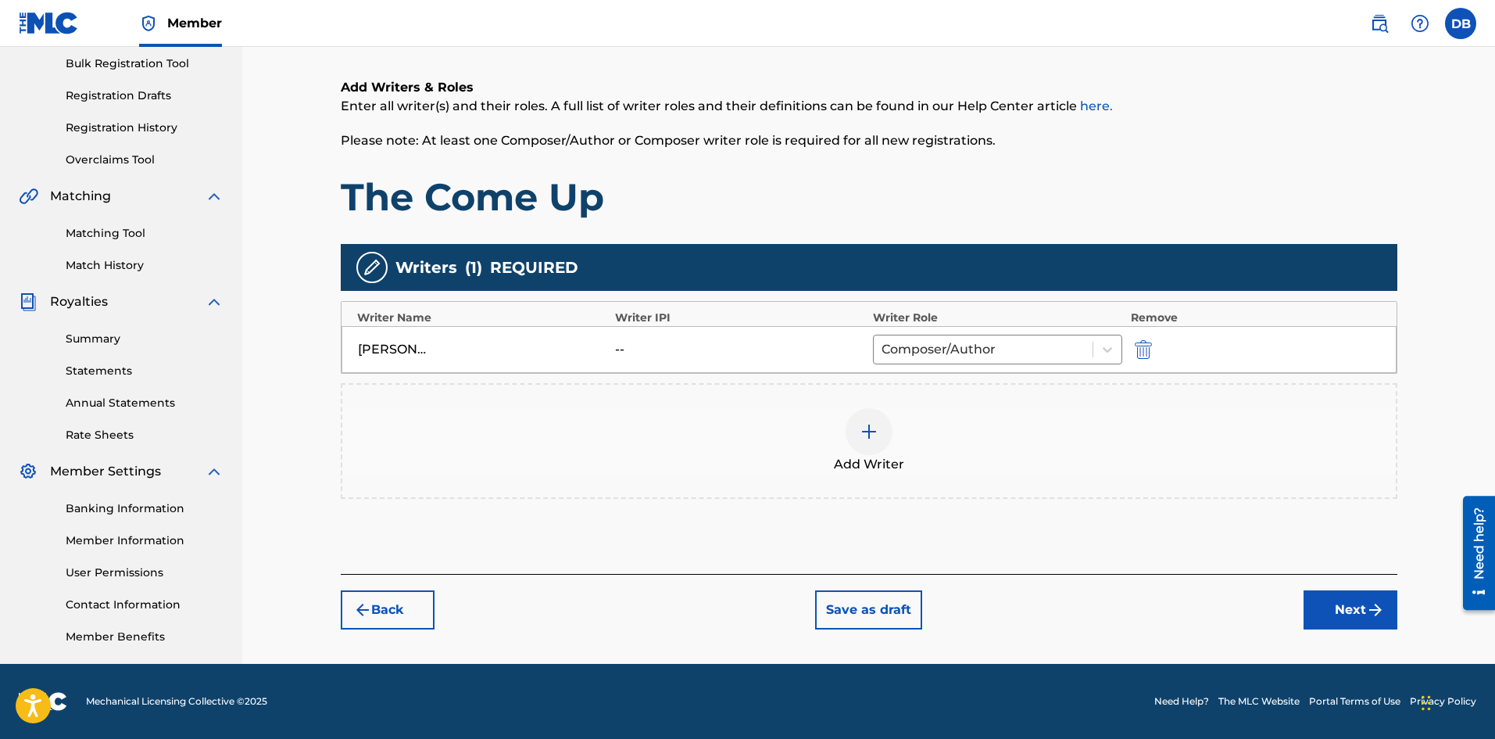
click at [1337, 605] on button "Next" at bounding box center [1351, 609] width 94 height 39
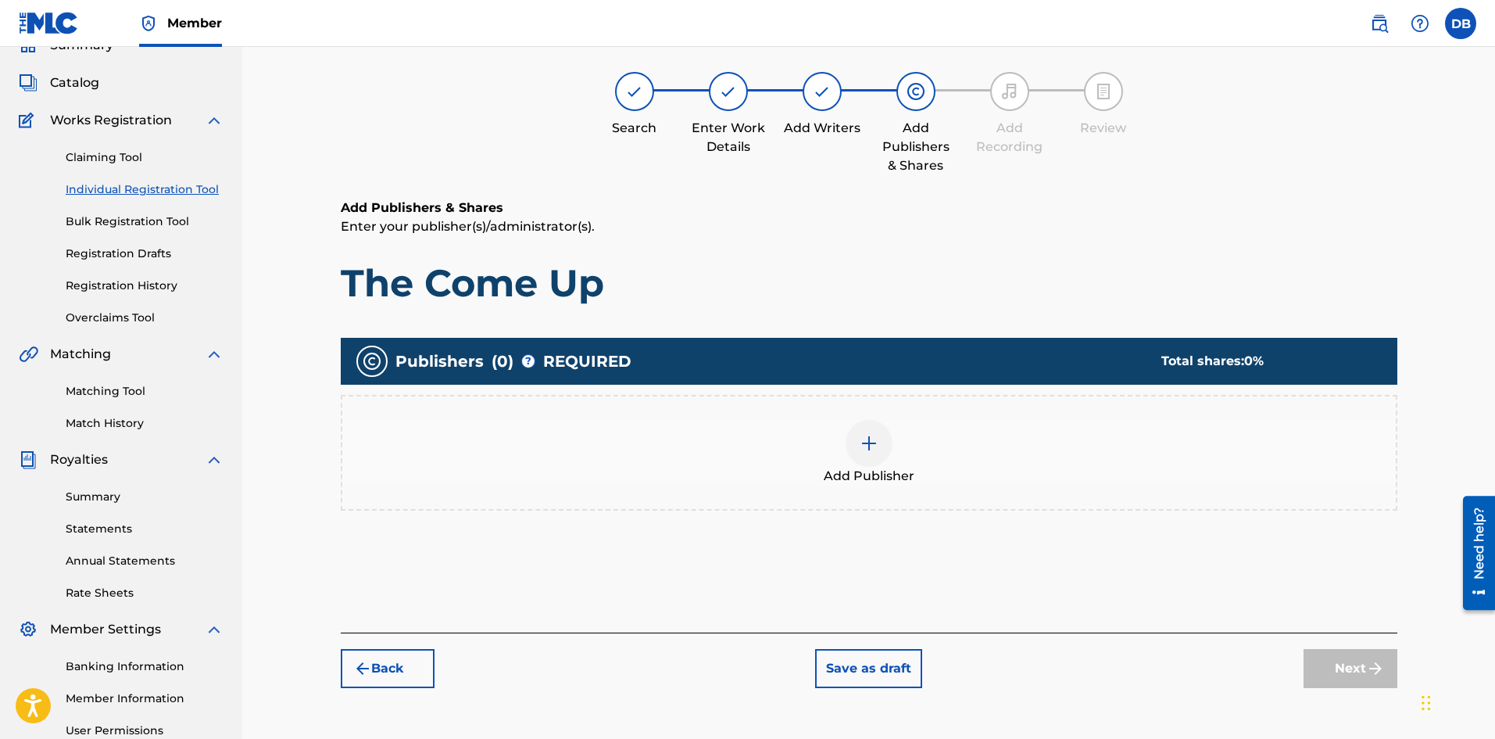
scroll to position [70, 0]
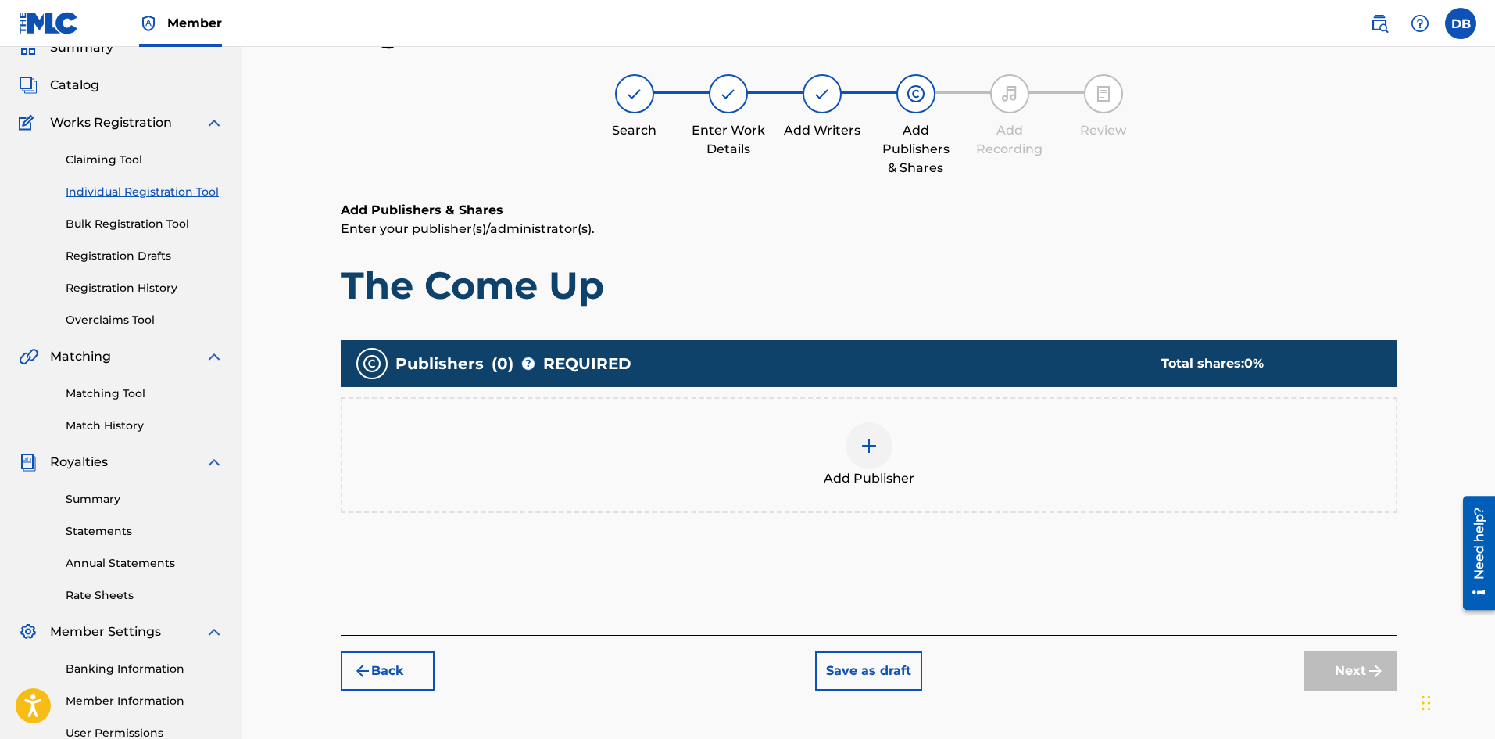
click at [876, 436] on img at bounding box center [869, 445] width 19 height 19
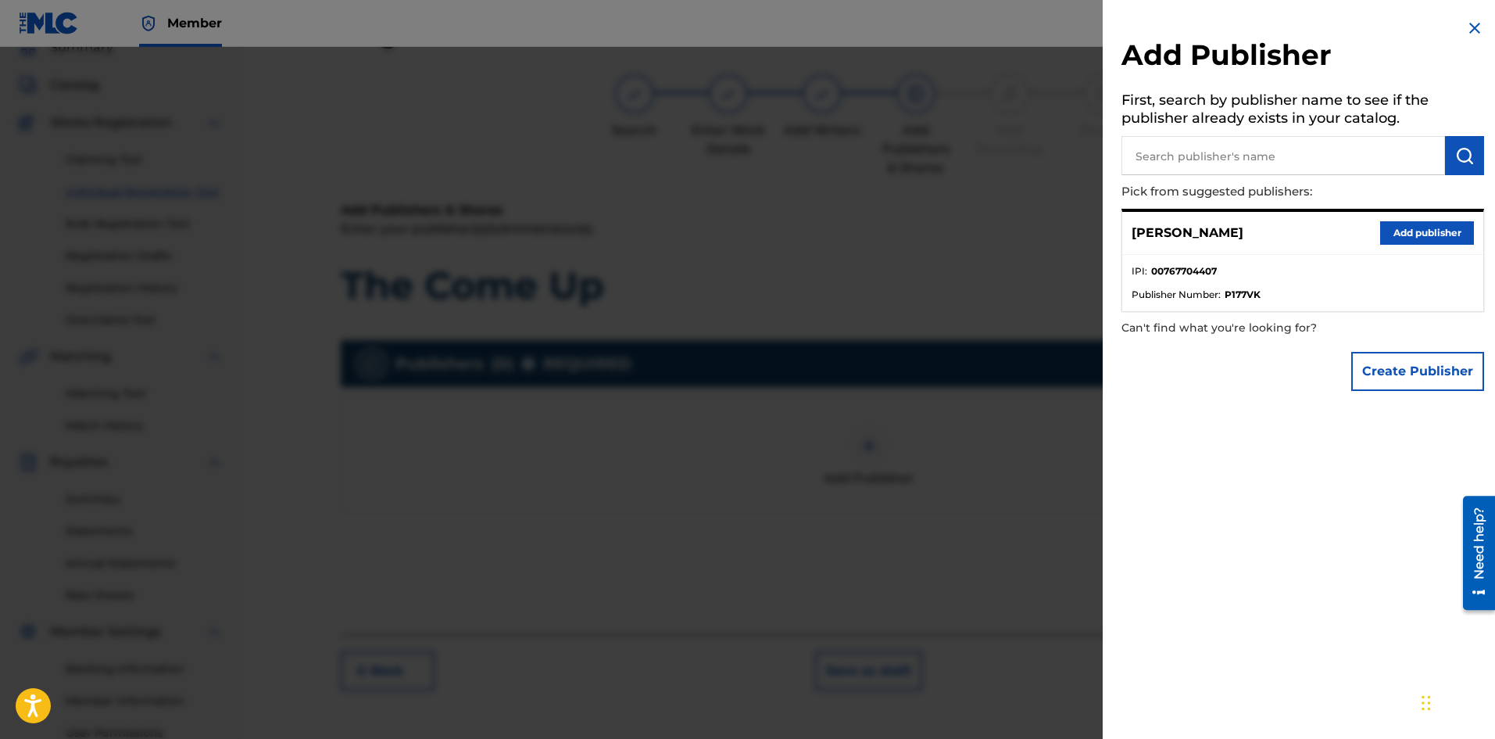
click at [1385, 374] on button "Create Publisher" at bounding box center [1417, 371] width 133 height 39
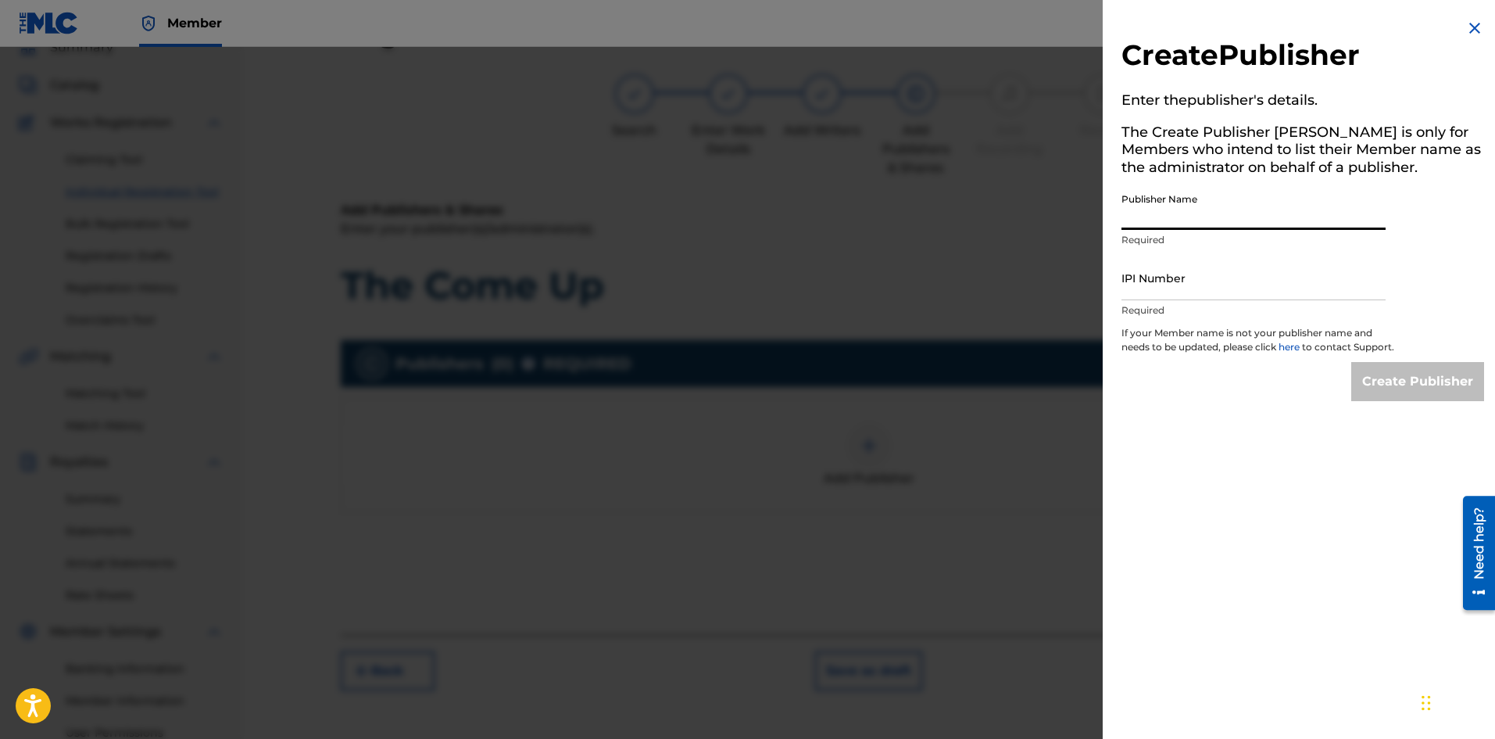
click at [1167, 208] on input "Publisher Name" at bounding box center [1253, 207] width 264 height 45
click at [1467, 32] on img at bounding box center [1474, 28] width 19 height 19
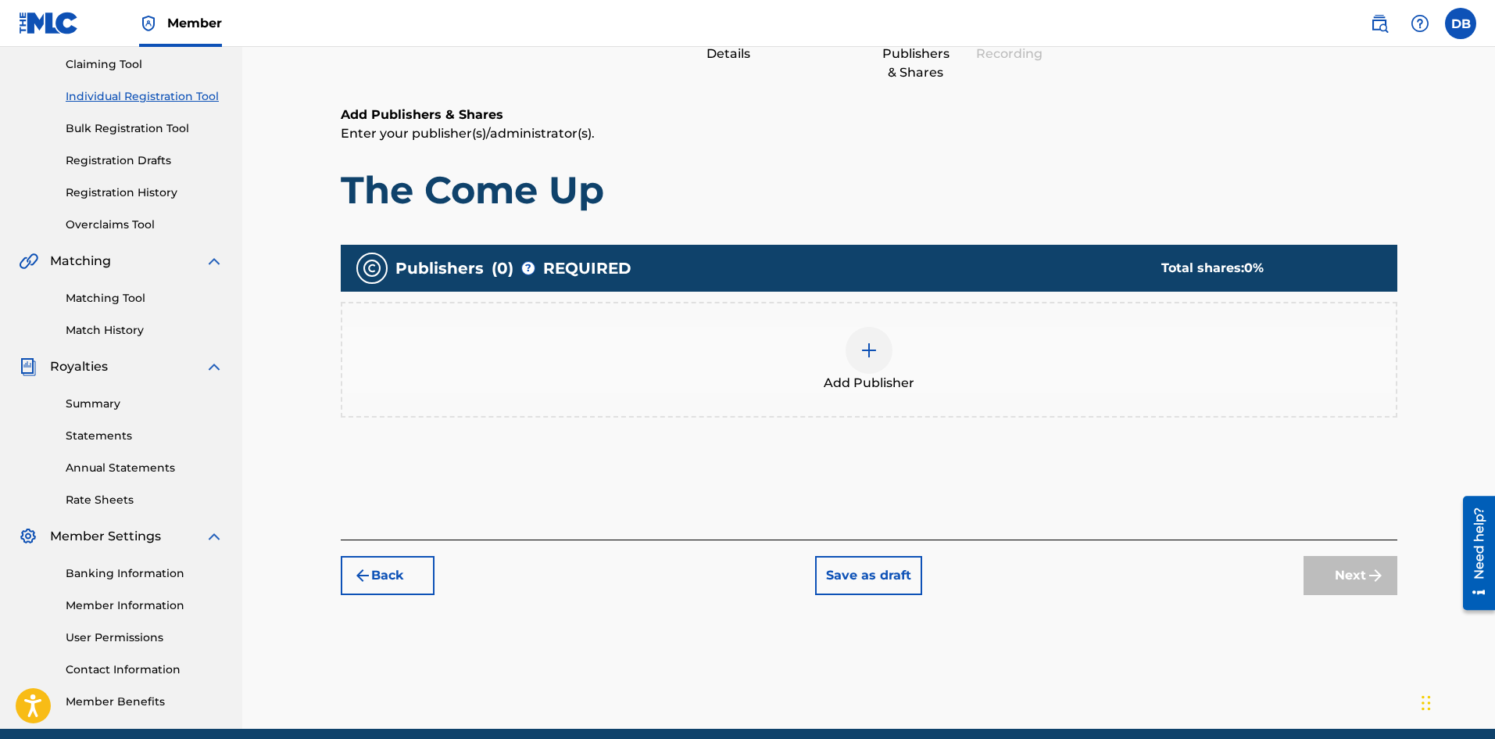
scroll to position [74, 0]
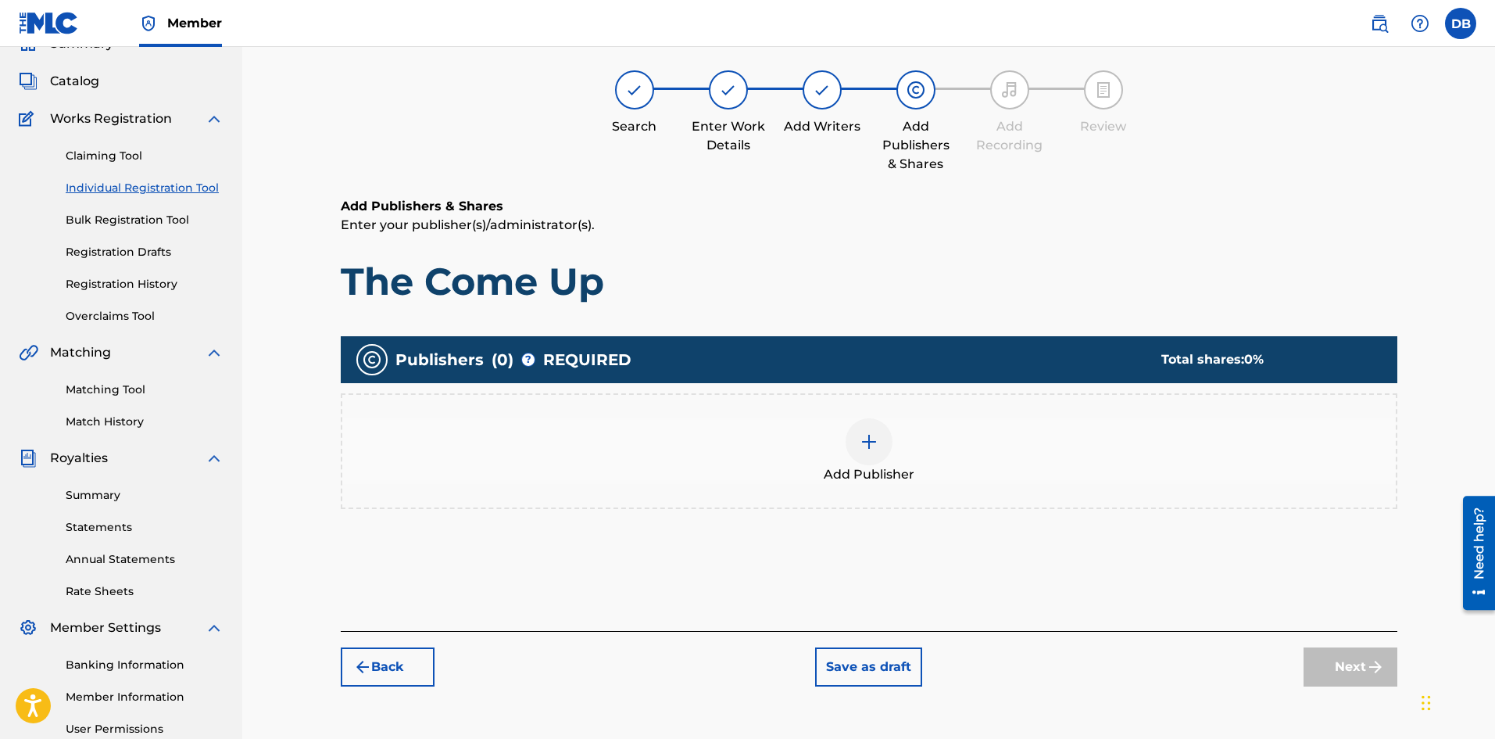
click at [150, 19] on img at bounding box center [148, 23] width 19 height 19
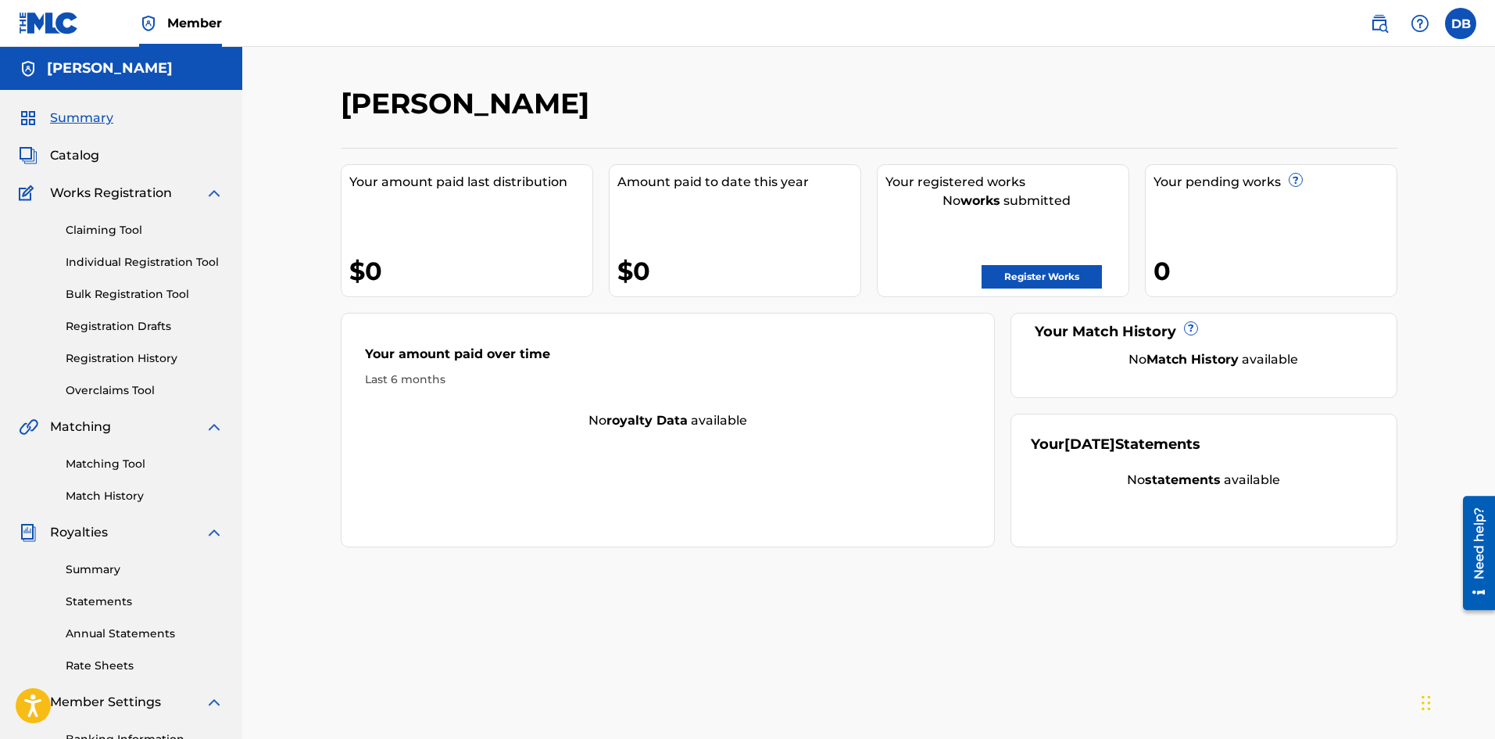
click at [1454, 26] on label at bounding box center [1460, 23] width 31 height 31
click at [1461, 23] on input "DB [PERSON_NAME] [PERSON_NAME][EMAIL_ADDRESS][DOMAIN_NAME] Notification Prefere…" at bounding box center [1461, 23] width 0 height 0
click at [1303, 188] on link "Profile" at bounding box center [1306, 195] width 31 height 14
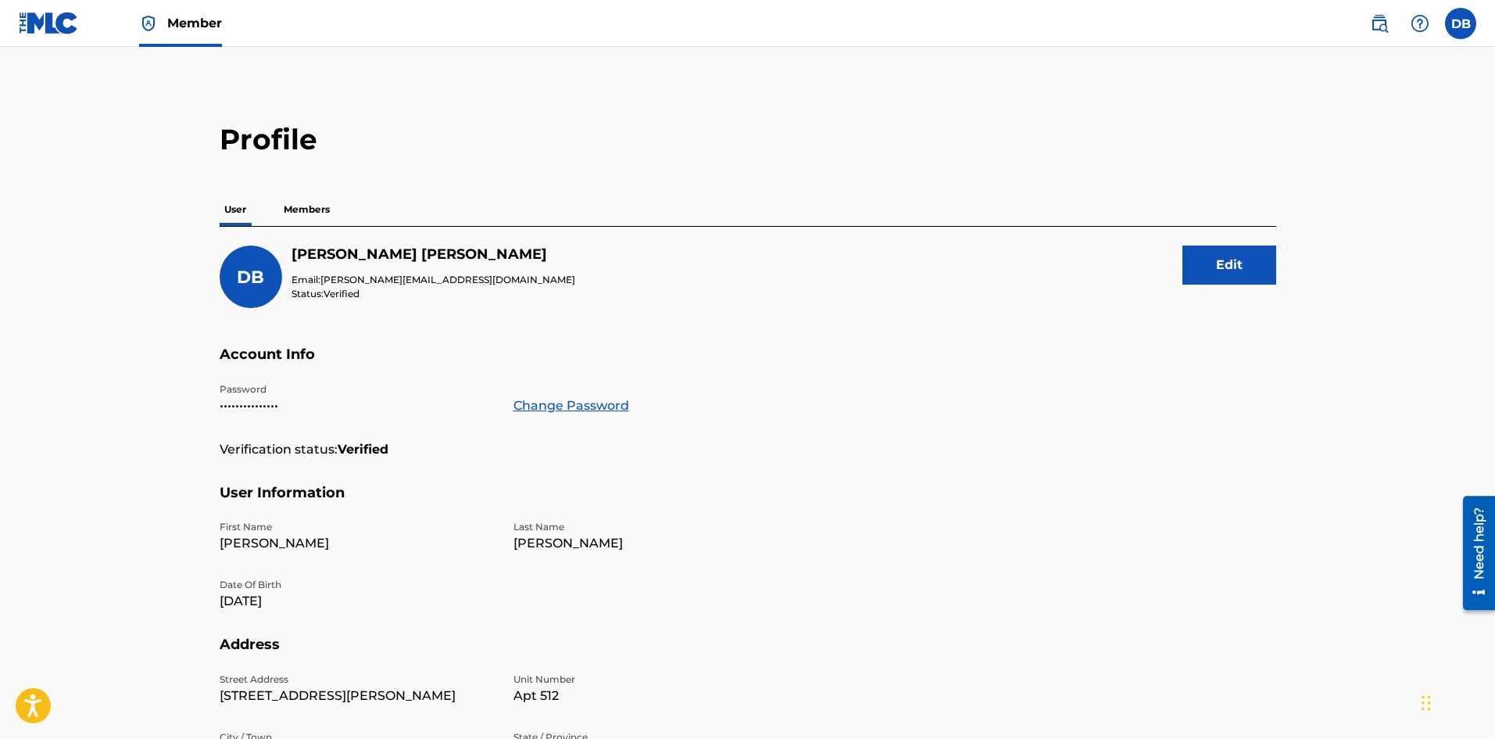
click at [291, 213] on p "Members" at bounding box center [306, 209] width 55 height 33
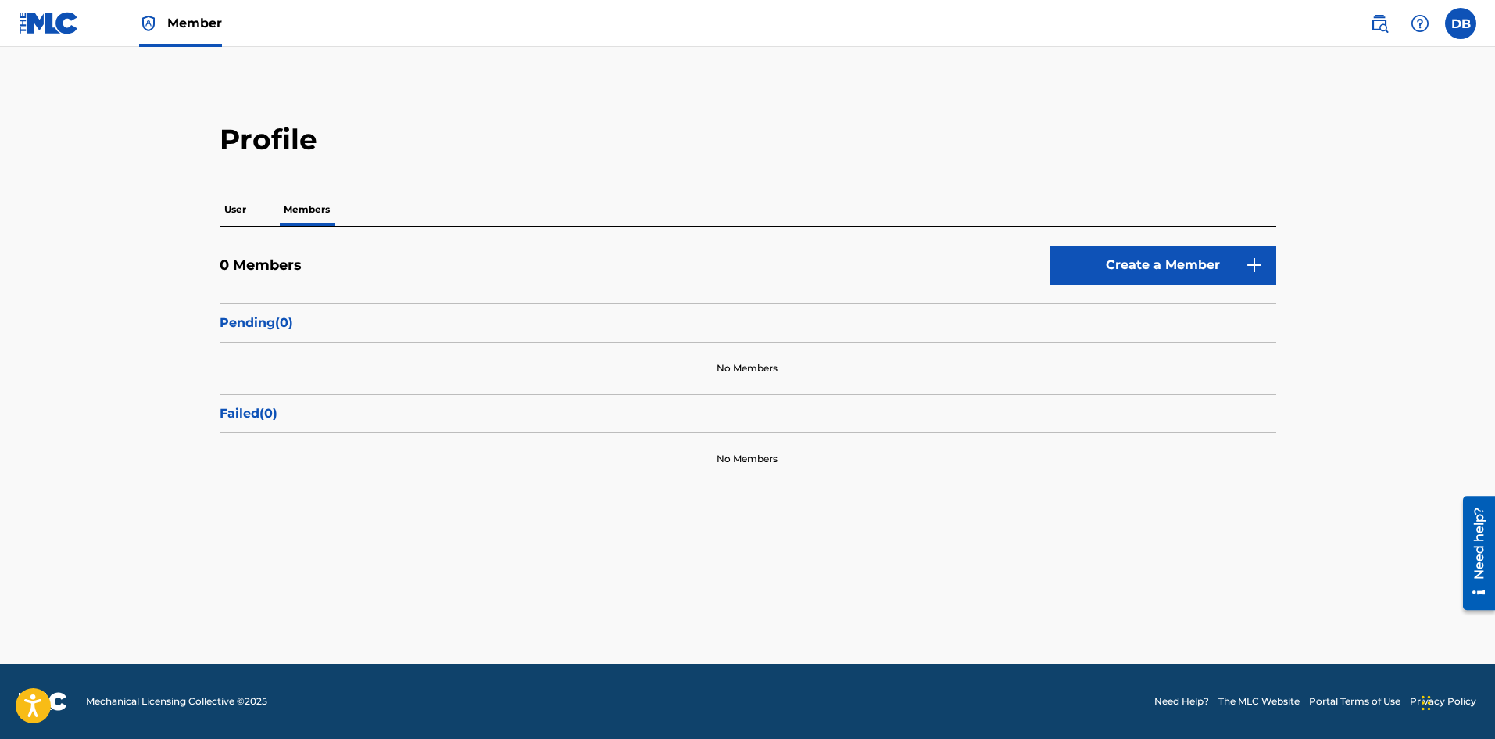
click at [234, 203] on p "User" at bounding box center [235, 209] width 31 height 33
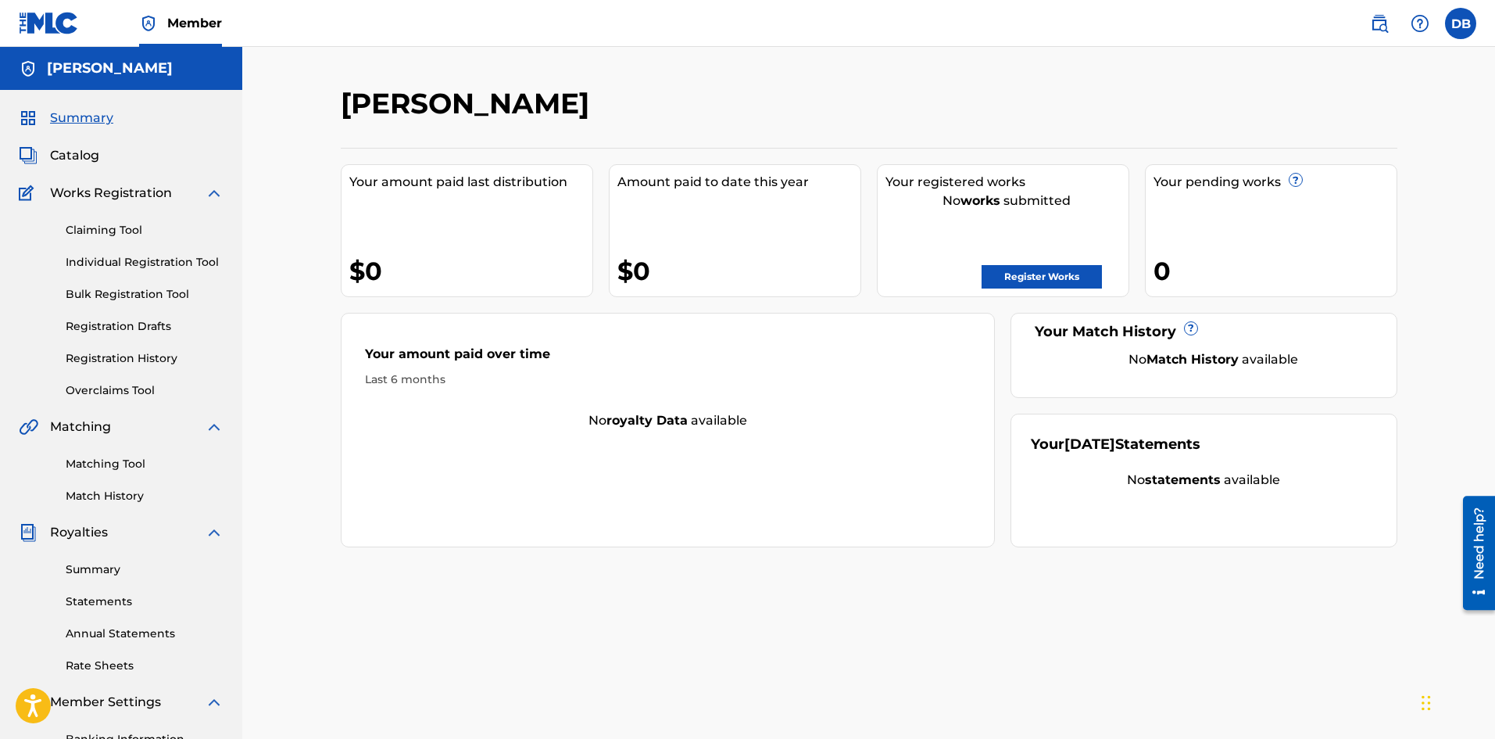
click at [134, 194] on span "Works Registration" at bounding box center [111, 193] width 122 height 19
click at [87, 193] on span "Works Registration" at bounding box center [111, 193] width 122 height 19
click at [210, 191] on img at bounding box center [214, 193] width 19 height 19
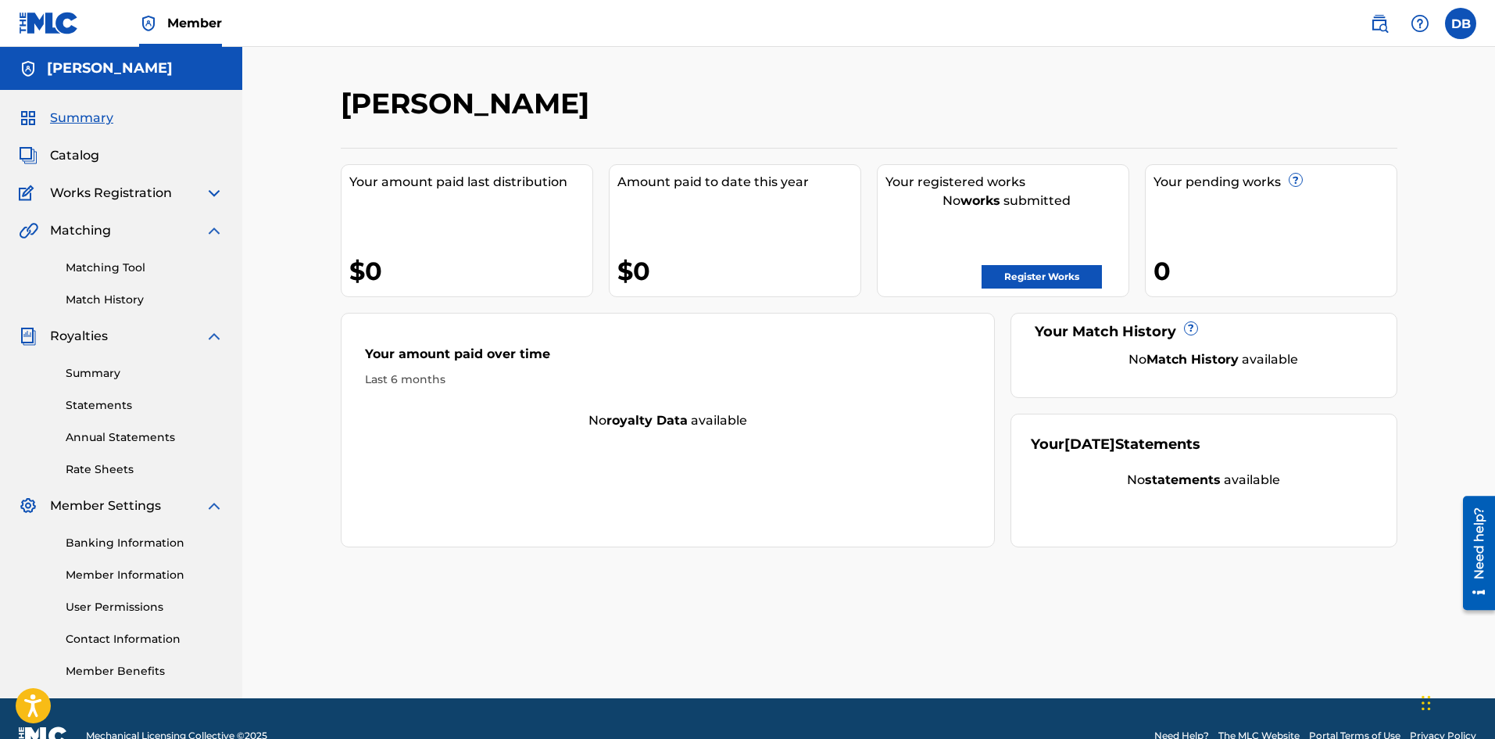
click at [68, 154] on span "Catalog" at bounding box center [74, 155] width 49 height 19
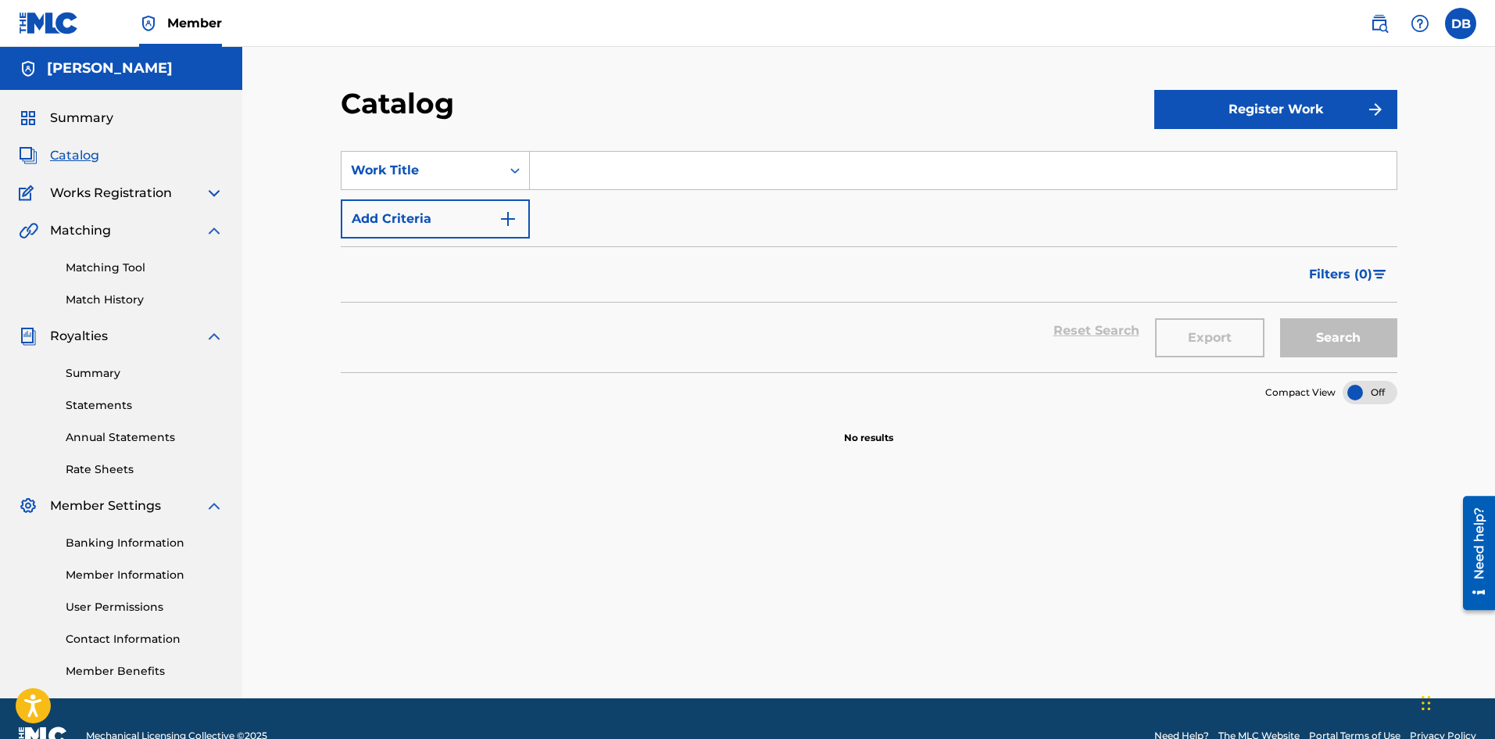
click at [1276, 109] on button "Register Work" at bounding box center [1275, 109] width 243 height 39
click at [1267, 106] on button "Register Work" at bounding box center [1275, 109] width 243 height 39
click at [1243, 107] on button "Register Work" at bounding box center [1275, 109] width 243 height 39
click at [1186, 156] on link "Individual" at bounding box center [1275, 160] width 243 height 38
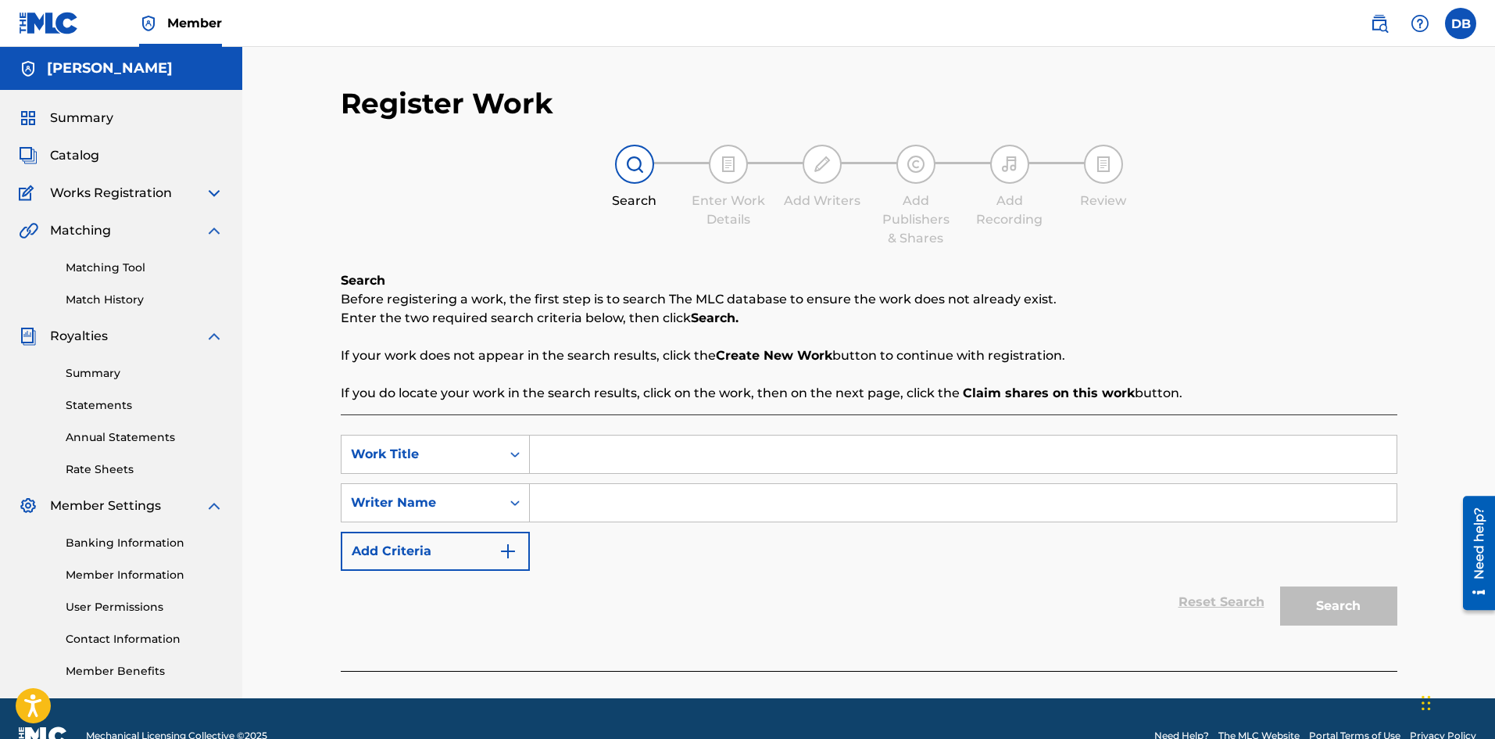
click at [603, 460] on input "Search Form" at bounding box center [963, 454] width 867 height 38
type input "T"
type input "the come up"
click at [618, 506] on input "Search Form" at bounding box center [963, 503] width 867 height 38
type input "[PERSON_NAME]"
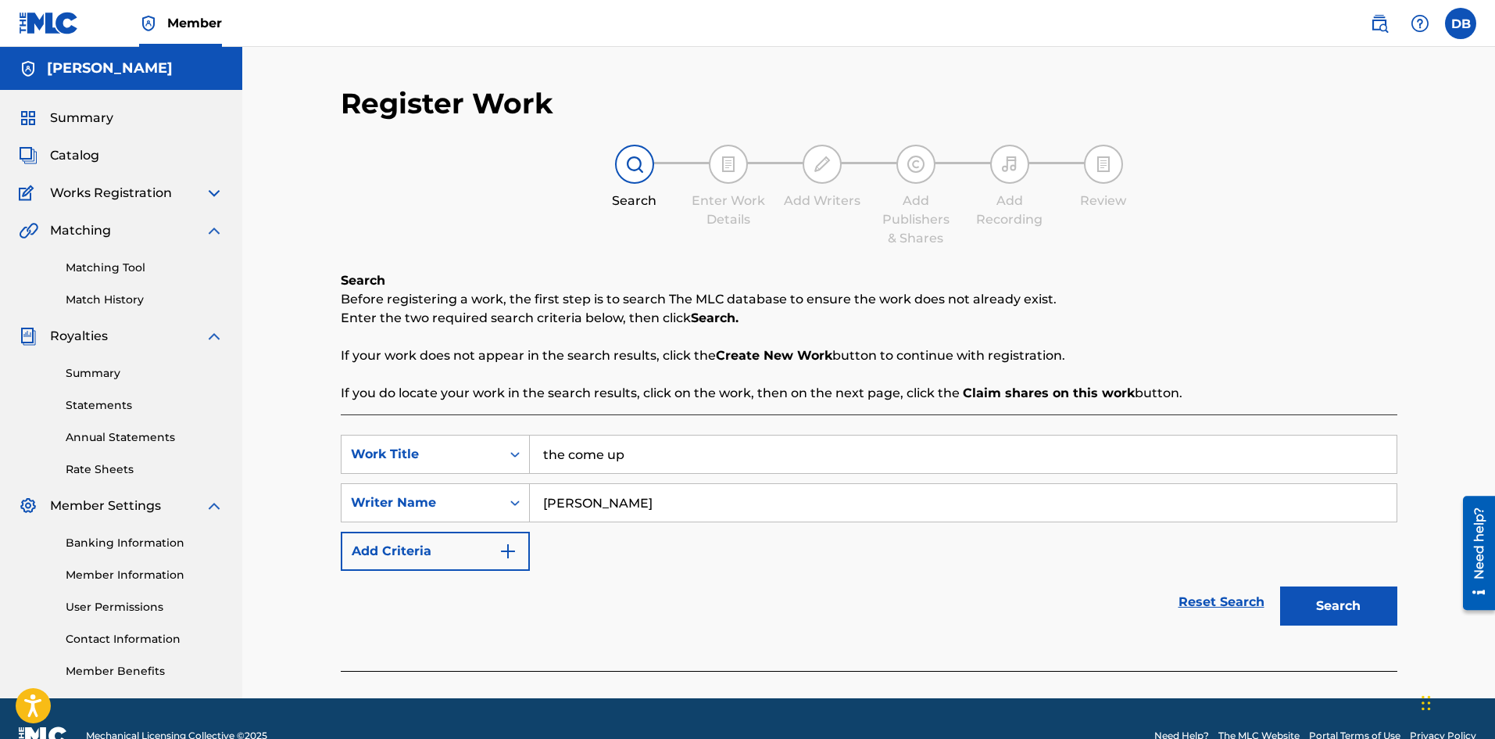
click at [1341, 598] on button "Search" at bounding box center [1338, 605] width 117 height 39
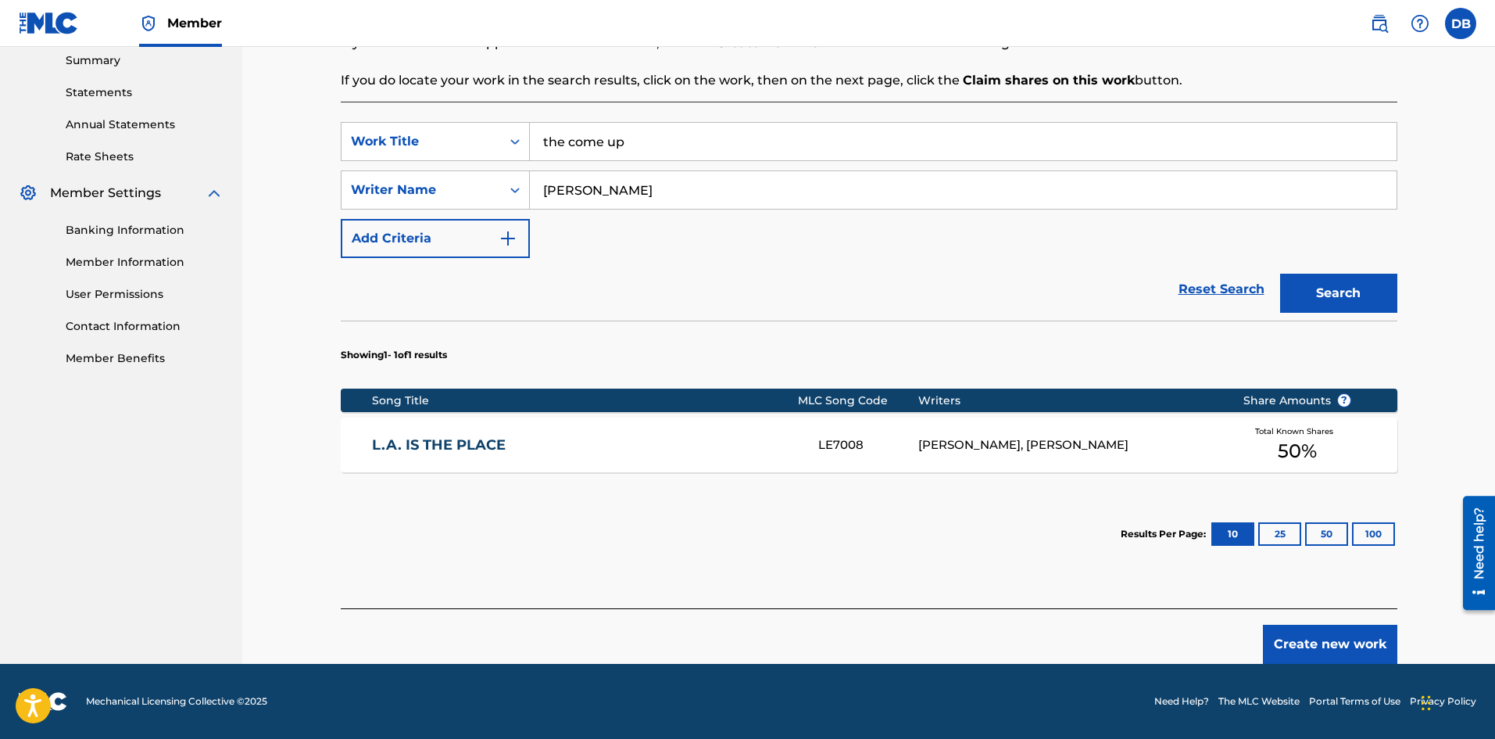
scroll to position [234, 0]
click at [1321, 645] on button "Create new work" at bounding box center [1330, 643] width 134 height 39
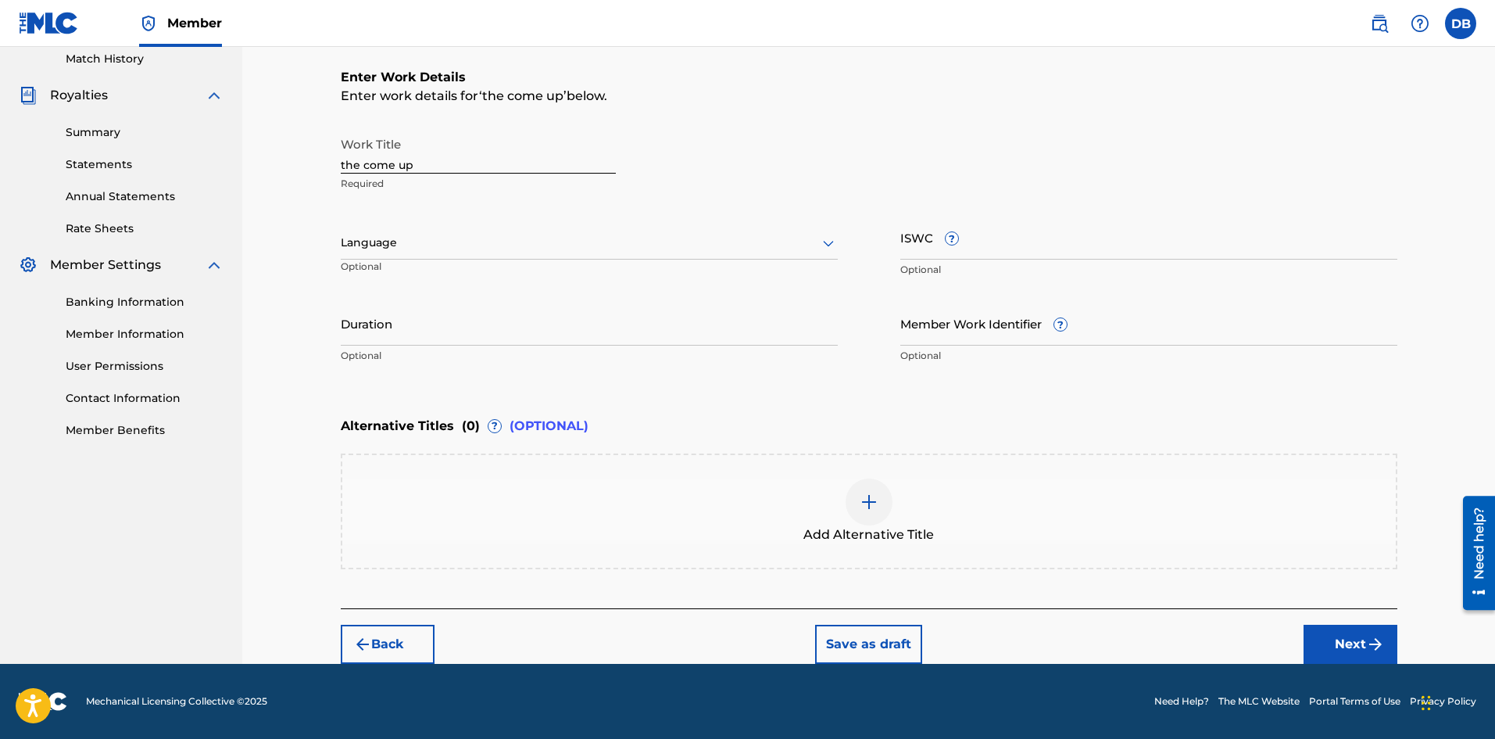
click at [431, 163] on input "the come up" at bounding box center [478, 151] width 275 height 45
type input "t"
